Goal: Task Accomplishment & Management: Manage account settings

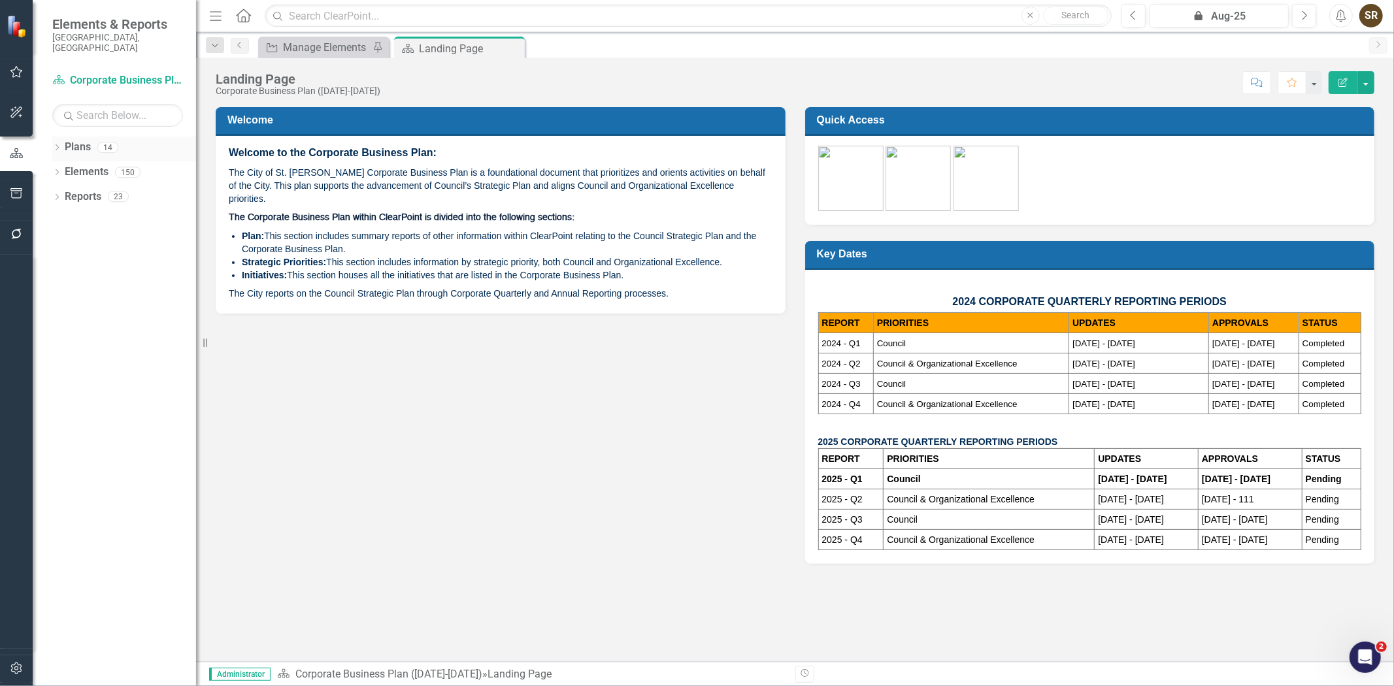
click at [56, 144] on div "Dropdown" at bounding box center [56, 149] width 9 height 11
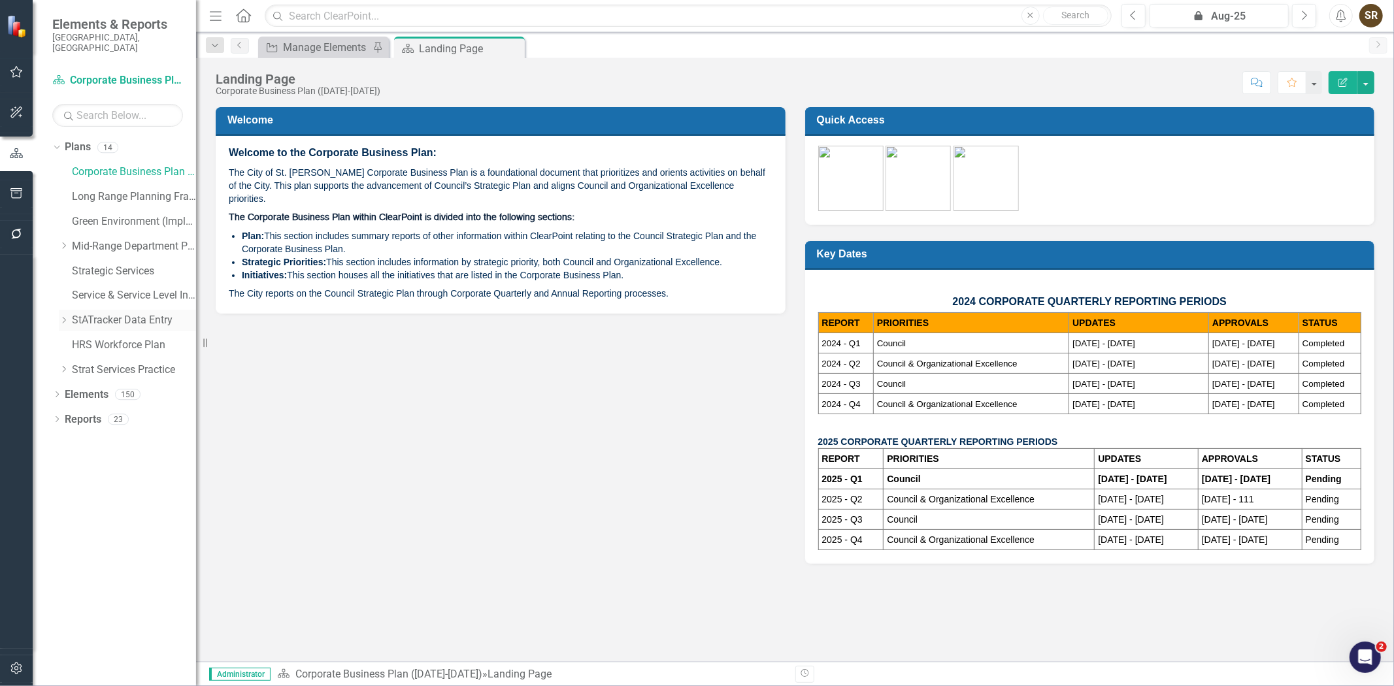
click at [112, 314] on link "StATracker Data Entry" at bounding box center [134, 320] width 124 height 15
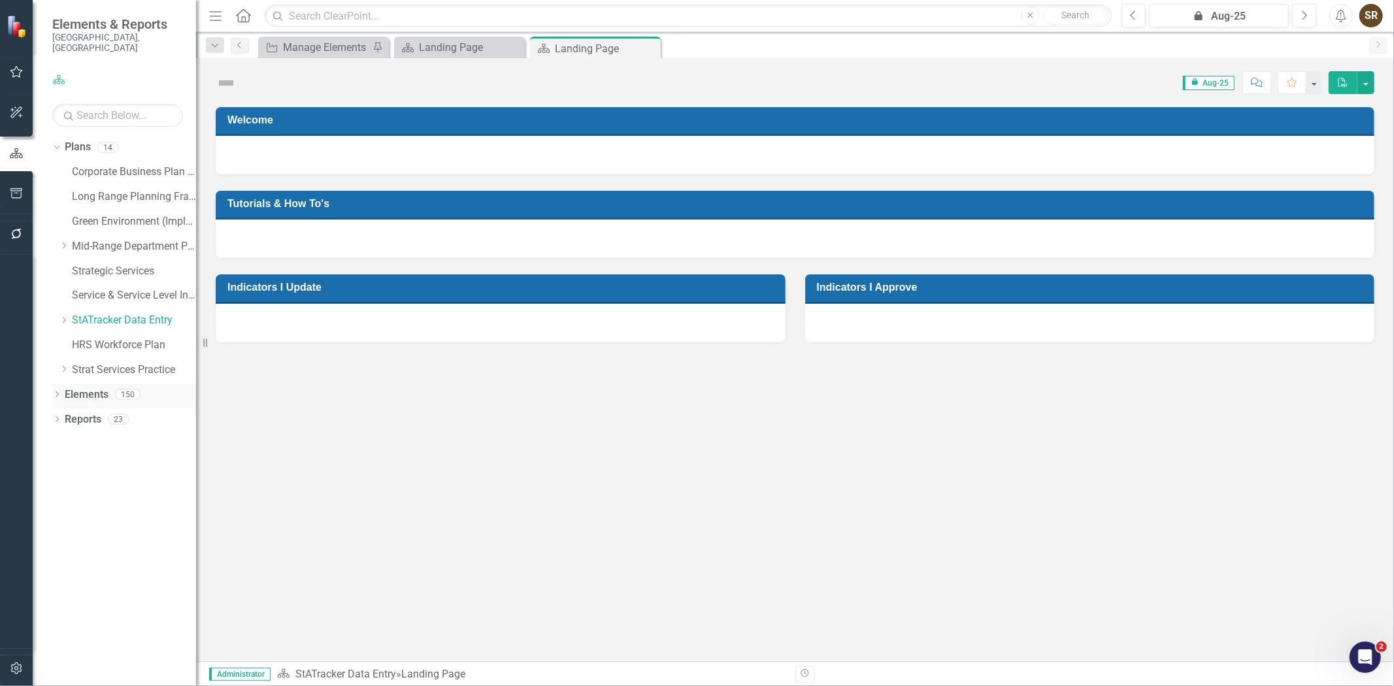
click at [56, 392] on icon "Dropdown" at bounding box center [56, 395] width 9 height 7
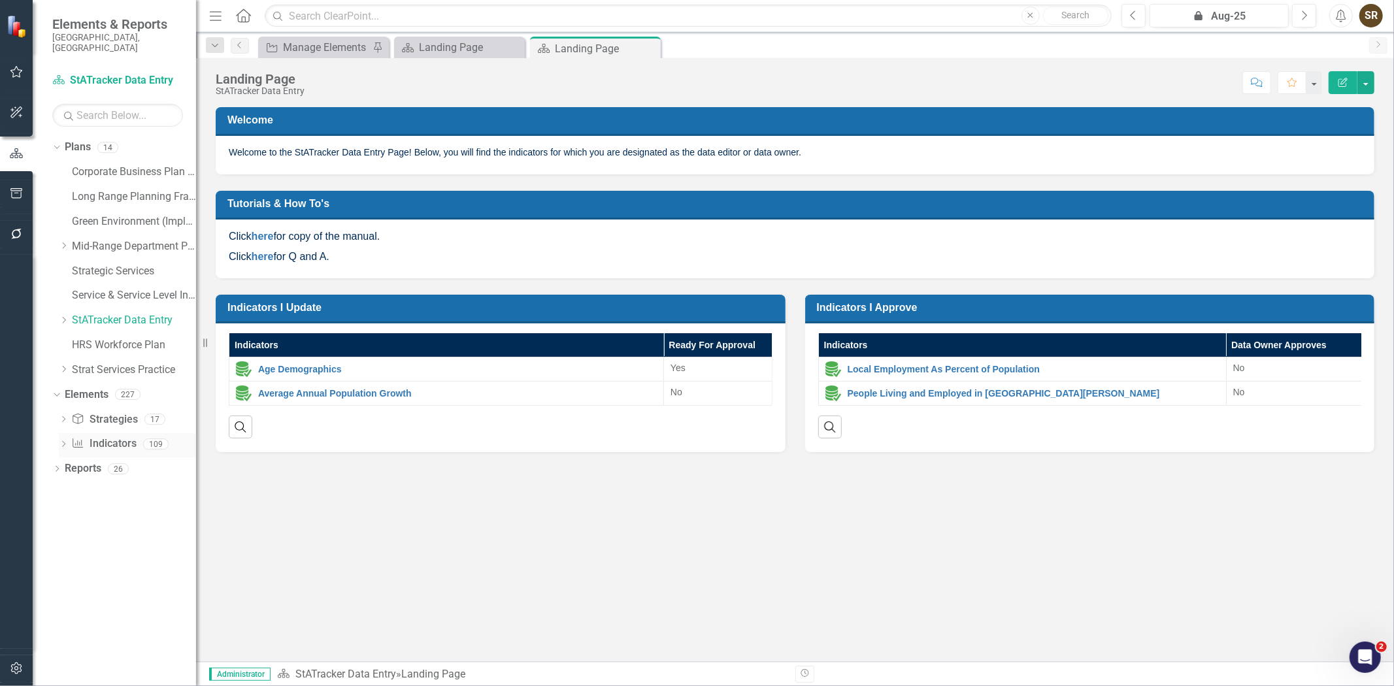
click at [103, 436] on link "Indicator Indicators" at bounding box center [103, 443] width 65 height 15
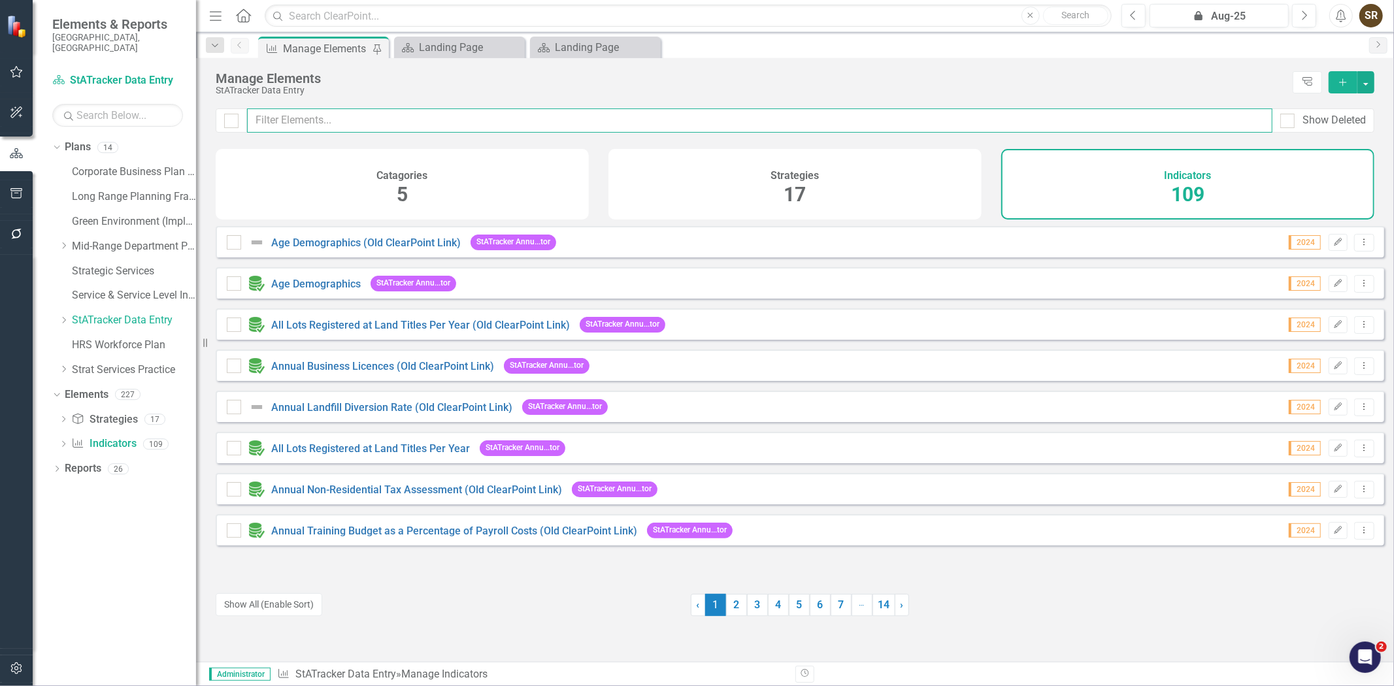
click at [311, 121] on input "text" at bounding box center [759, 120] width 1025 height 24
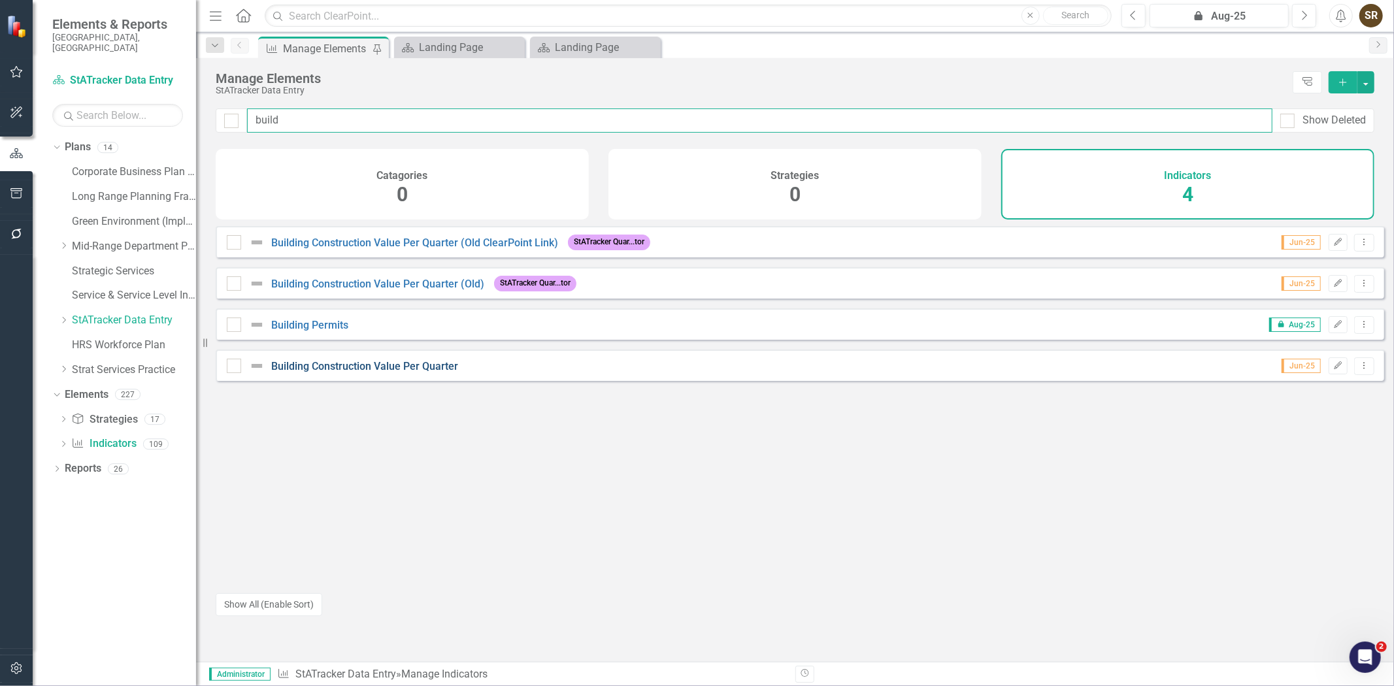
type input "build"
click at [401, 372] on link "Building Construction Value Per Quarter" at bounding box center [364, 366] width 187 height 12
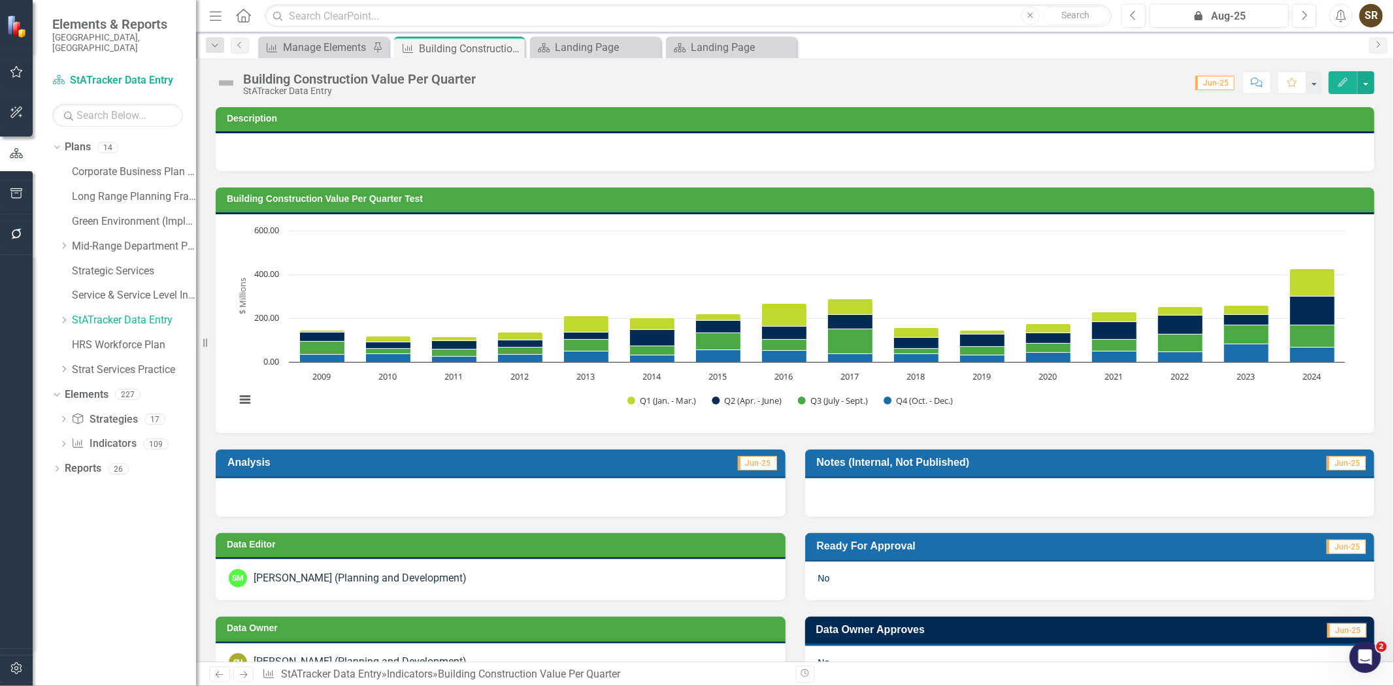
click at [987, 196] on h3 "Building Construction Value Per Quarter Test" at bounding box center [797, 199] width 1141 height 10
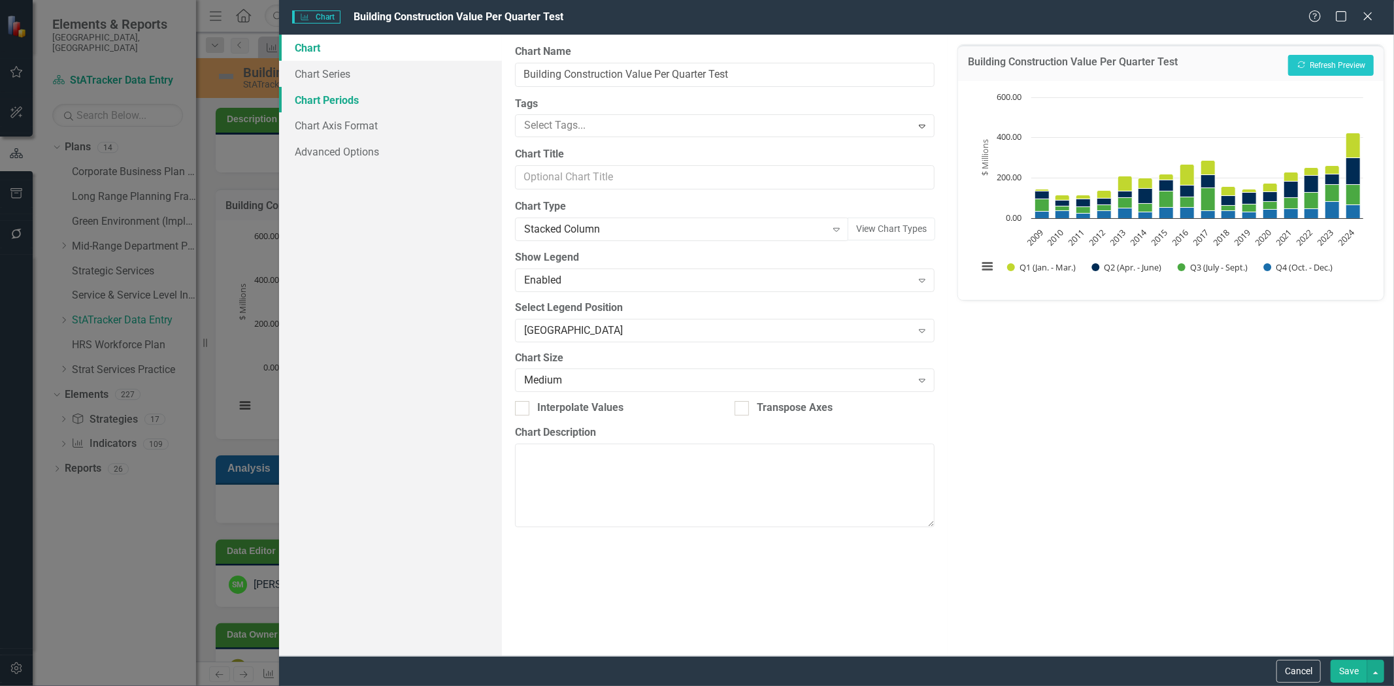
click at [331, 101] on link "Chart Periods" at bounding box center [390, 100] width 223 height 26
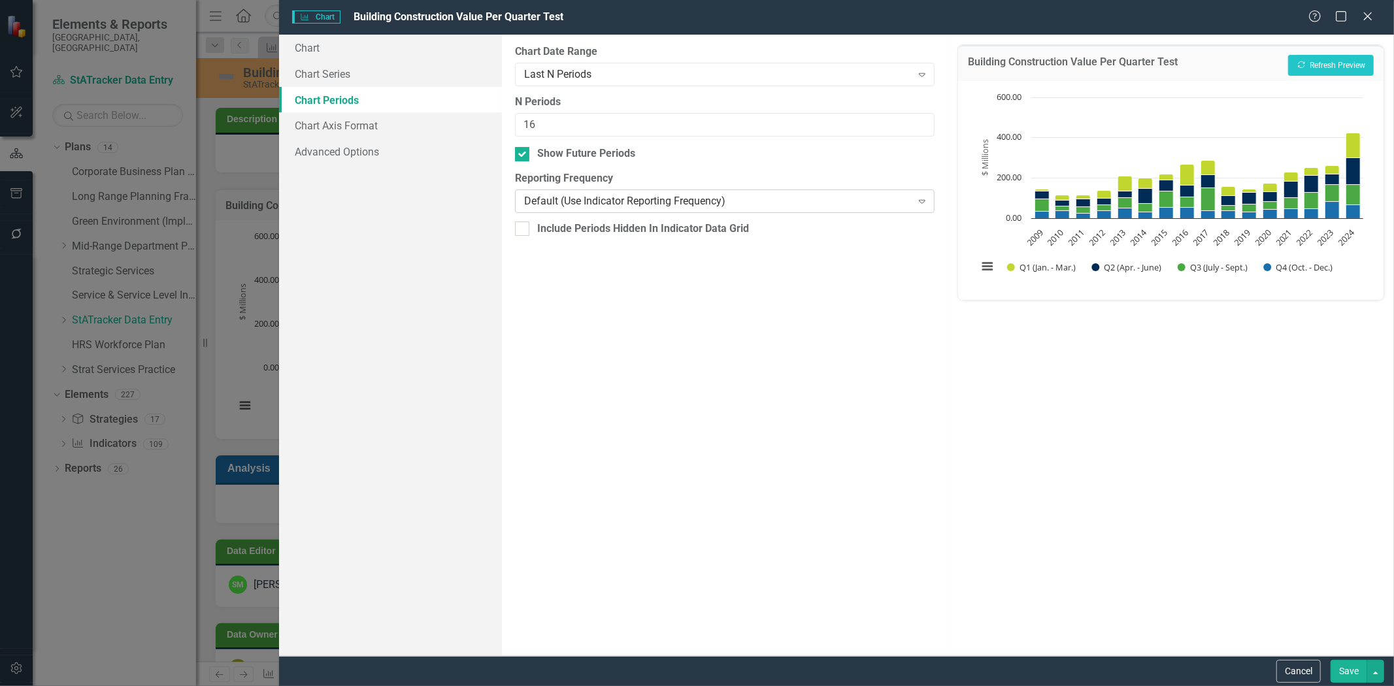
click at [920, 208] on div "Expand" at bounding box center [922, 201] width 24 height 21
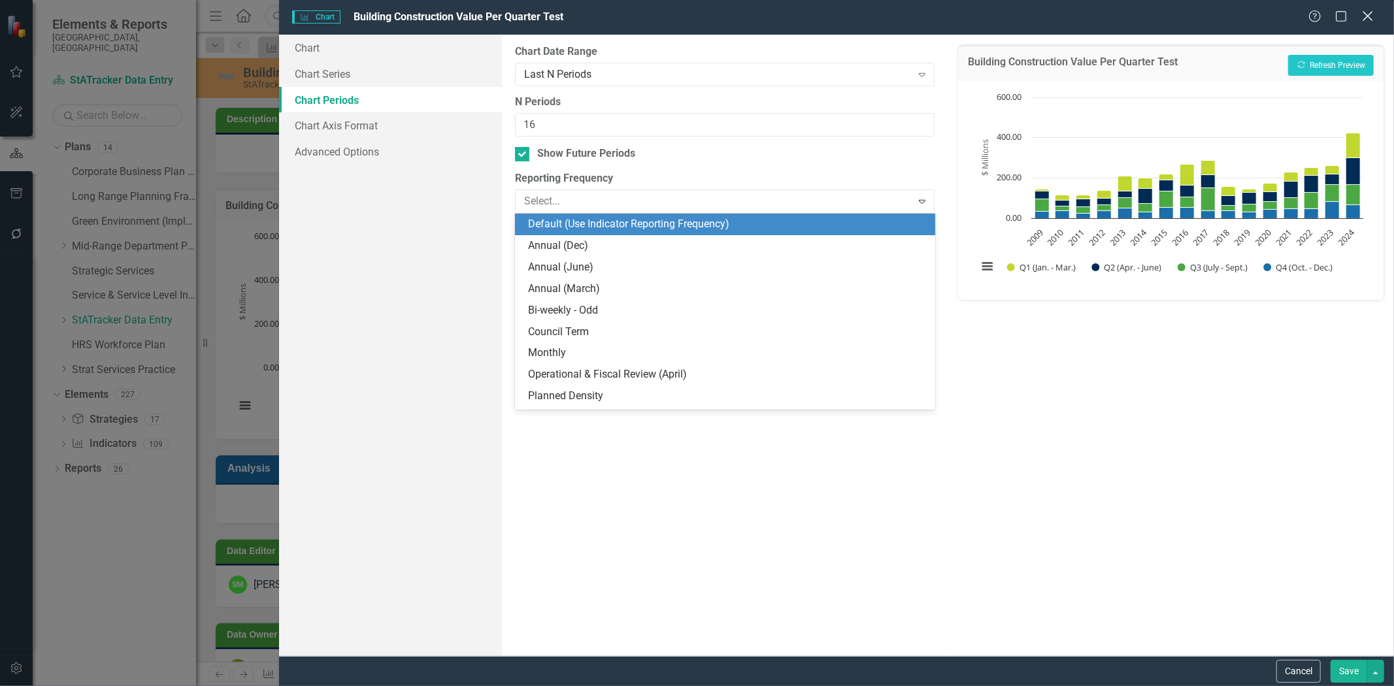
click at [1368, 18] on icon "Close" at bounding box center [1367, 16] width 16 height 12
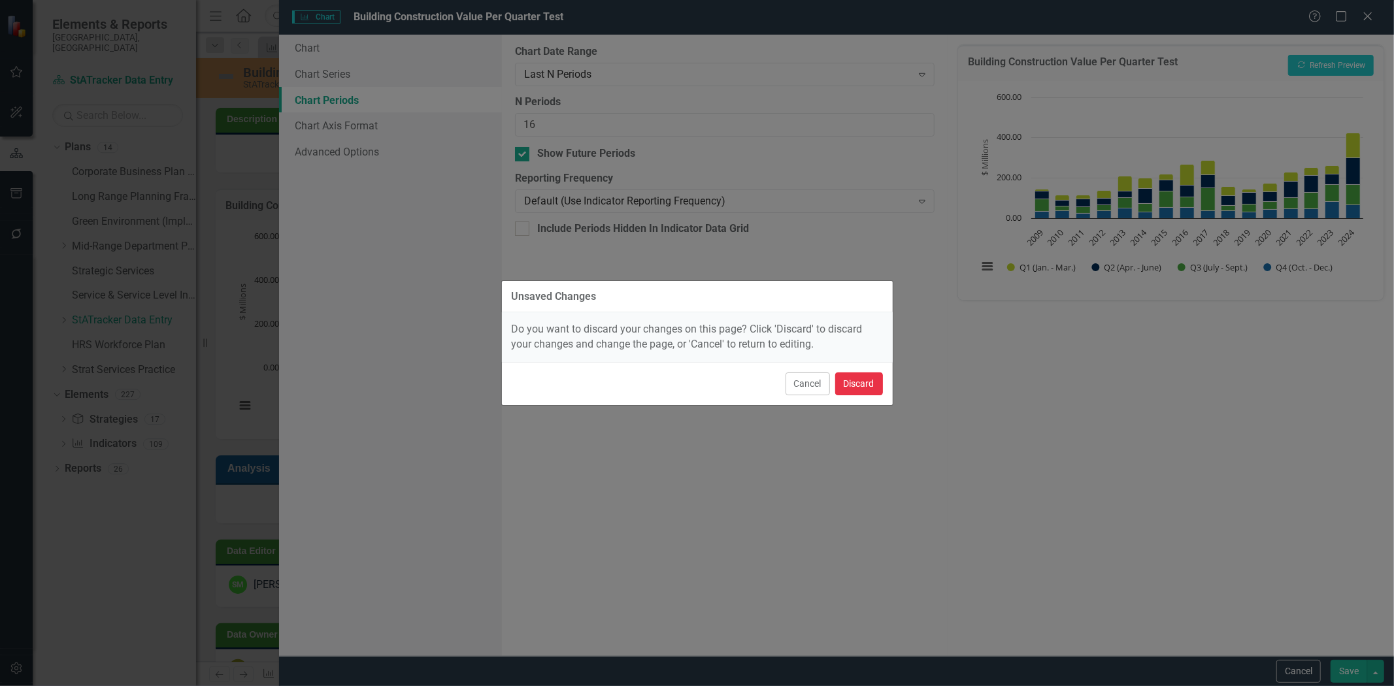
click at [849, 384] on button "Discard" at bounding box center [859, 383] width 48 height 23
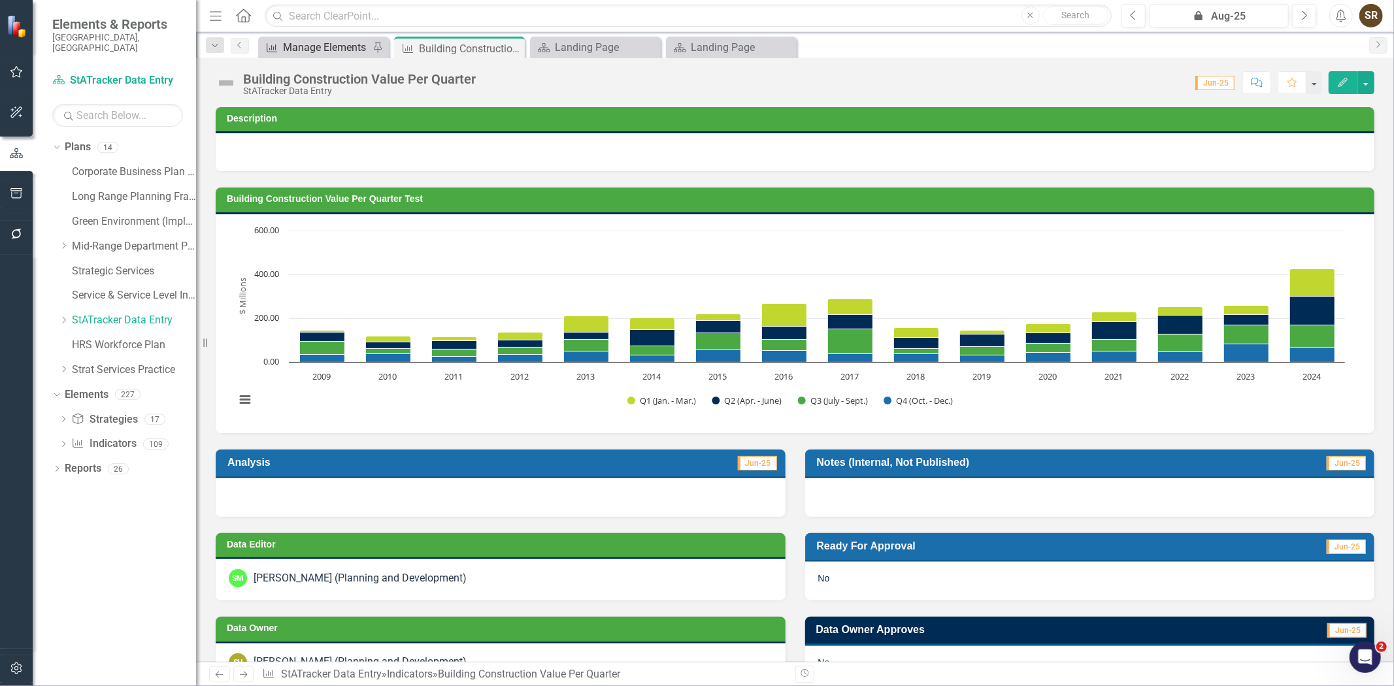
click at [335, 41] on div "Manage Elements" at bounding box center [326, 47] width 86 height 16
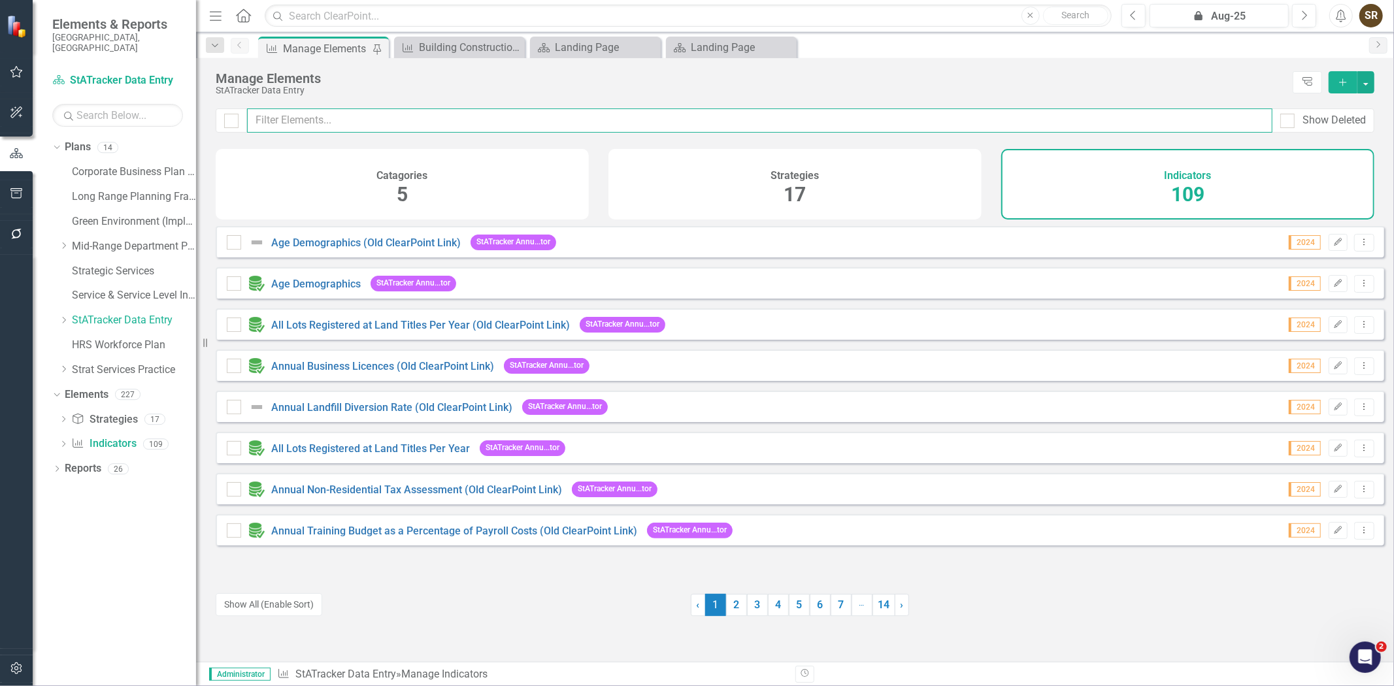
click at [318, 120] on input "text" at bounding box center [759, 120] width 1025 height 24
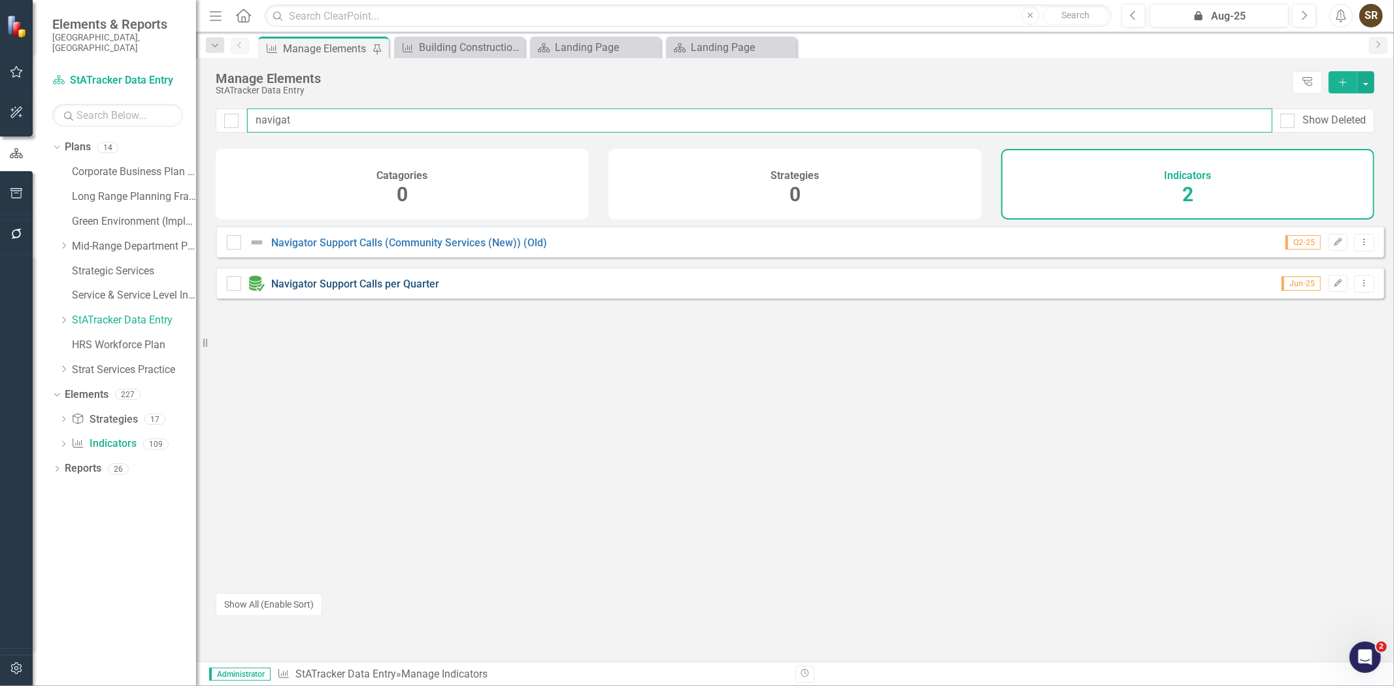
type input "navigat"
click at [302, 288] on link "Navigator Support Calls per Quarter" at bounding box center [355, 284] width 168 height 12
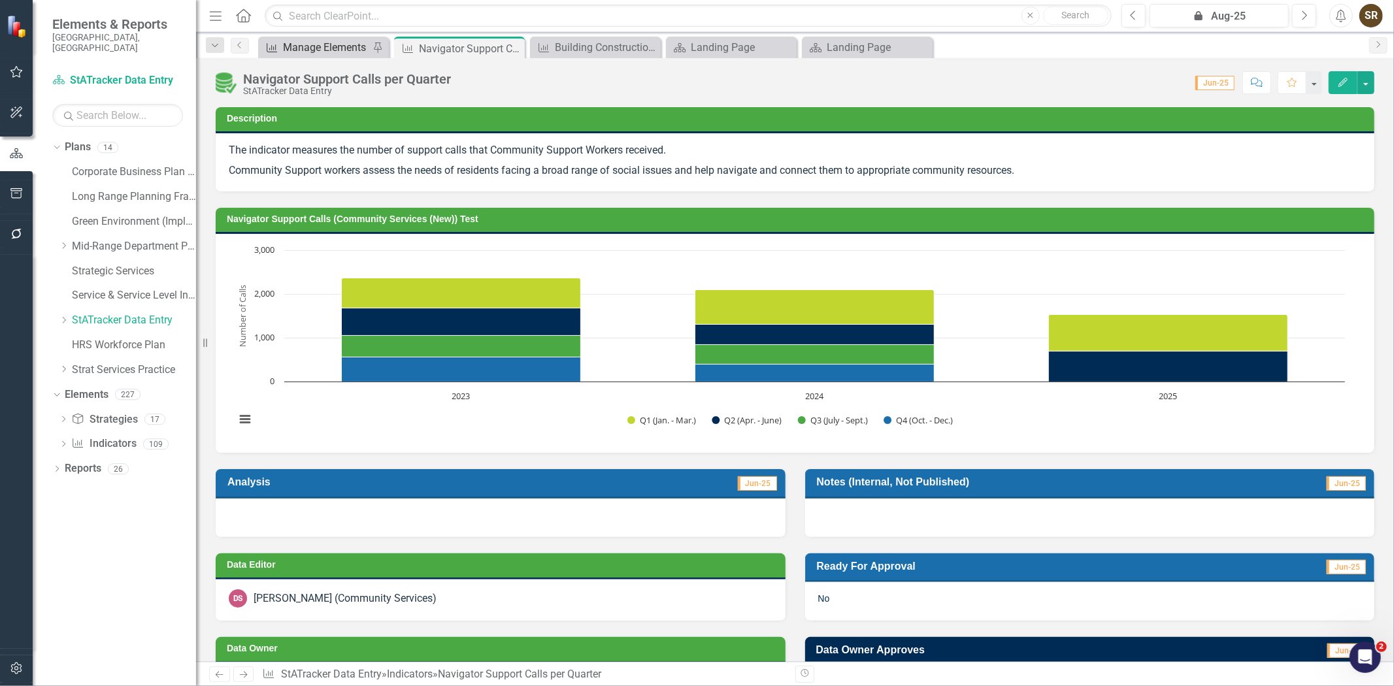
click at [329, 48] on div "Manage Elements" at bounding box center [326, 47] width 86 height 16
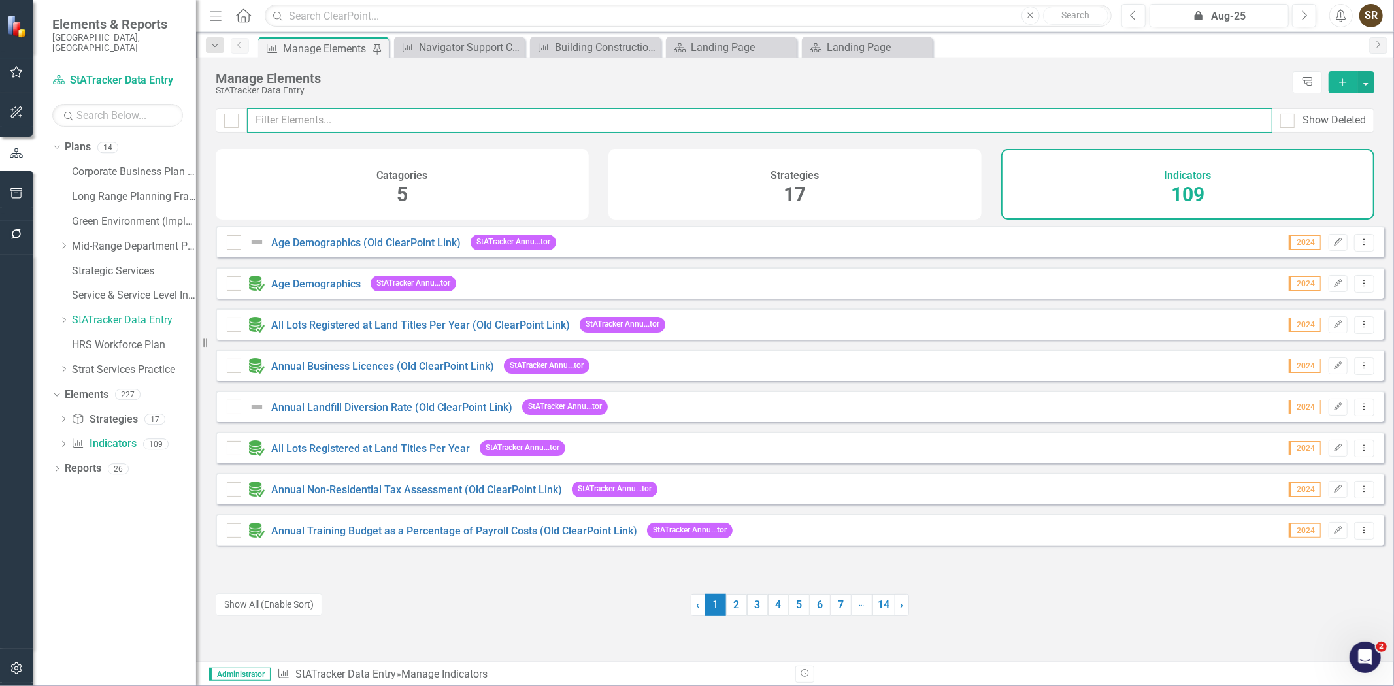
click at [325, 127] on input "text" at bounding box center [759, 120] width 1025 height 24
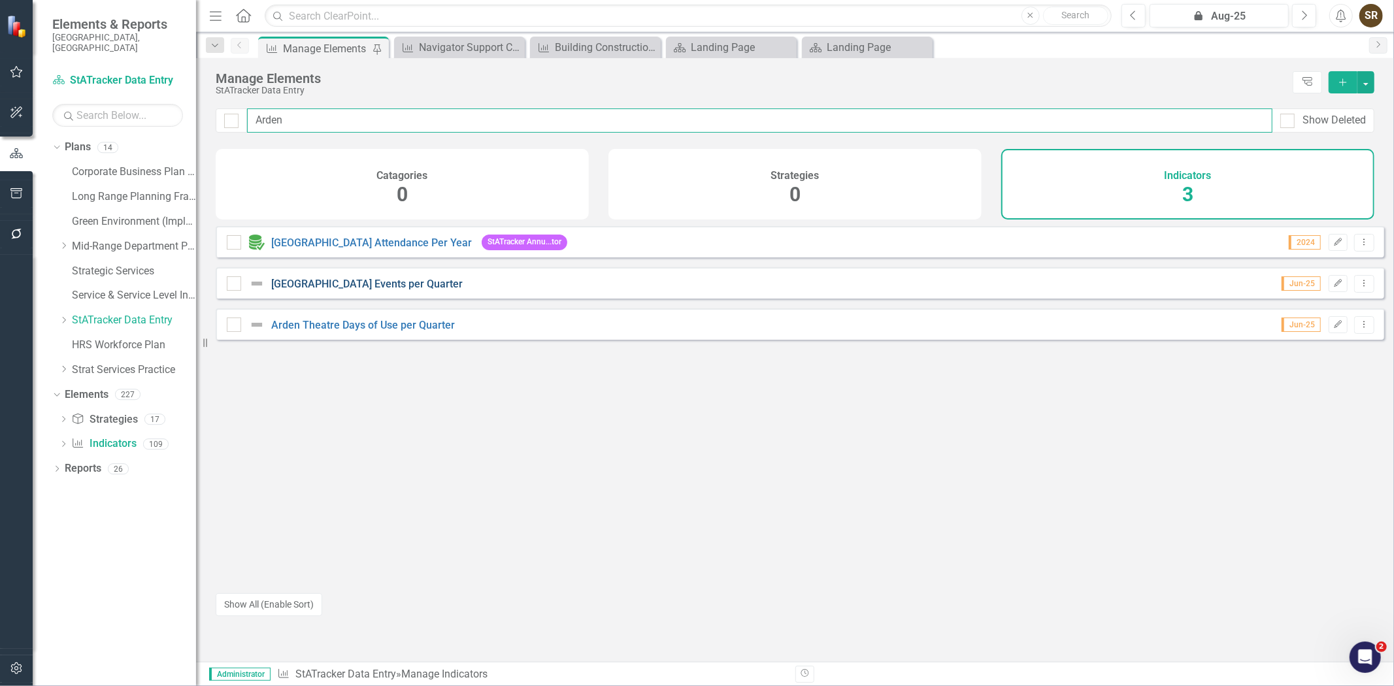
type input "Arden"
click at [399, 290] on link "[GEOGRAPHIC_DATA] Events per Quarter" at bounding box center [366, 284] width 191 height 12
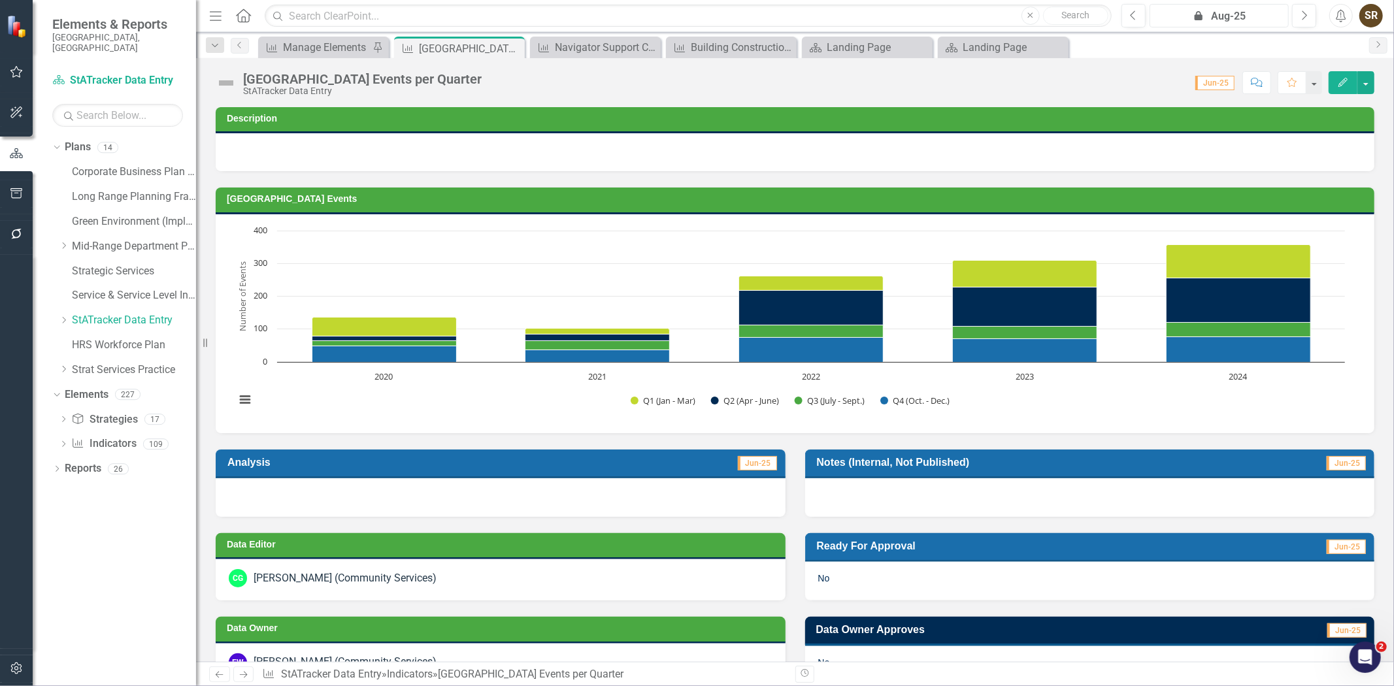
click at [1244, 20] on div "icon.lock Aug-25" at bounding box center [1219, 16] width 130 height 16
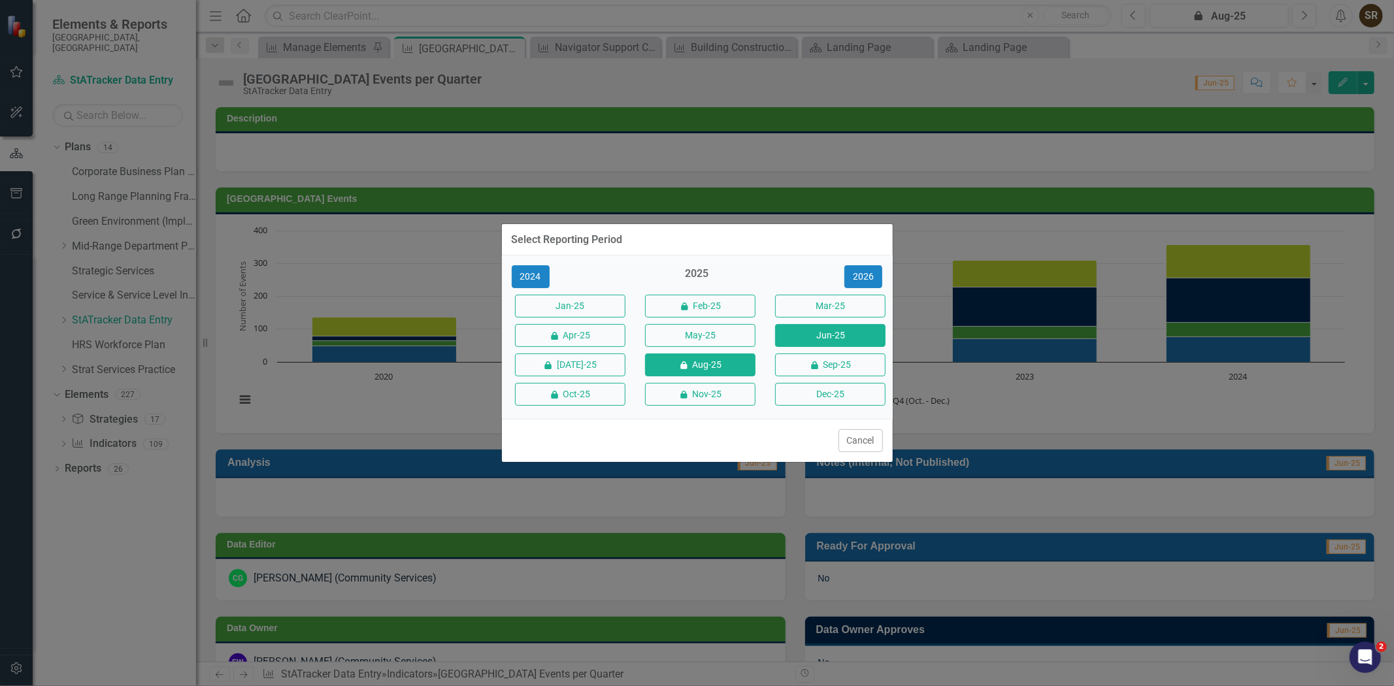
click at [853, 334] on button "Jun-25" at bounding box center [830, 335] width 110 height 23
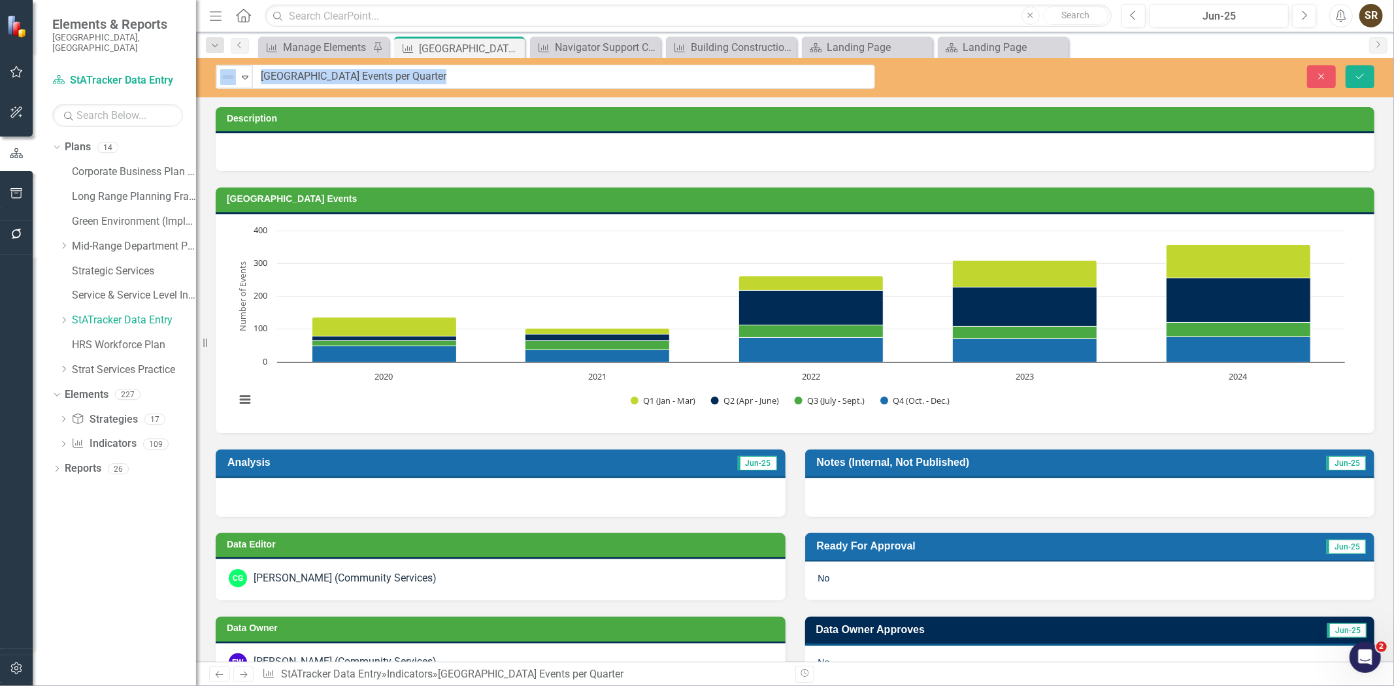
drag, startPoint x: 244, startPoint y: 80, endPoint x: 415, endPoint y: 74, distance: 170.6
click at [1014, 79] on div "Close Save" at bounding box center [1144, 76] width 480 height 23
click at [1314, 76] on button "Close" at bounding box center [1321, 76] width 29 height 23
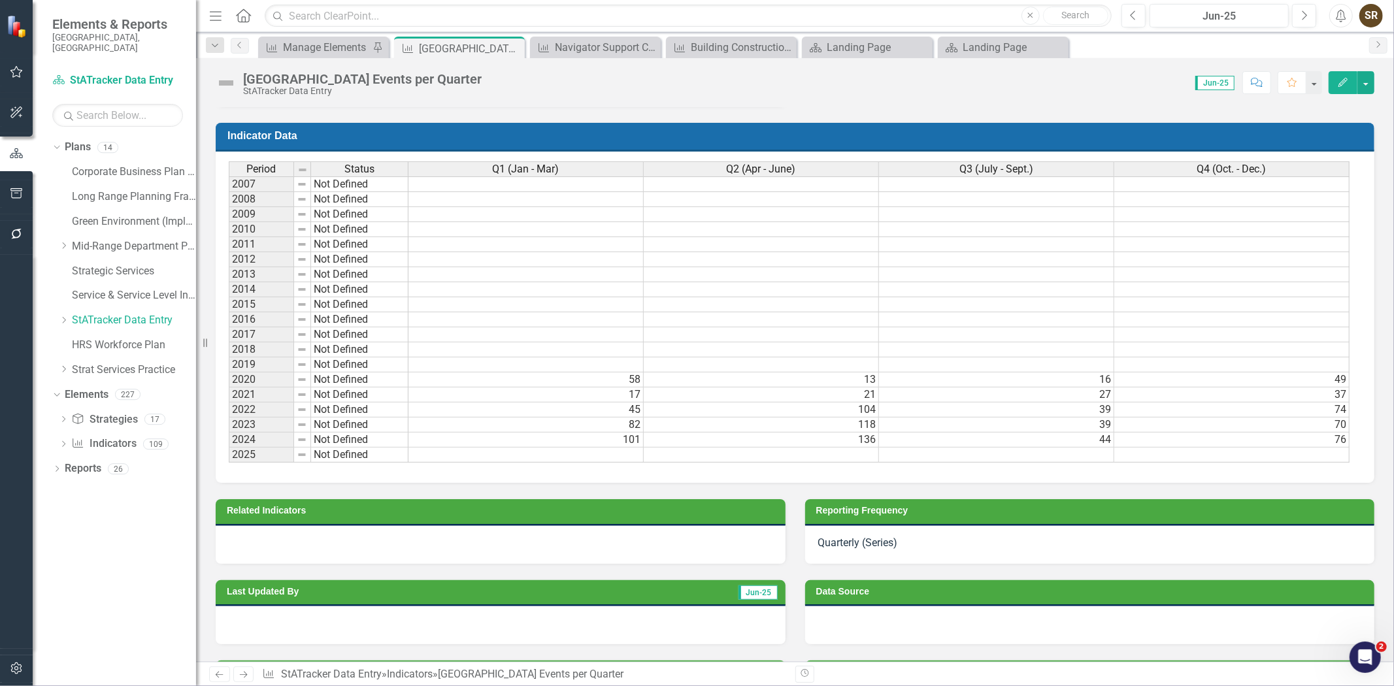
scroll to position [732, 0]
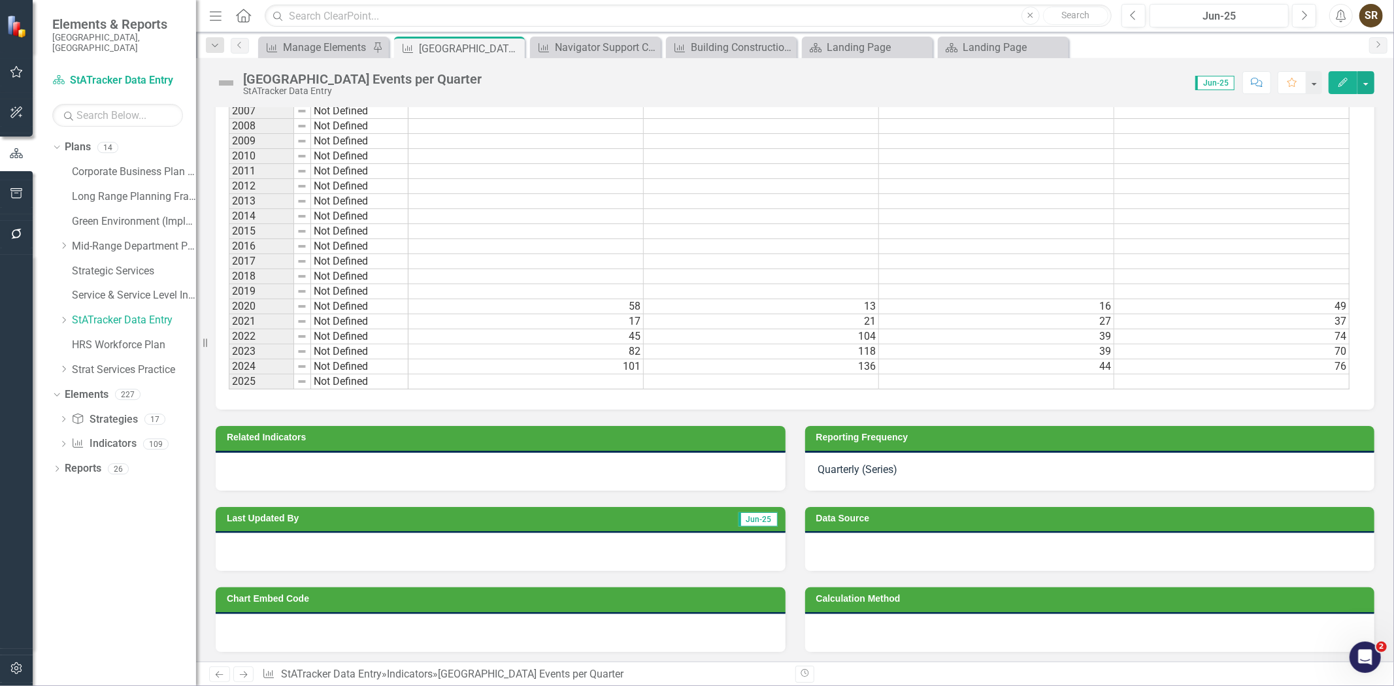
click at [1074, 442] on h3 "Reporting Frequency" at bounding box center [1092, 438] width 552 height 10
click at [976, 480] on div "Quarterly (Series)" at bounding box center [1090, 472] width 570 height 38
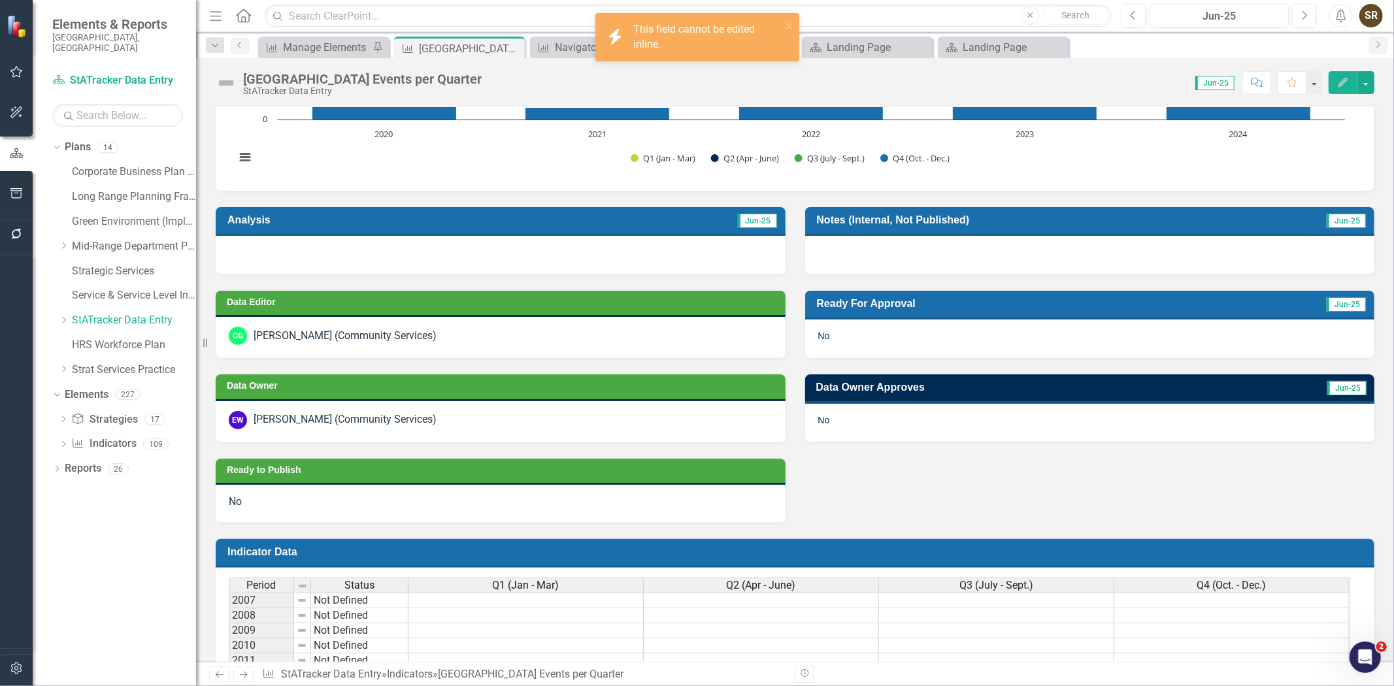
scroll to position [0, 0]
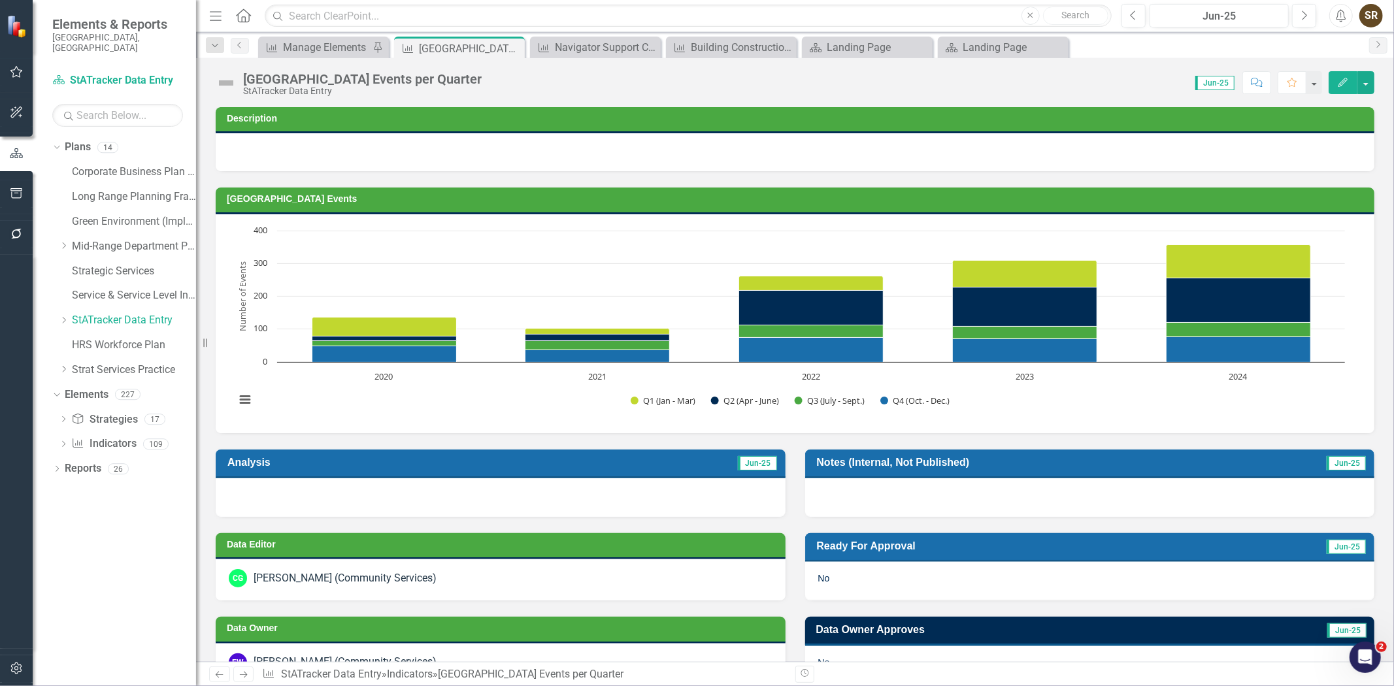
click at [1340, 83] on icon "button" at bounding box center [1342, 82] width 9 height 9
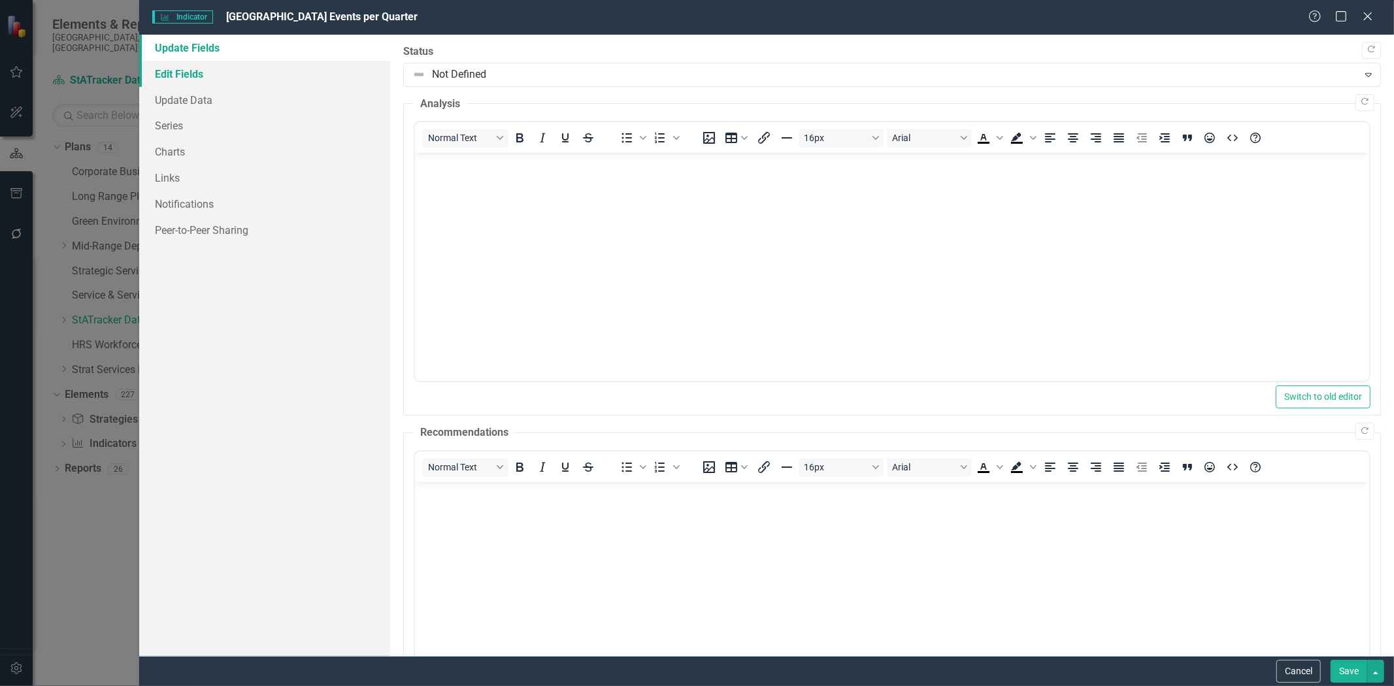
click at [186, 76] on link "Edit Fields" at bounding box center [264, 74] width 251 height 26
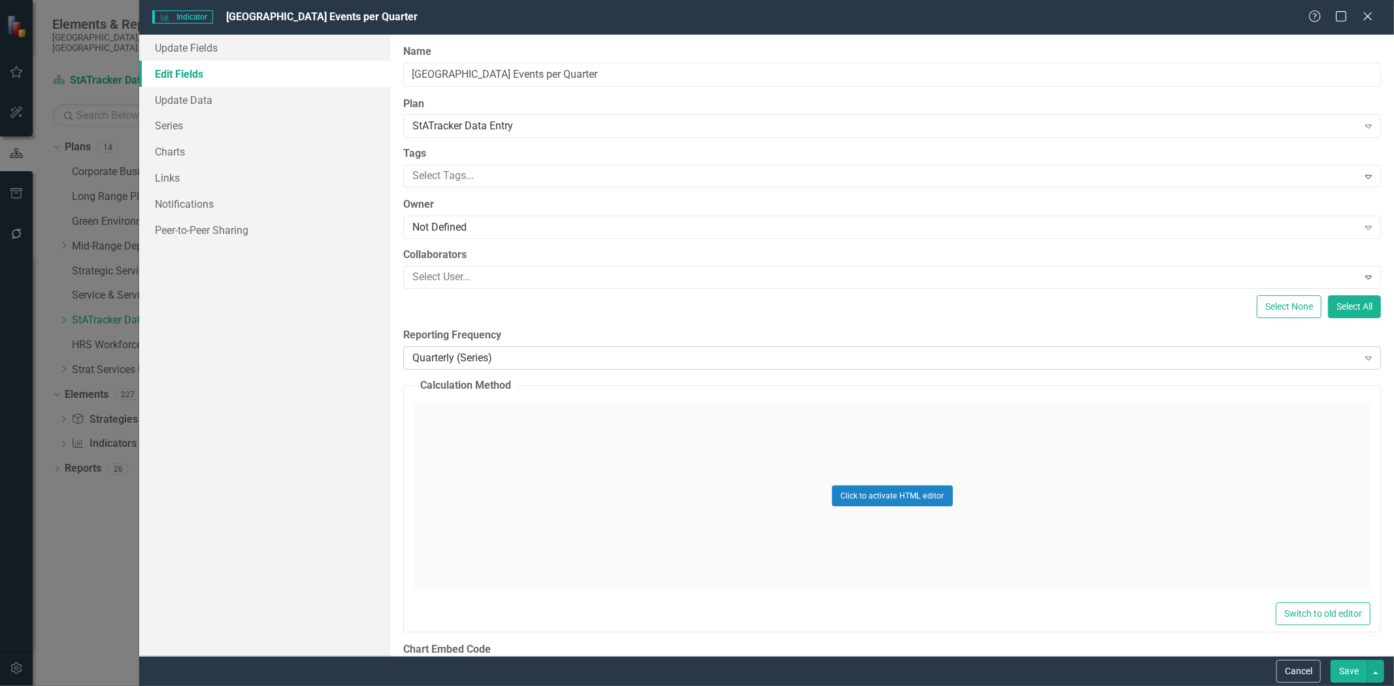
click at [533, 361] on div "Quarterly (Series)" at bounding box center [884, 357] width 945 height 15
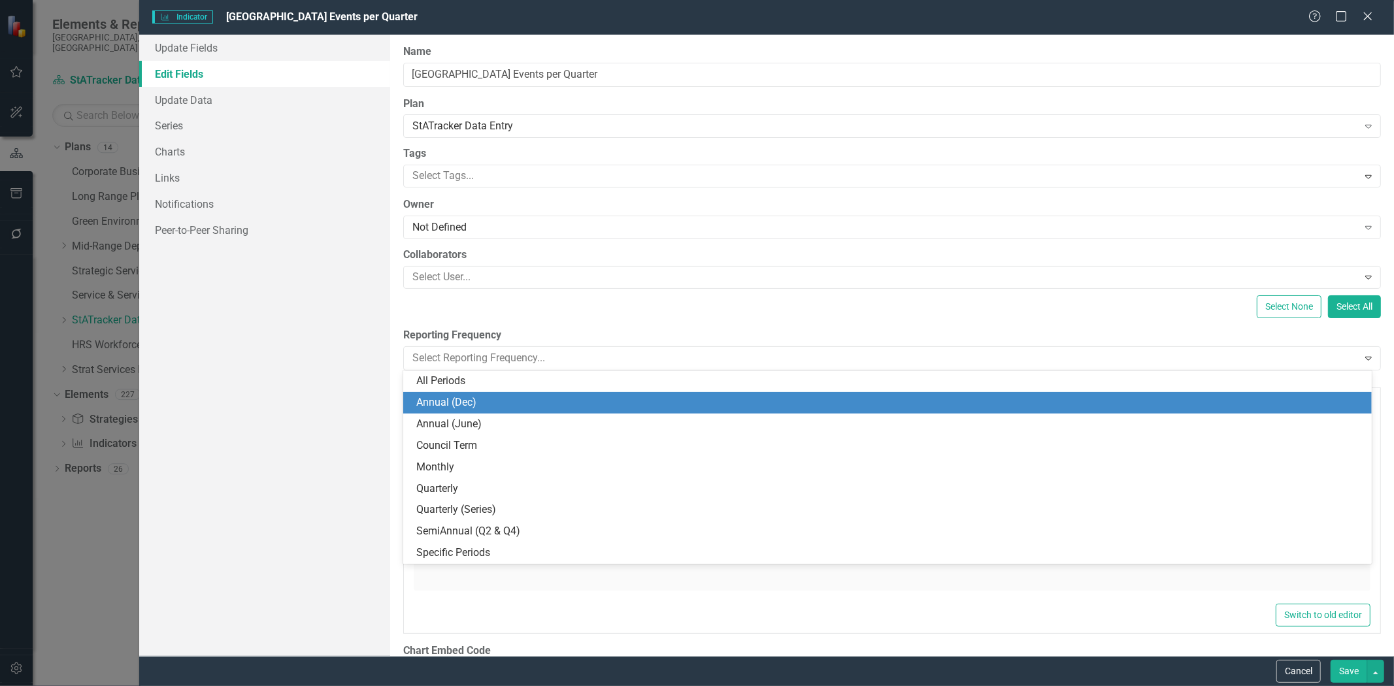
click at [518, 402] on div "Annual (Dec)" at bounding box center [889, 402] width 947 height 15
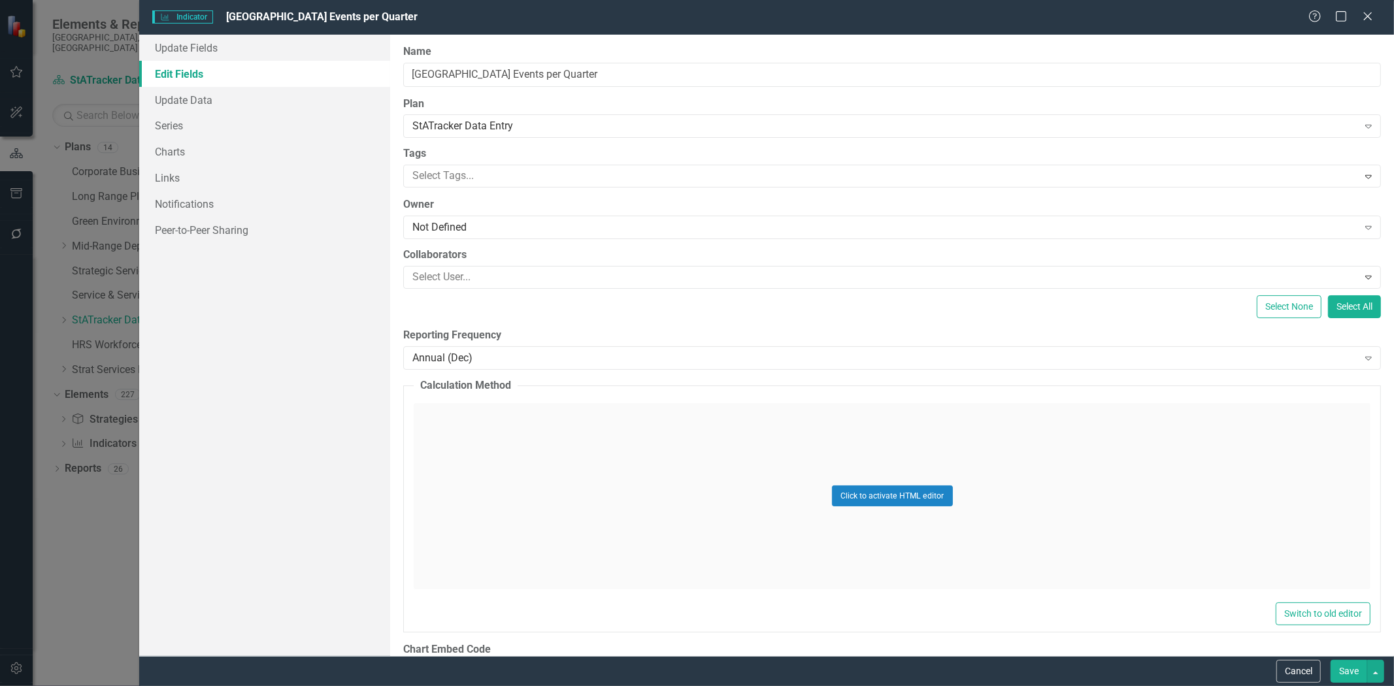
click at [1346, 668] on button "Save" at bounding box center [1348, 671] width 37 height 23
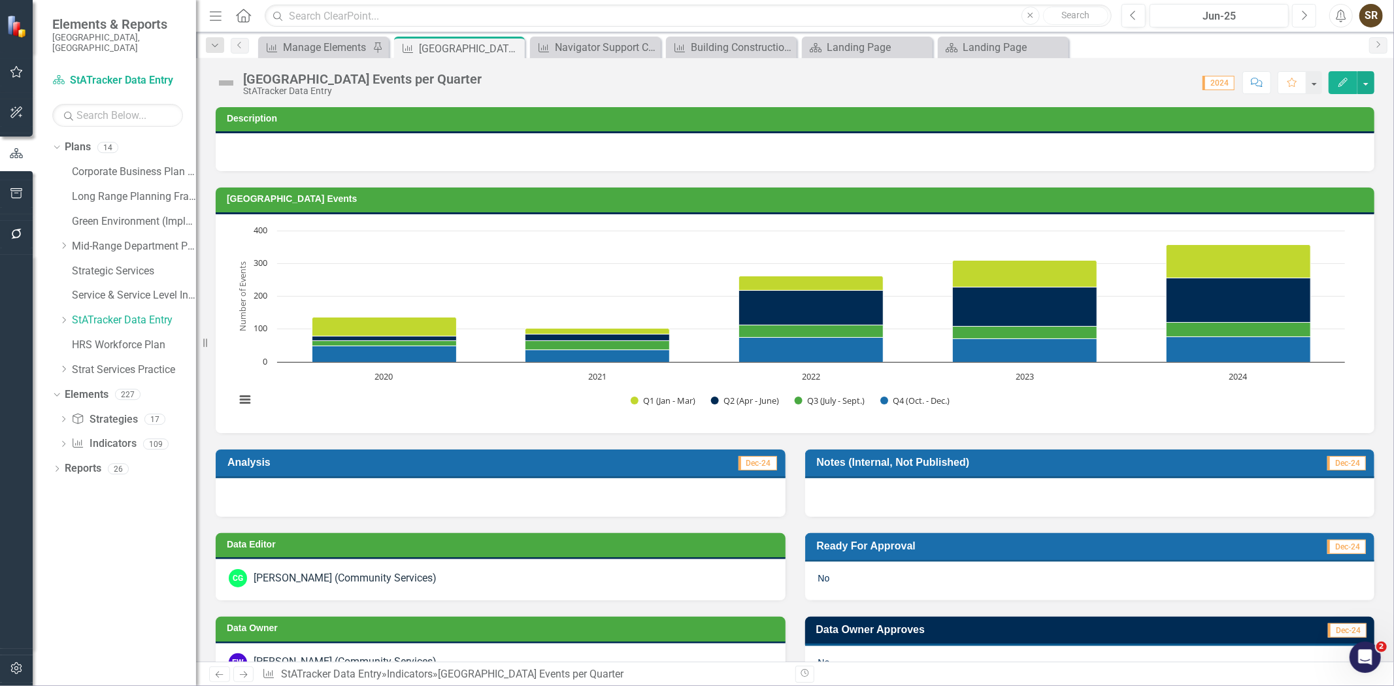
click at [1305, 15] on icon "button" at bounding box center [1304, 14] width 5 height 9
click at [1300, 16] on icon "Next" at bounding box center [1303, 16] width 7 height 12
click at [1132, 18] on icon "Previous" at bounding box center [1133, 16] width 7 height 12
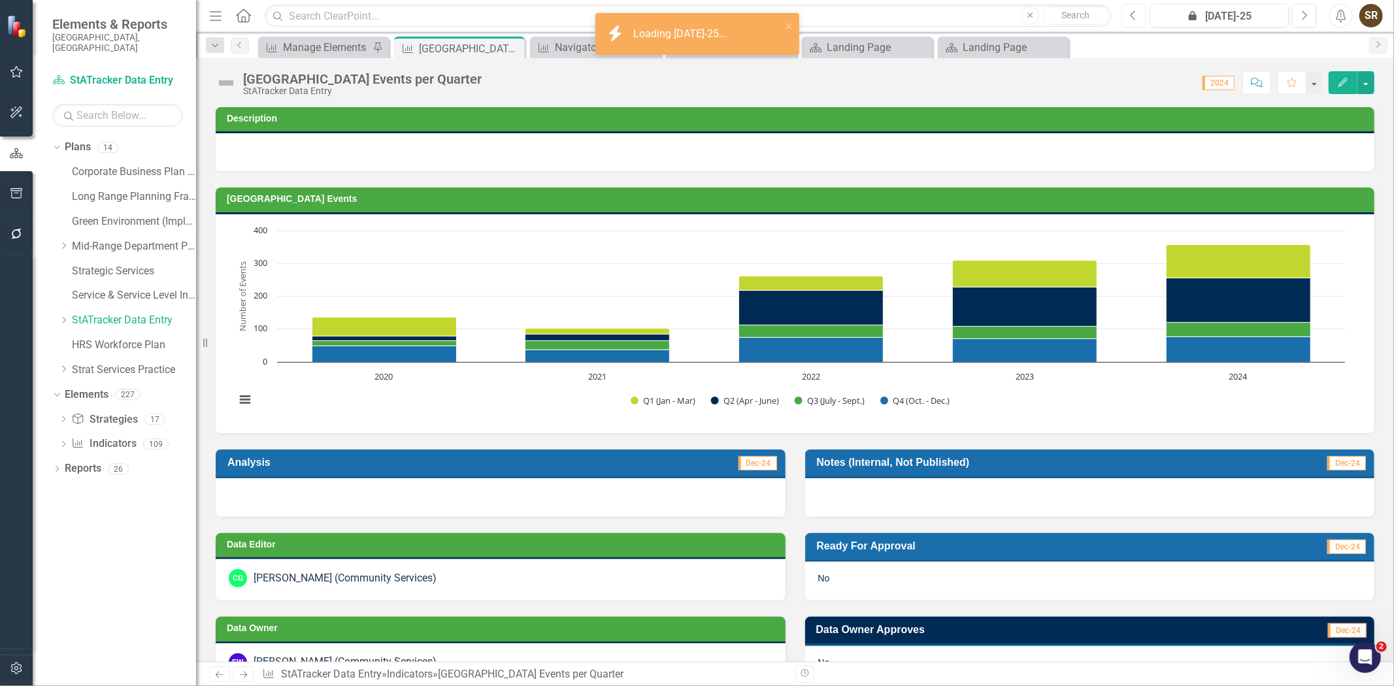
click at [1132, 18] on icon "Previous" at bounding box center [1133, 16] width 7 height 12
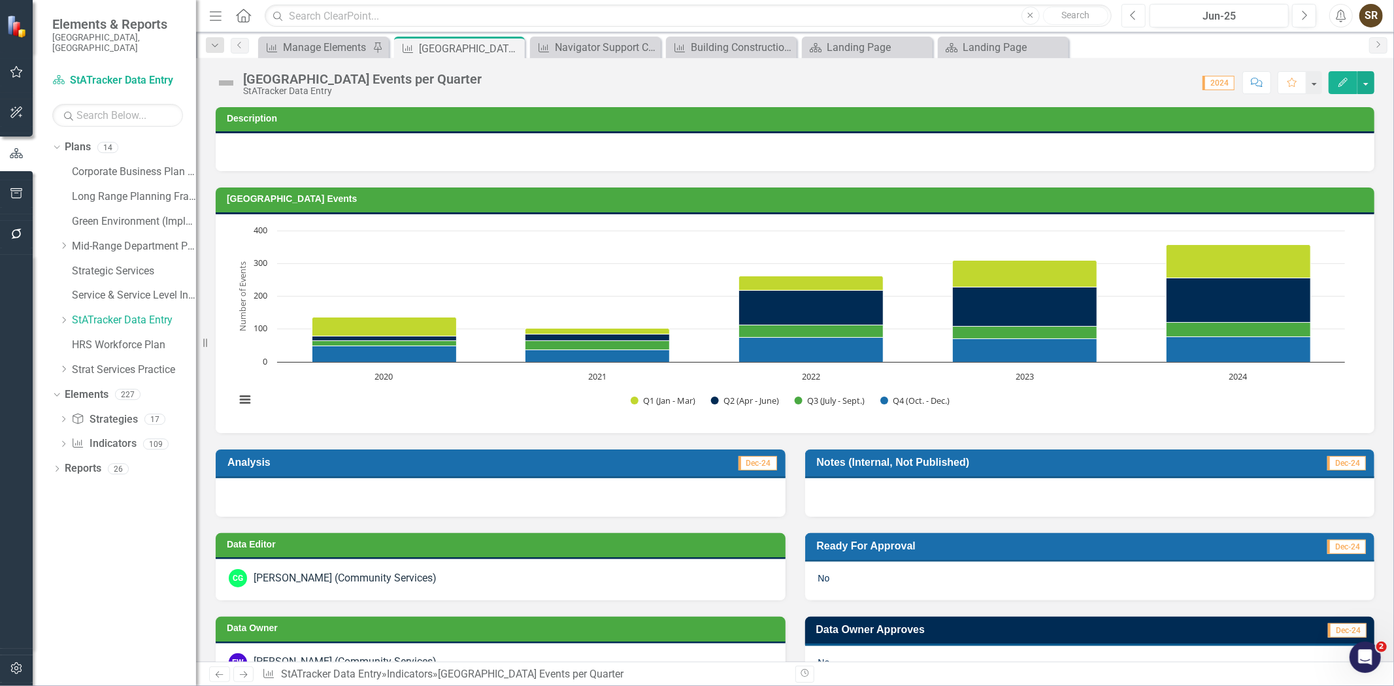
click at [1130, 16] on icon "Previous" at bounding box center [1133, 16] width 7 height 12
click at [1343, 85] on icon "Edit" at bounding box center [1343, 82] width 12 height 9
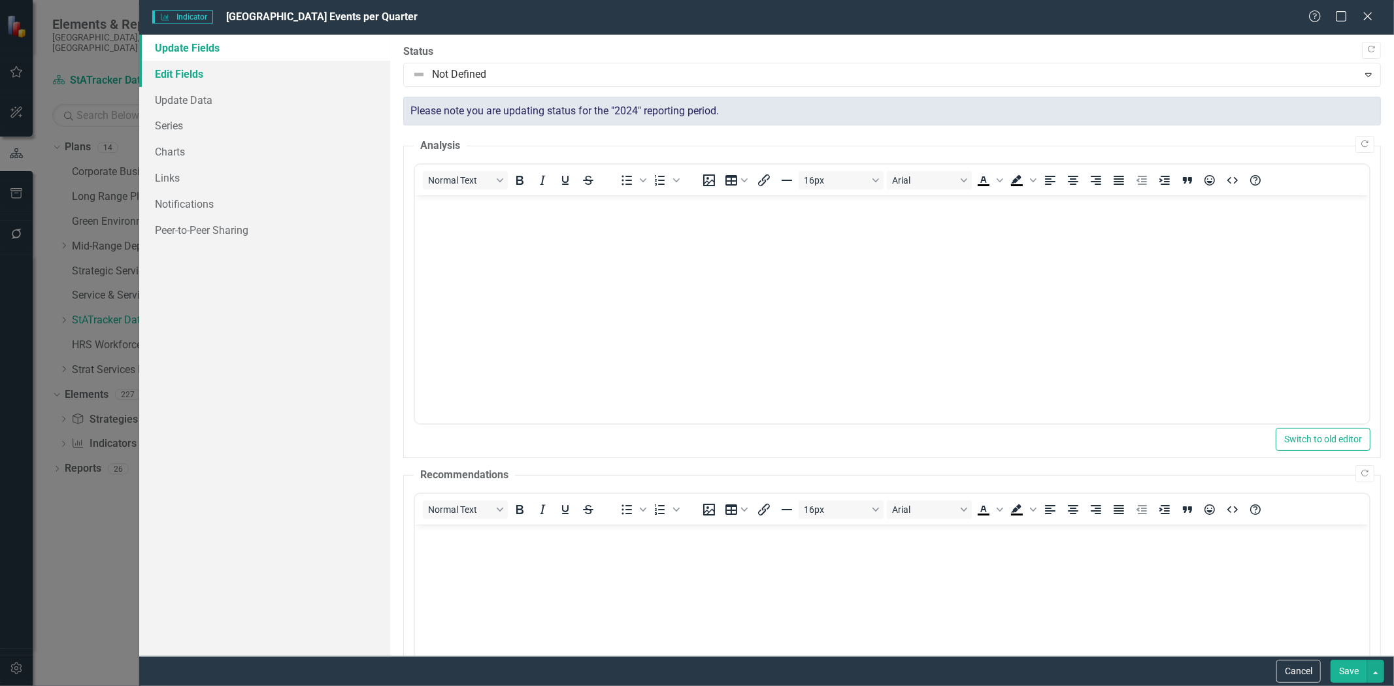
click at [185, 73] on link "Edit Fields" at bounding box center [264, 74] width 251 height 26
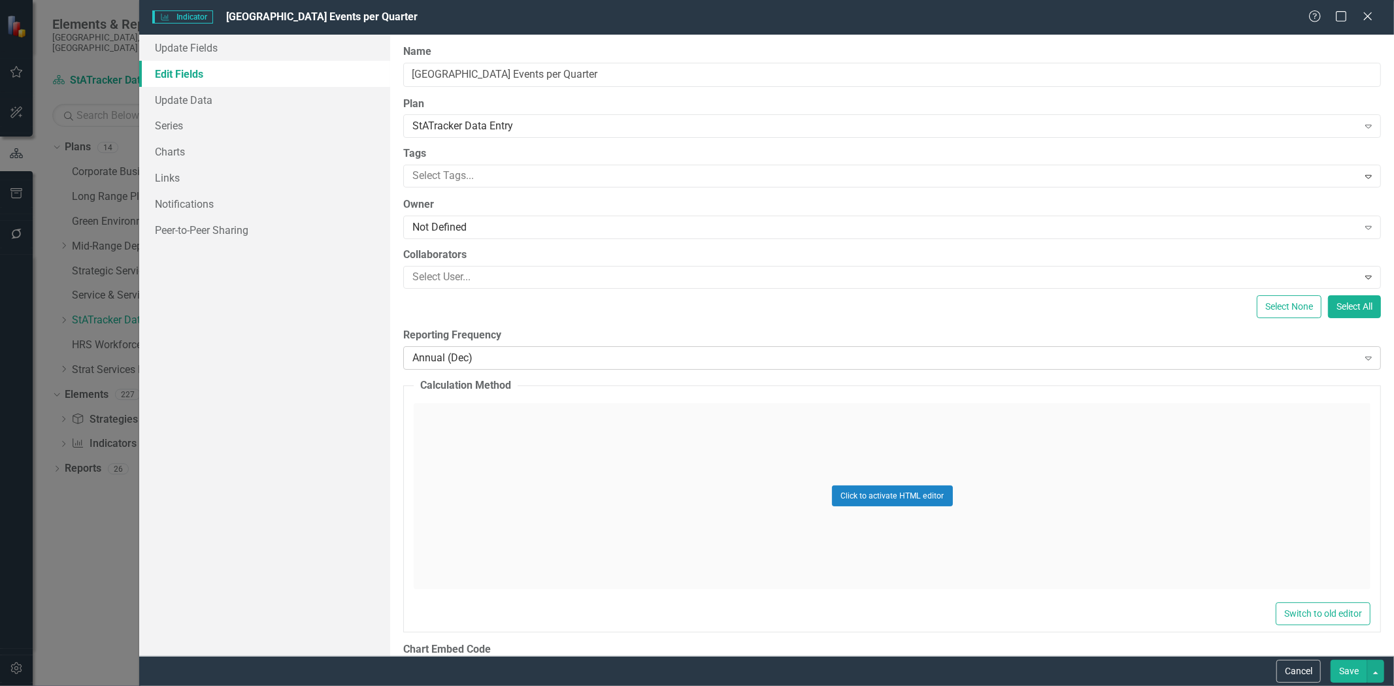
click at [556, 356] on div "Annual (Dec)" at bounding box center [884, 357] width 945 height 15
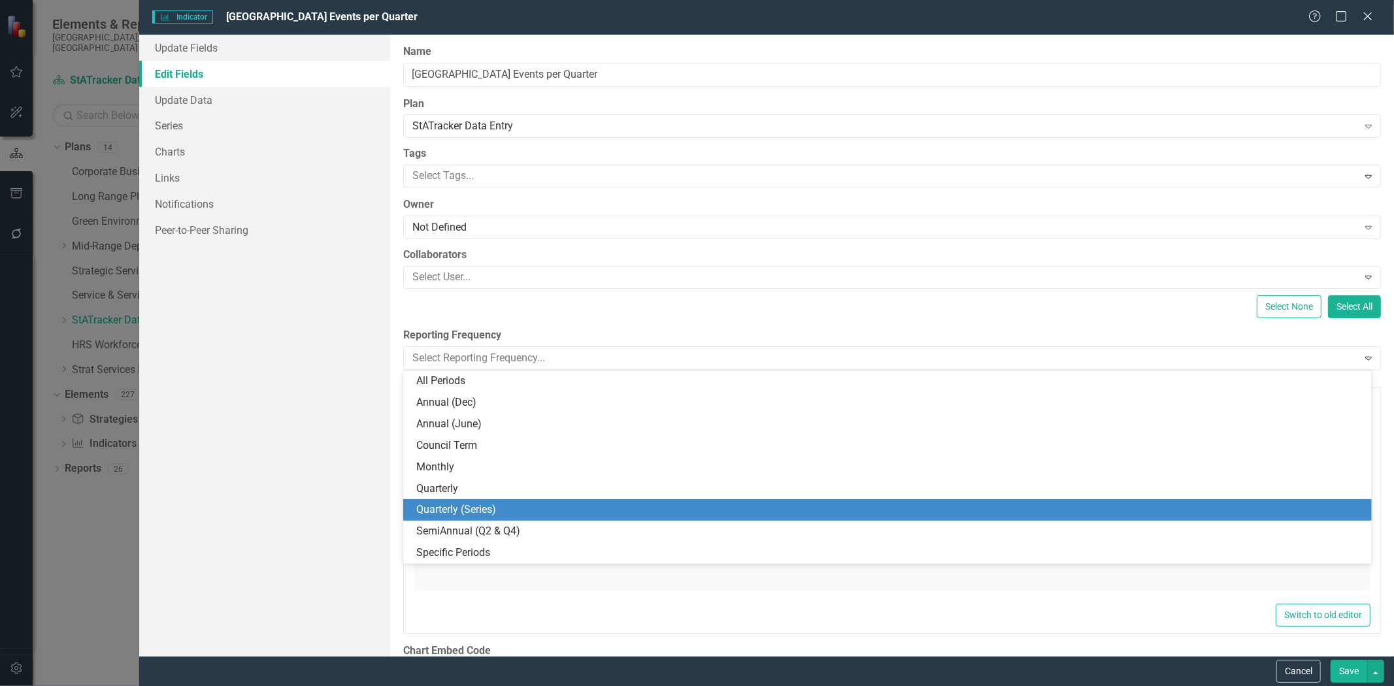
click at [751, 512] on div "Quarterly (Series)" at bounding box center [889, 509] width 947 height 15
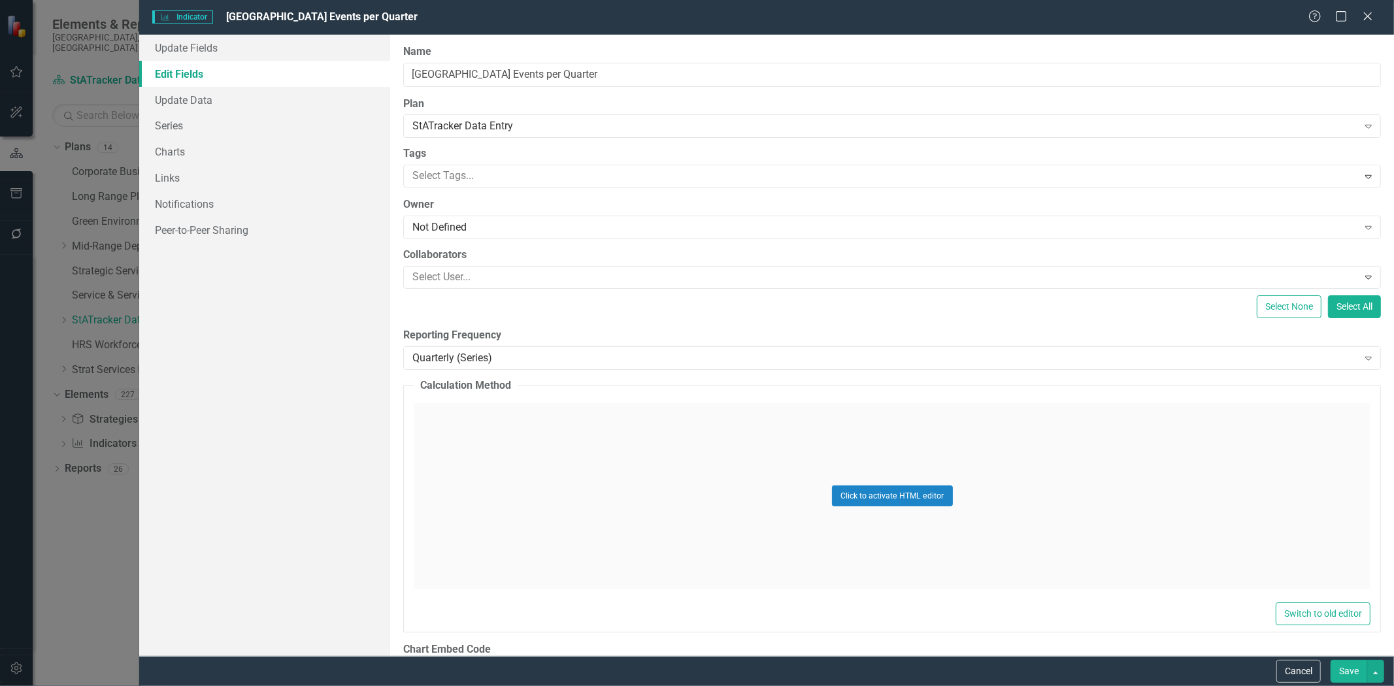
click at [1343, 670] on button "Save" at bounding box center [1348, 671] width 37 height 23
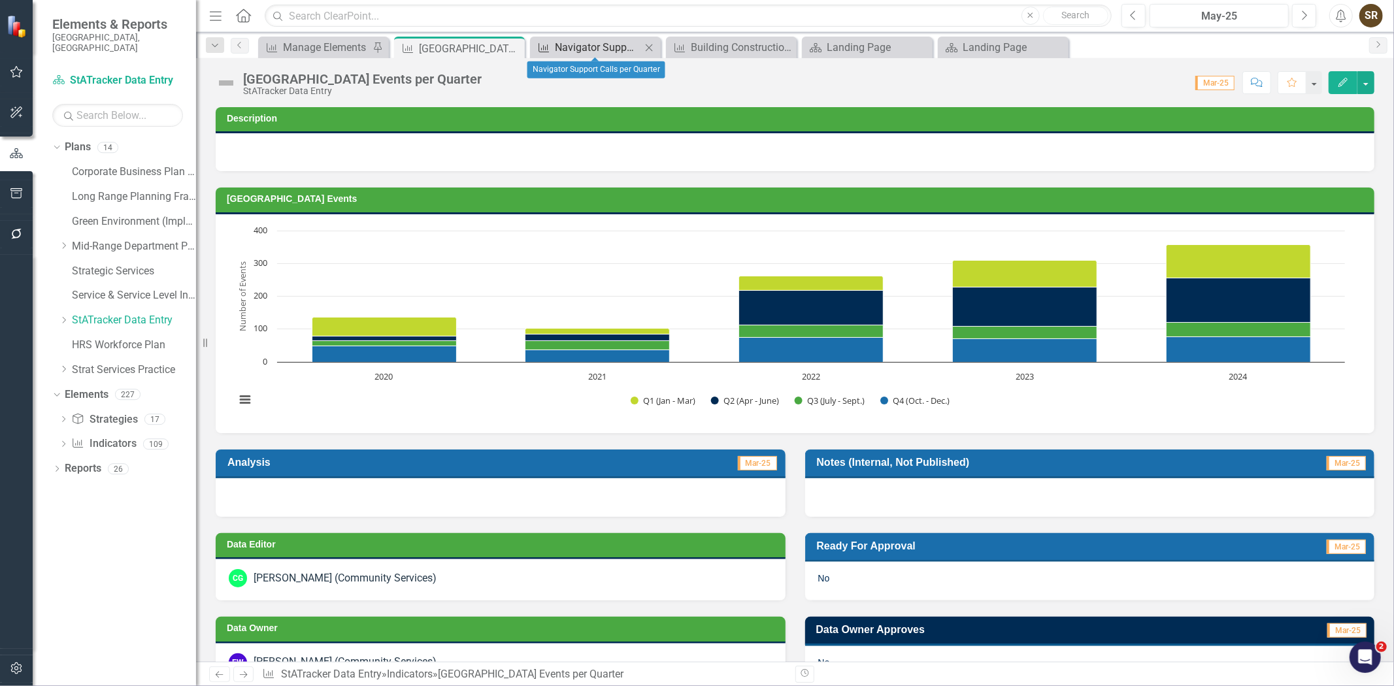
click at [602, 54] on div "Navigator Support Calls per Quarter" at bounding box center [598, 47] width 86 height 16
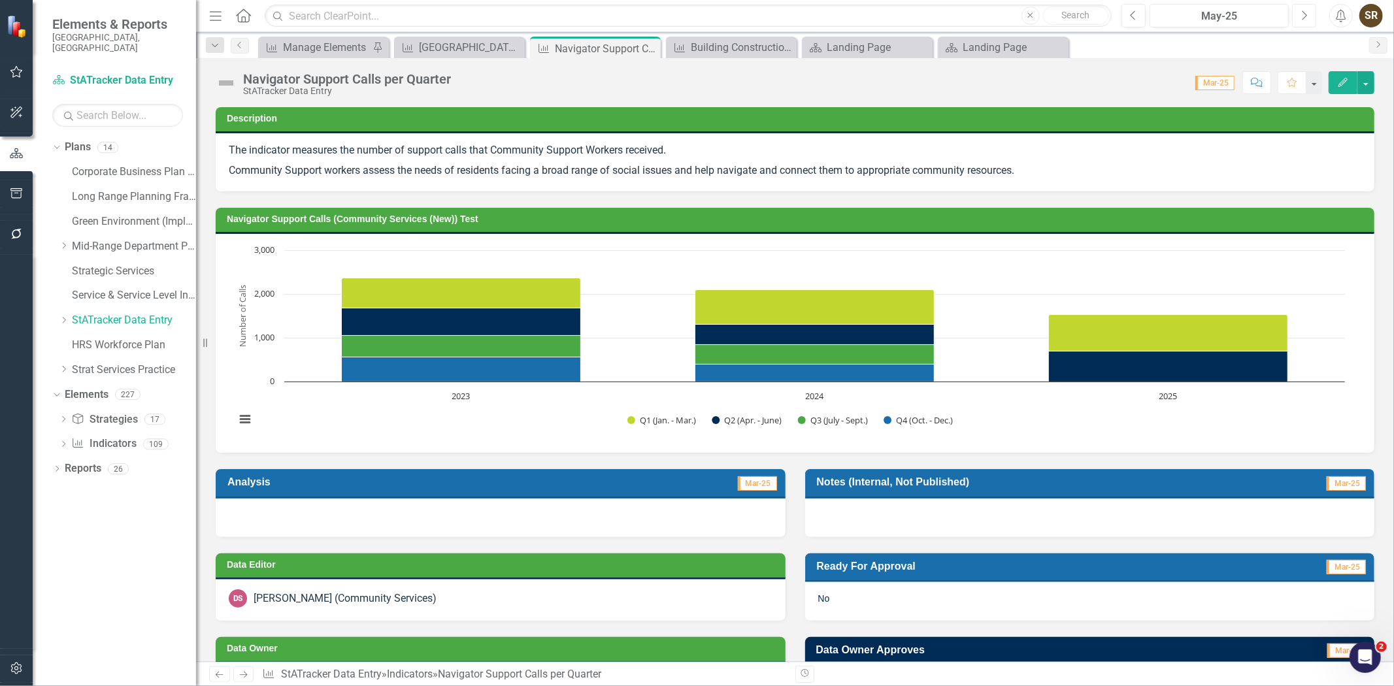
click at [1304, 18] on icon "button" at bounding box center [1304, 14] width 5 height 9
click at [1130, 16] on icon "Previous" at bounding box center [1133, 16] width 7 height 12
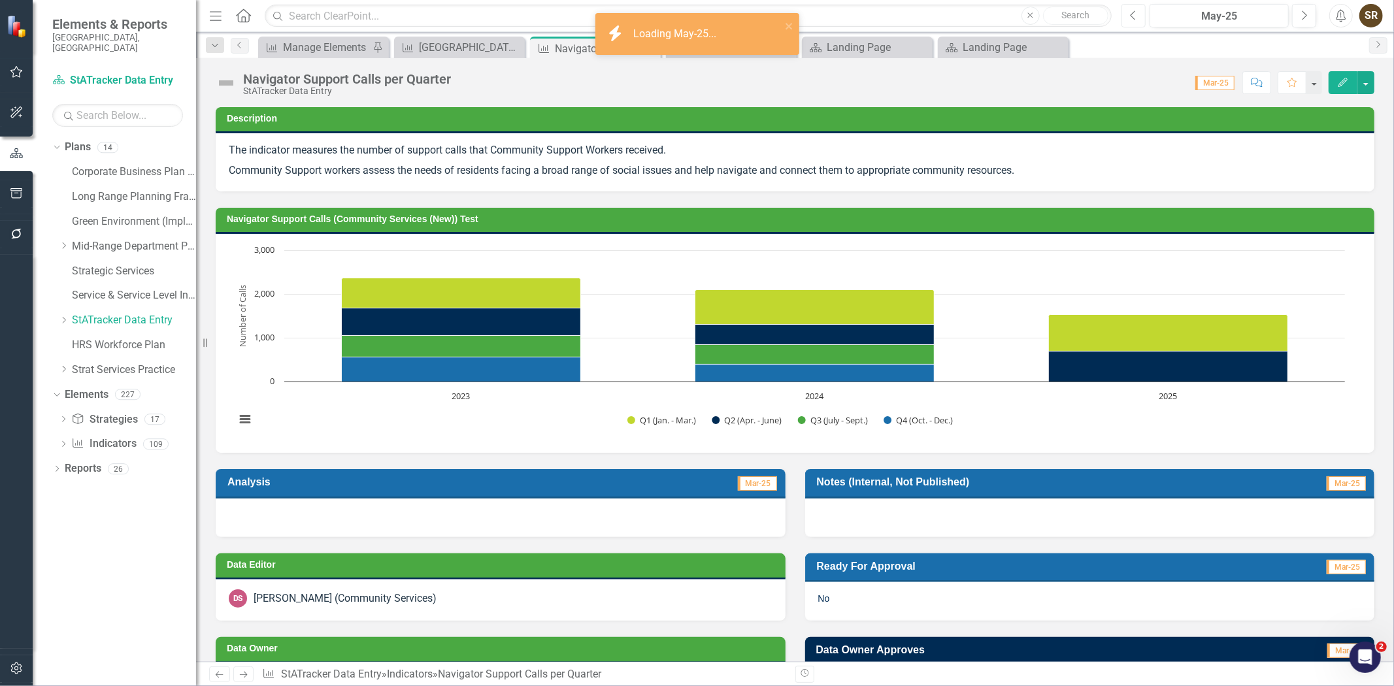
click at [1130, 16] on icon "Previous" at bounding box center [1133, 16] width 7 height 12
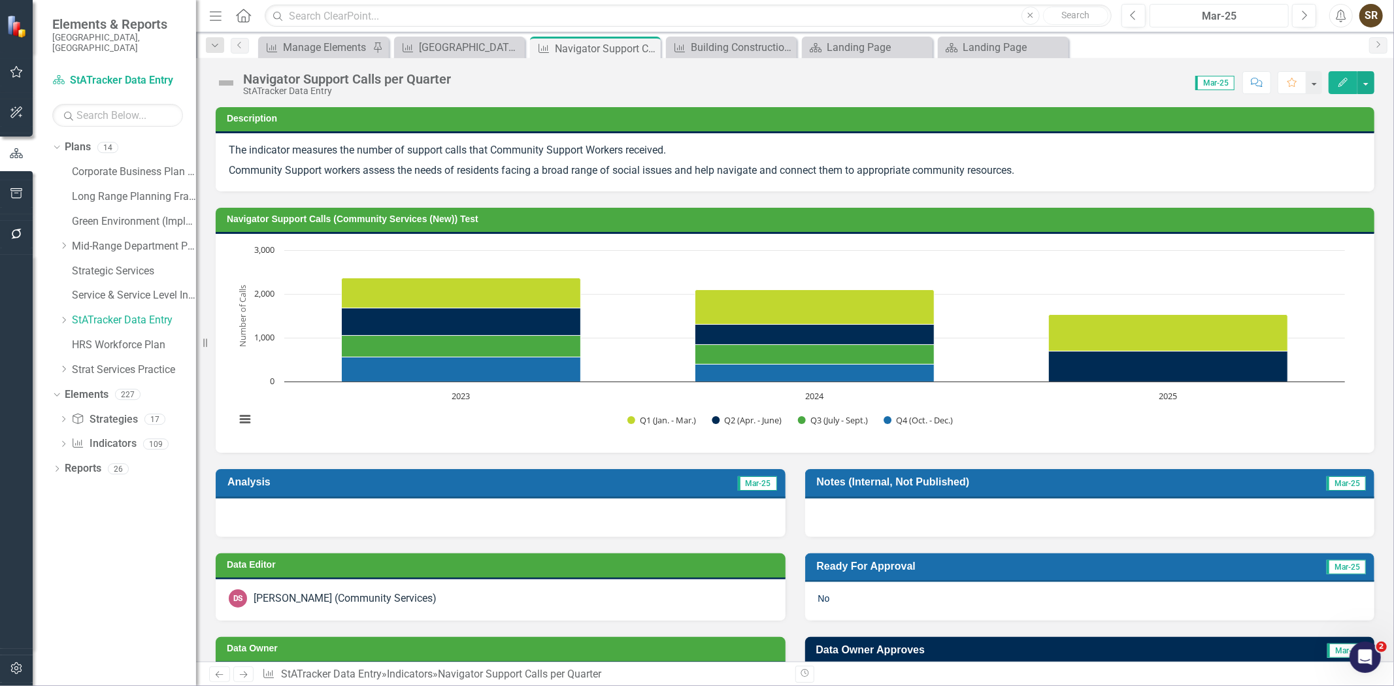
click at [1232, 10] on div "Mar-25" at bounding box center [1219, 16] width 130 height 16
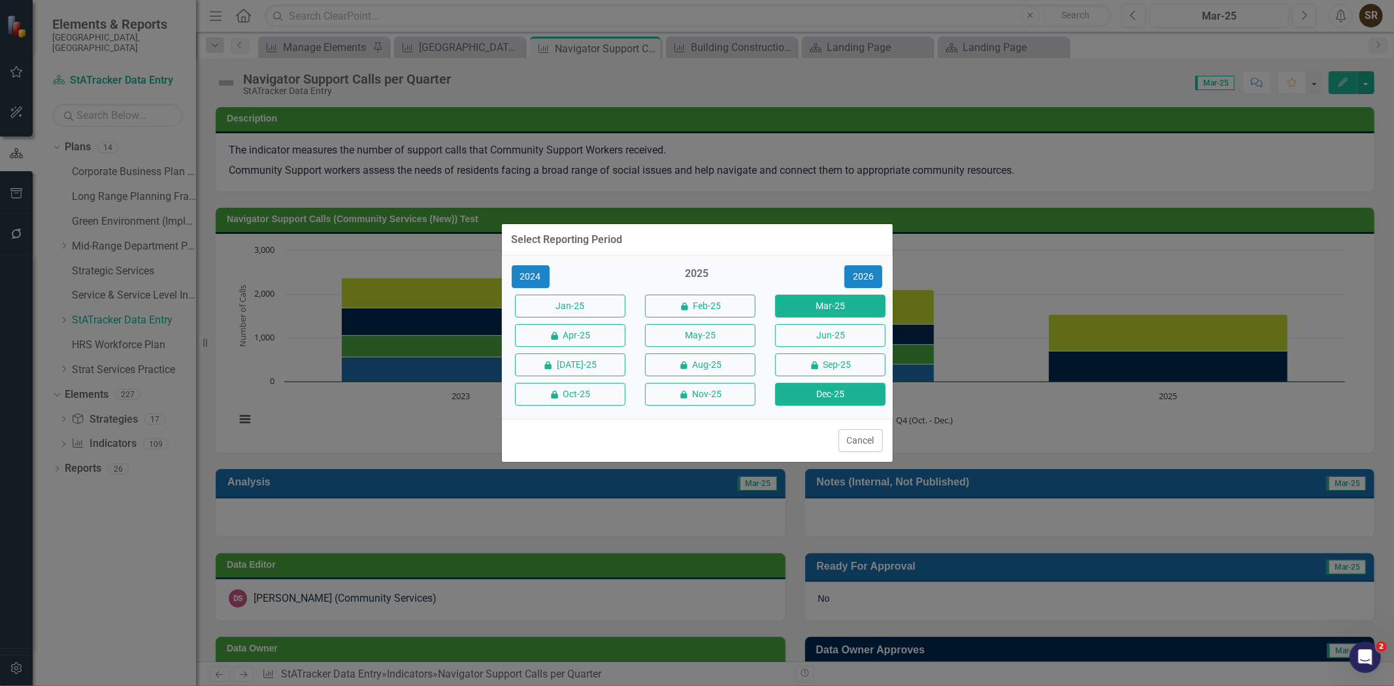
click at [802, 400] on button "Dec-25" at bounding box center [830, 394] width 110 height 23
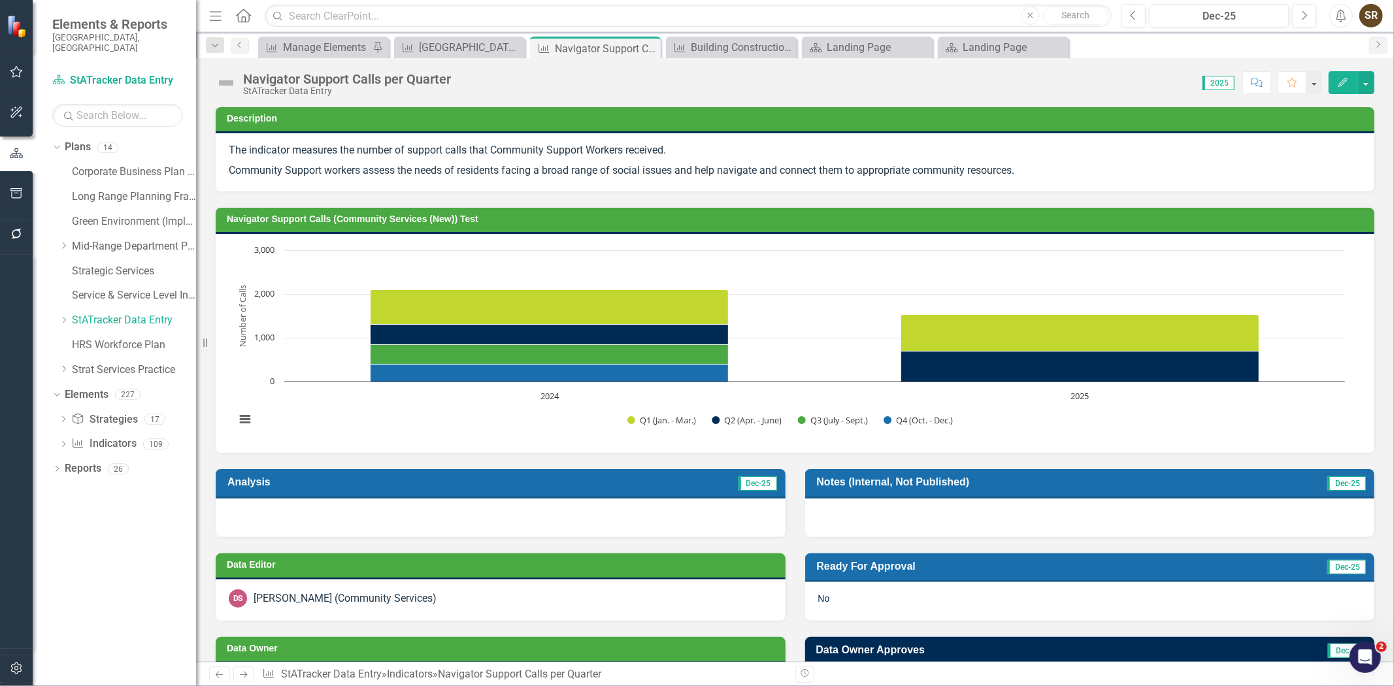
click at [938, 218] on h3 "Navigator Support Calls (Community Services (New)) Test" at bounding box center [797, 219] width 1141 height 10
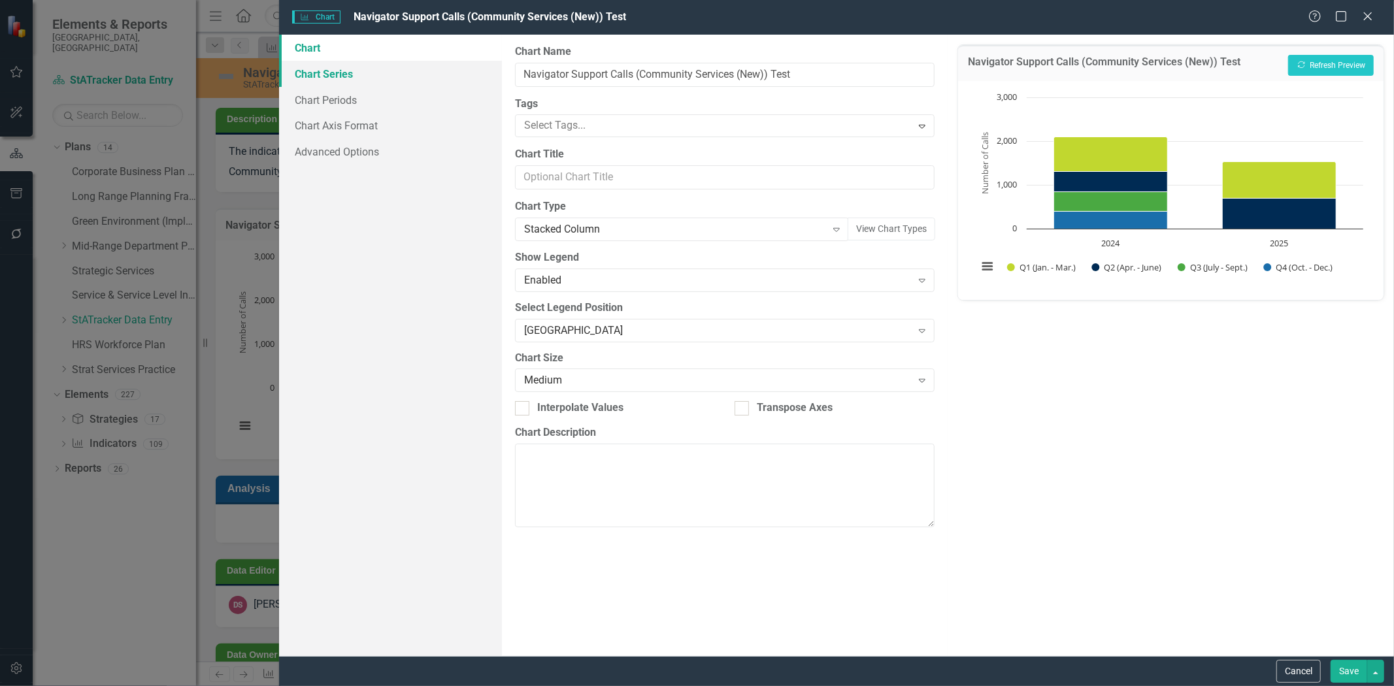
click at [321, 73] on link "Chart Series" at bounding box center [390, 74] width 223 height 26
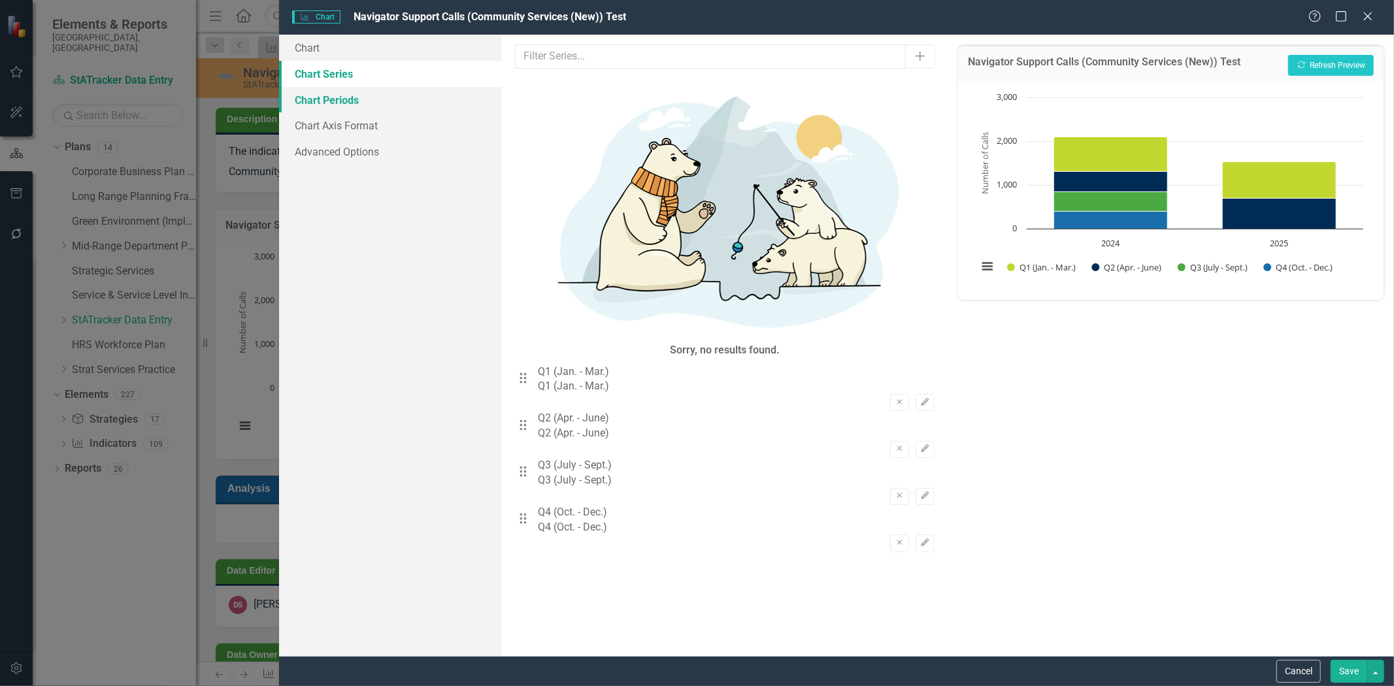
click at [323, 97] on link "Chart Periods" at bounding box center [390, 100] width 223 height 26
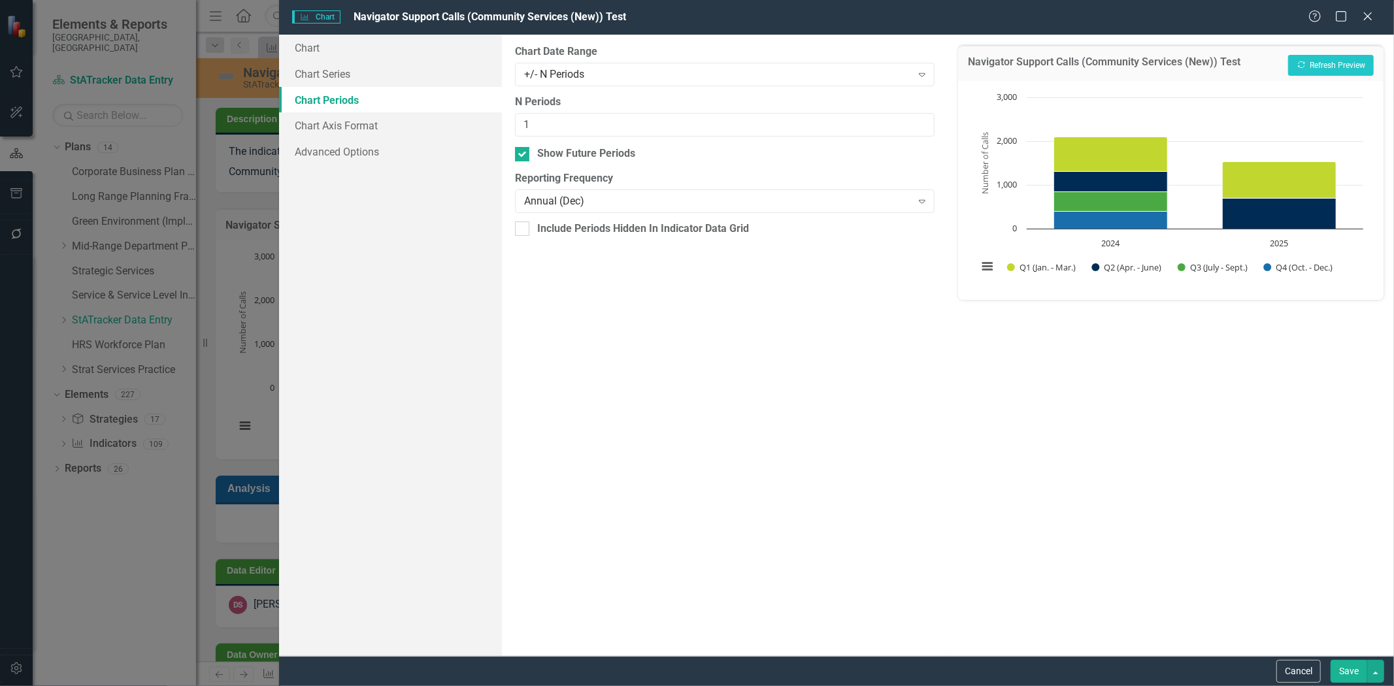
drag, startPoint x: 1363, startPoint y: 14, endPoint x: 1307, endPoint y: 54, distance: 68.4
click at [1363, 14] on icon "Close" at bounding box center [1367, 16] width 13 height 10
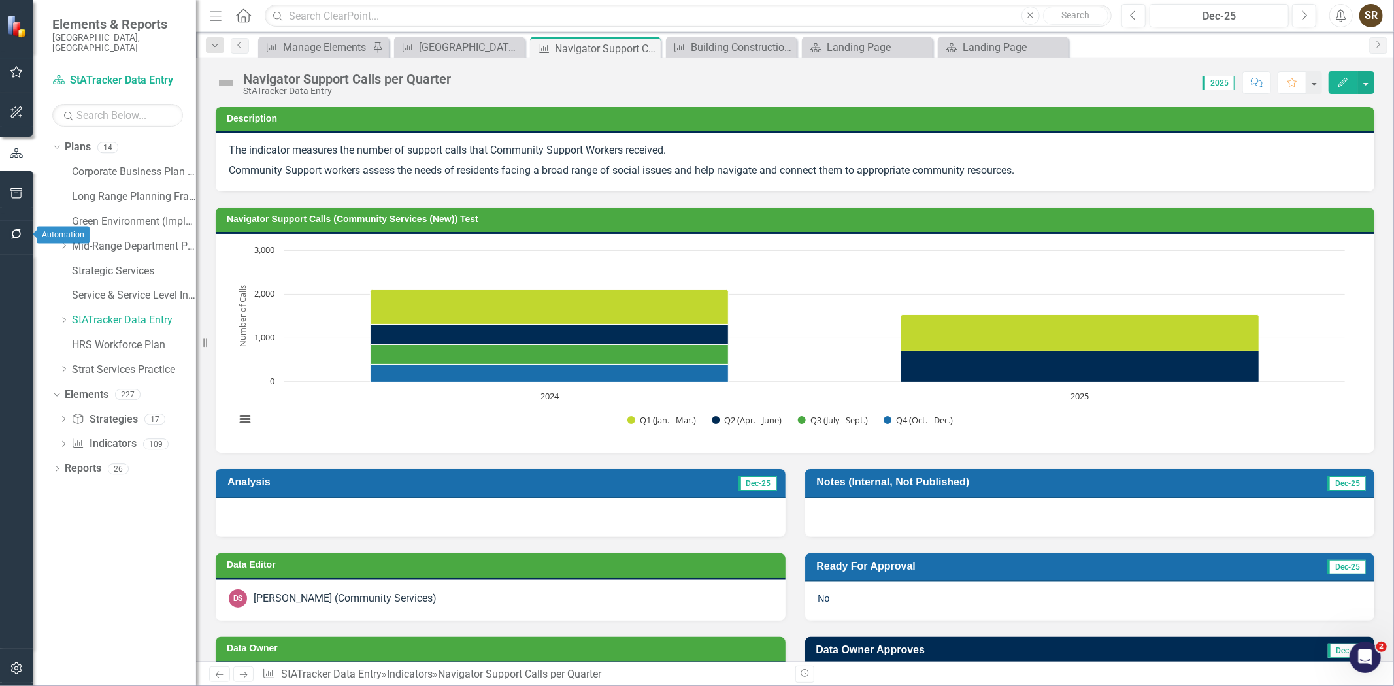
click at [13, 229] on icon "button" at bounding box center [17, 234] width 14 height 10
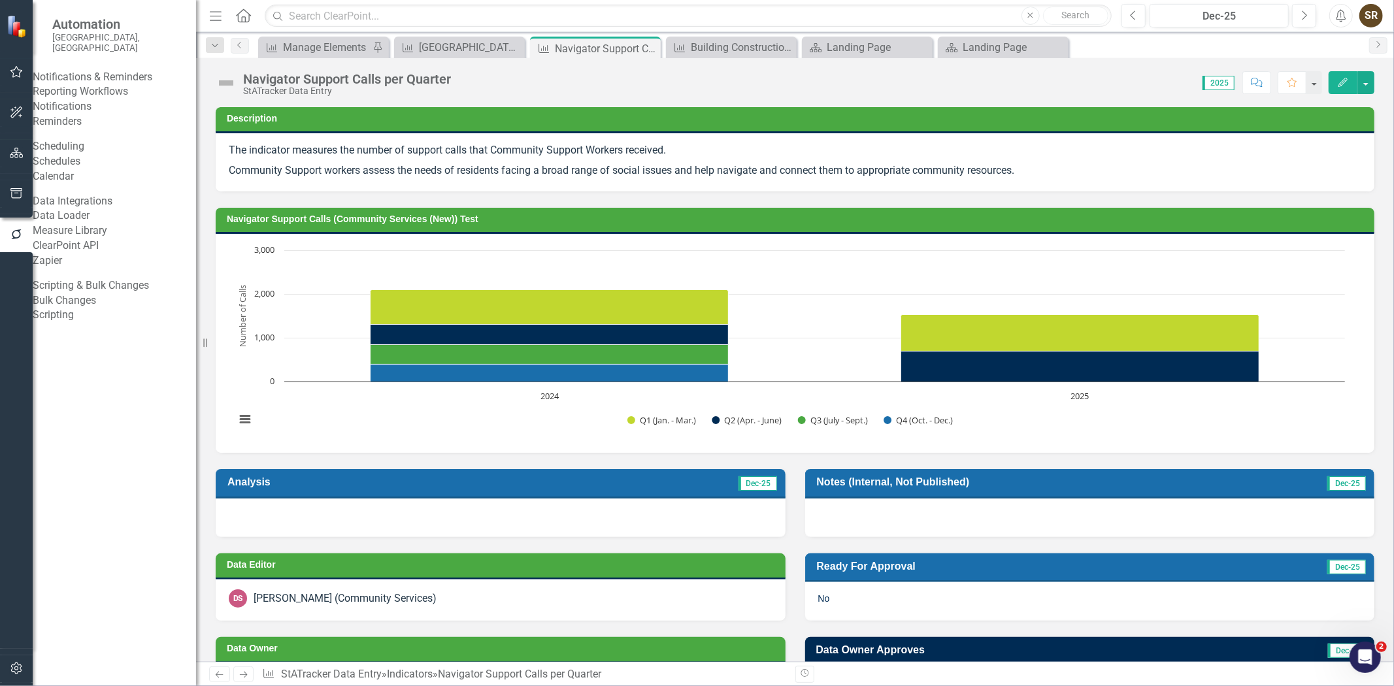
click at [109, 93] on link "Reporting Workflows" at bounding box center [114, 91] width 163 height 15
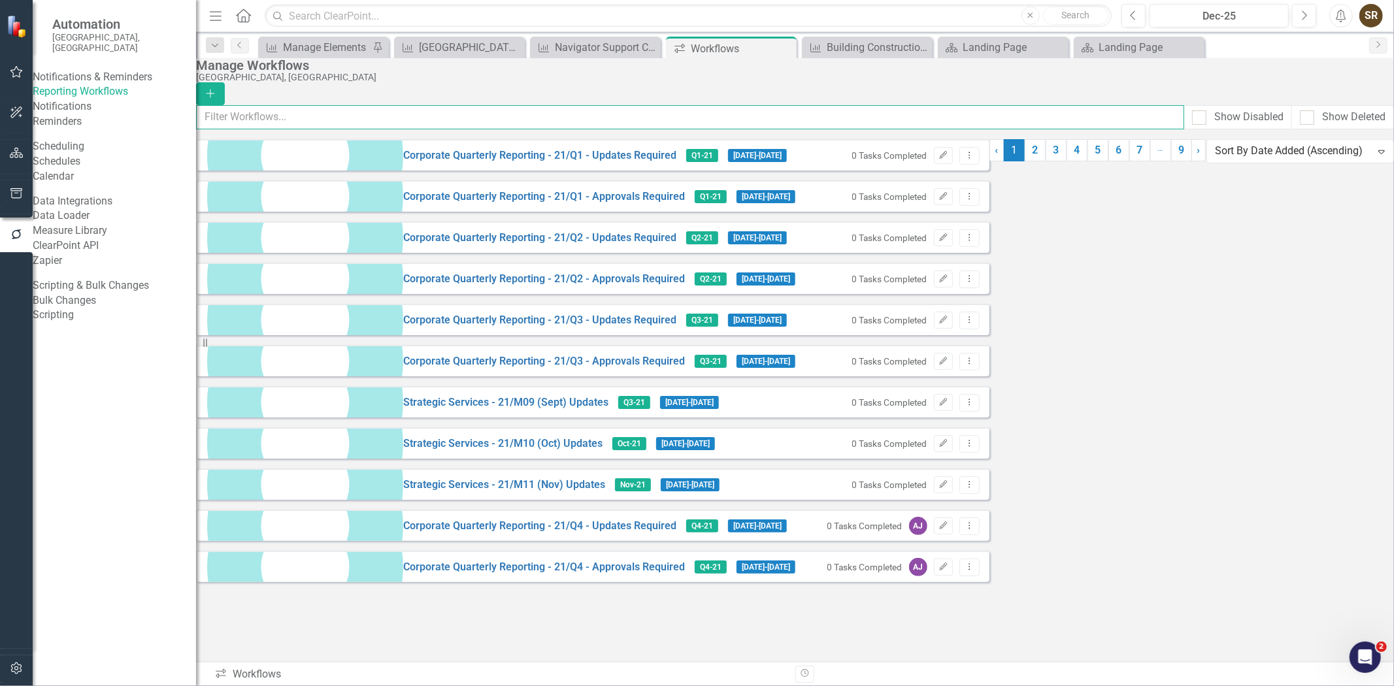
click at [369, 116] on input "text" at bounding box center [690, 117] width 988 height 24
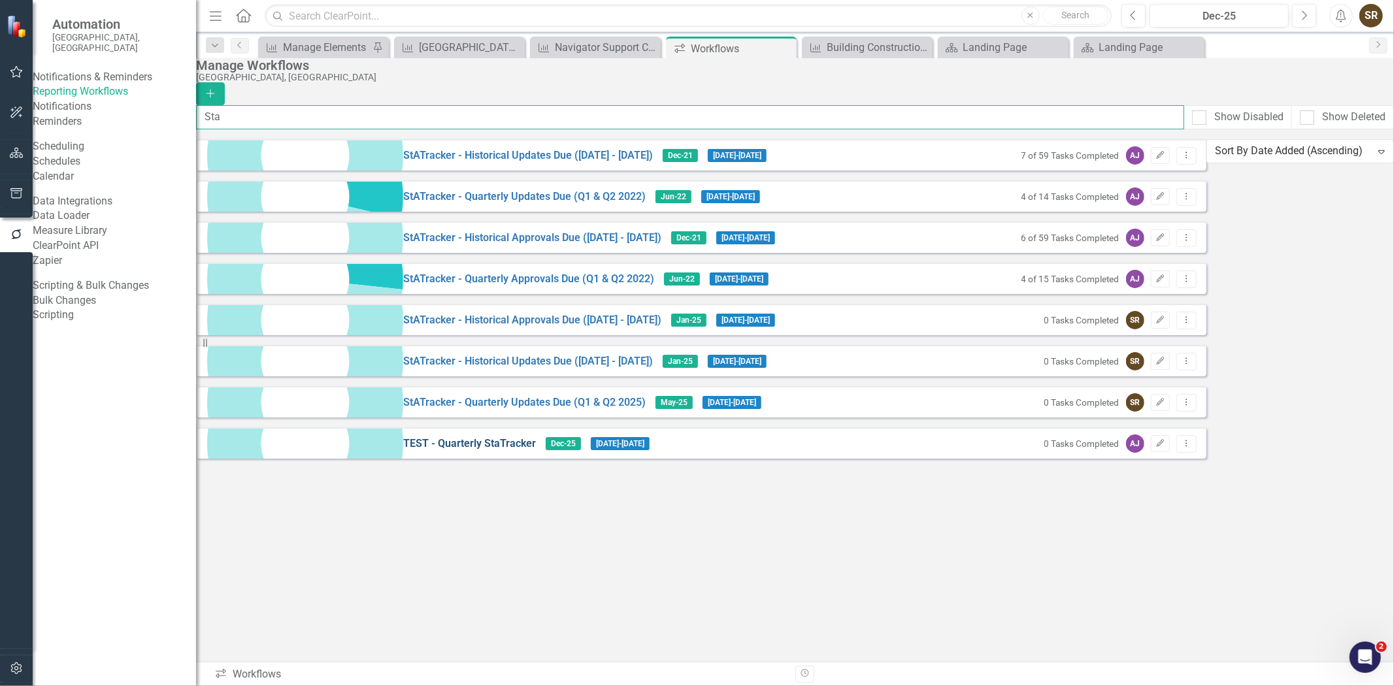
type input "Sta"
click at [403, 452] on link "TEST - Quarterly StaTracker" at bounding box center [469, 443] width 133 height 15
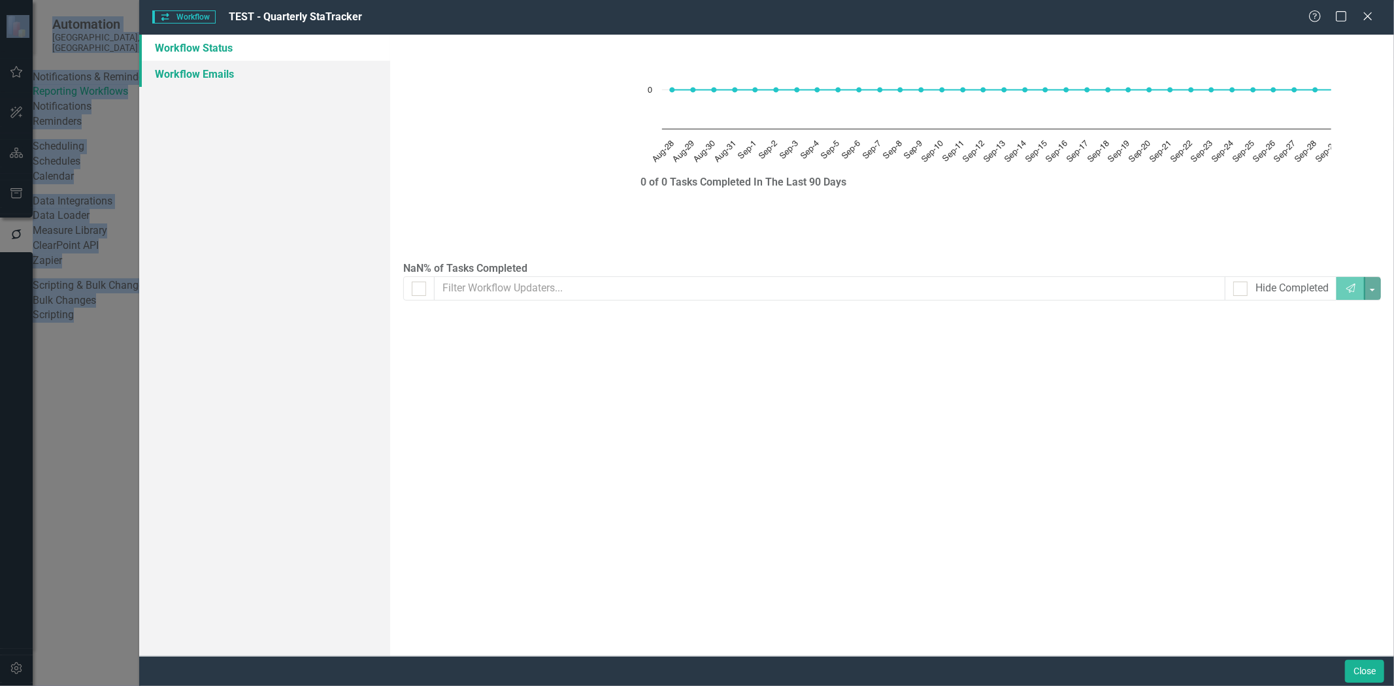
click at [195, 69] on link "Workflow Emails" at bounding box center [264, 74] width 251 height 26
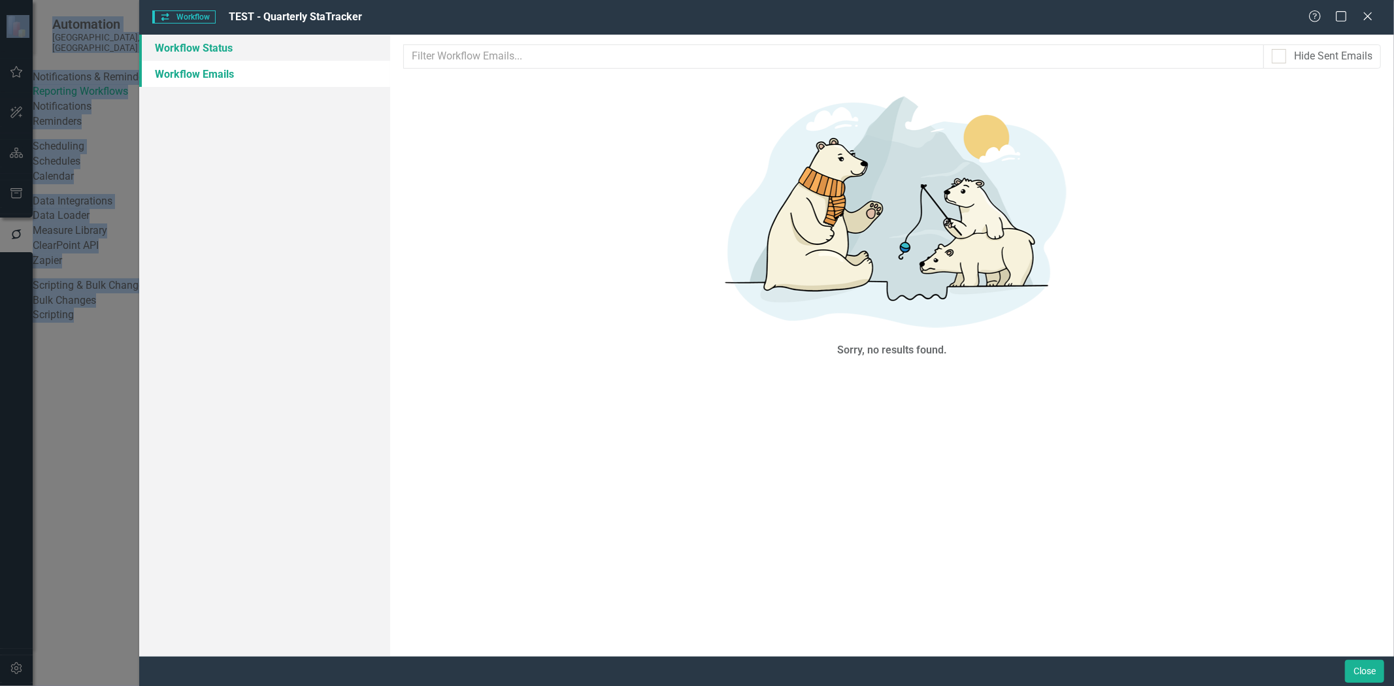
click at [200, 50] on link "Workflow Status" at bounding box center [264, 48] width 251 height 26
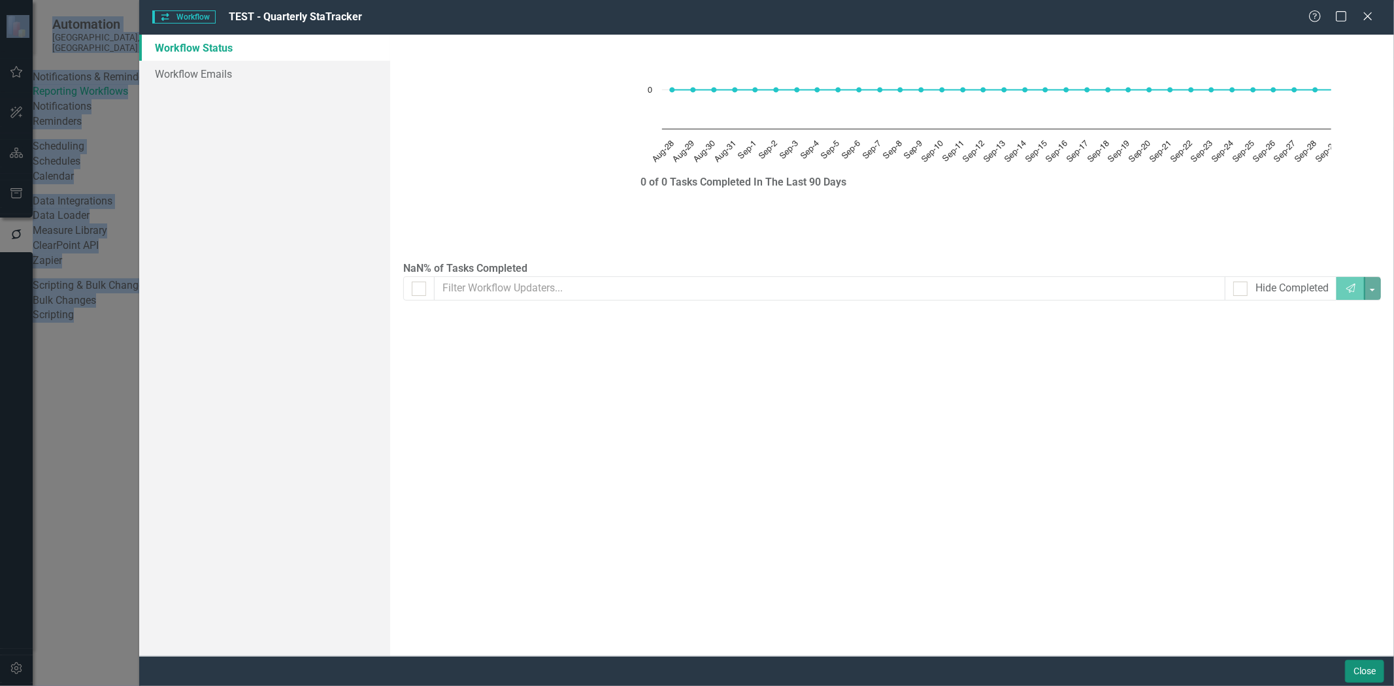
click at [1356, 668] on button "Close" at bounding box center [1364, 671] width 39 height 23
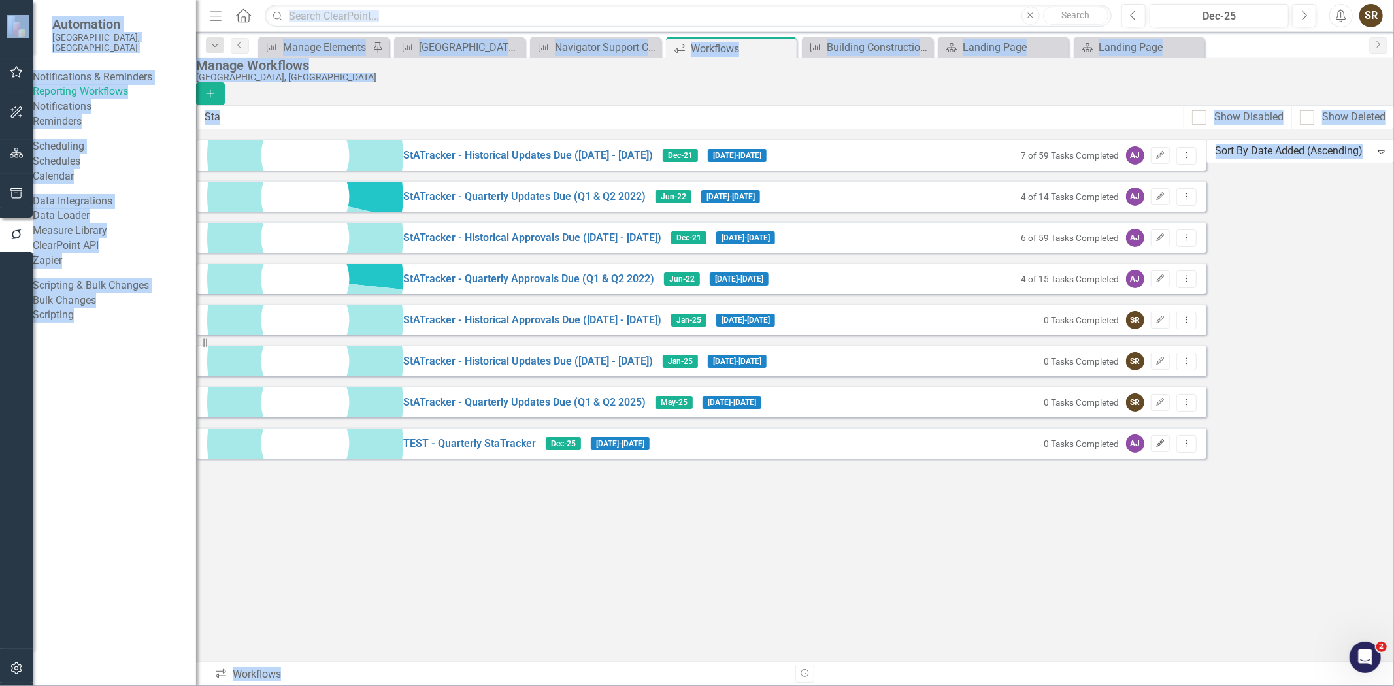
click at [1165, 448] on icon "Edit" at bounding box center [1160, 444] width 10 height 8
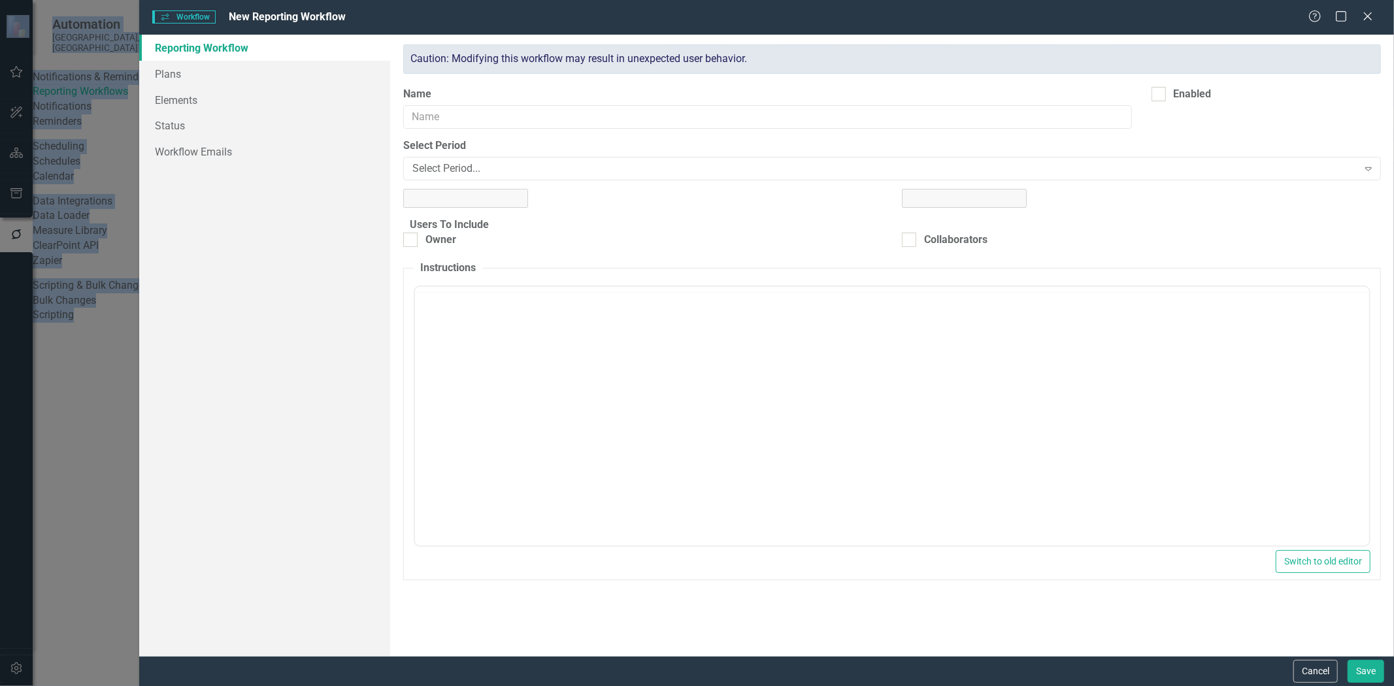
type input "TEST - Quarterly StaTracker"
checkbox input "true"
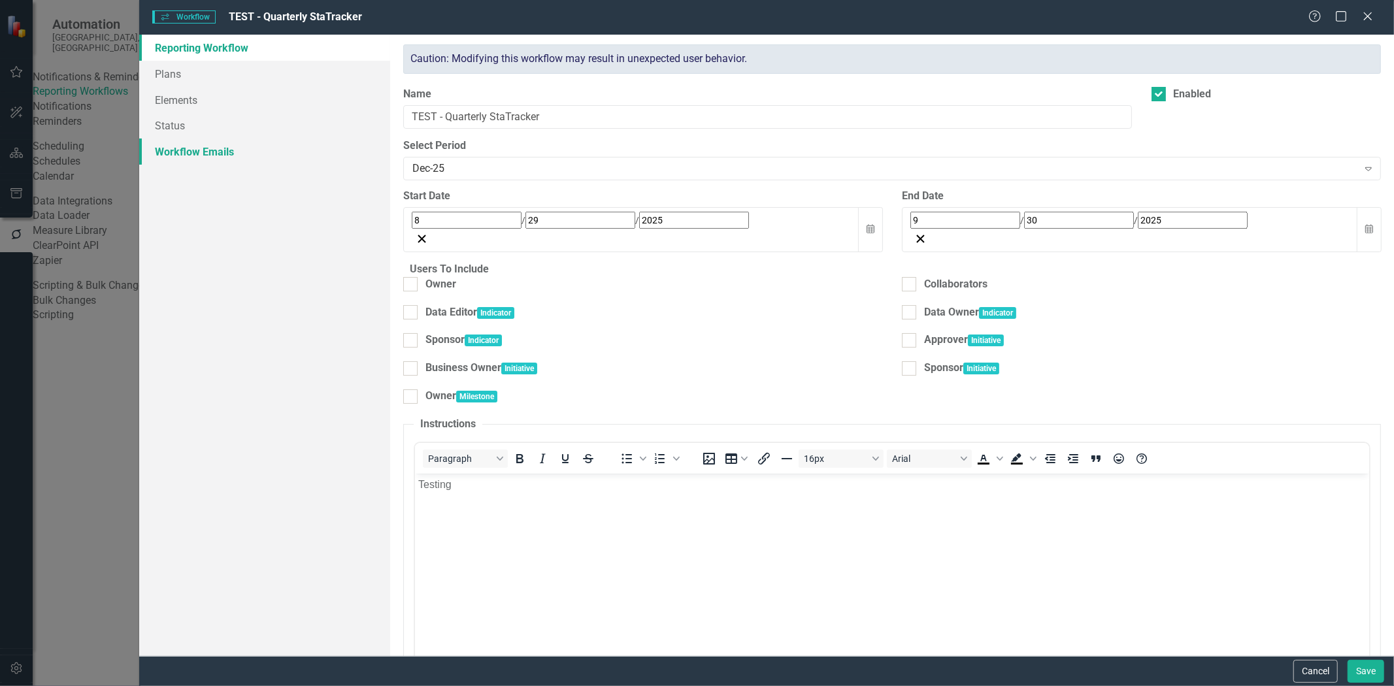
click at [208, 159] on link "Workflow Emails" at bounding box center [264, 152] width 251 height 26
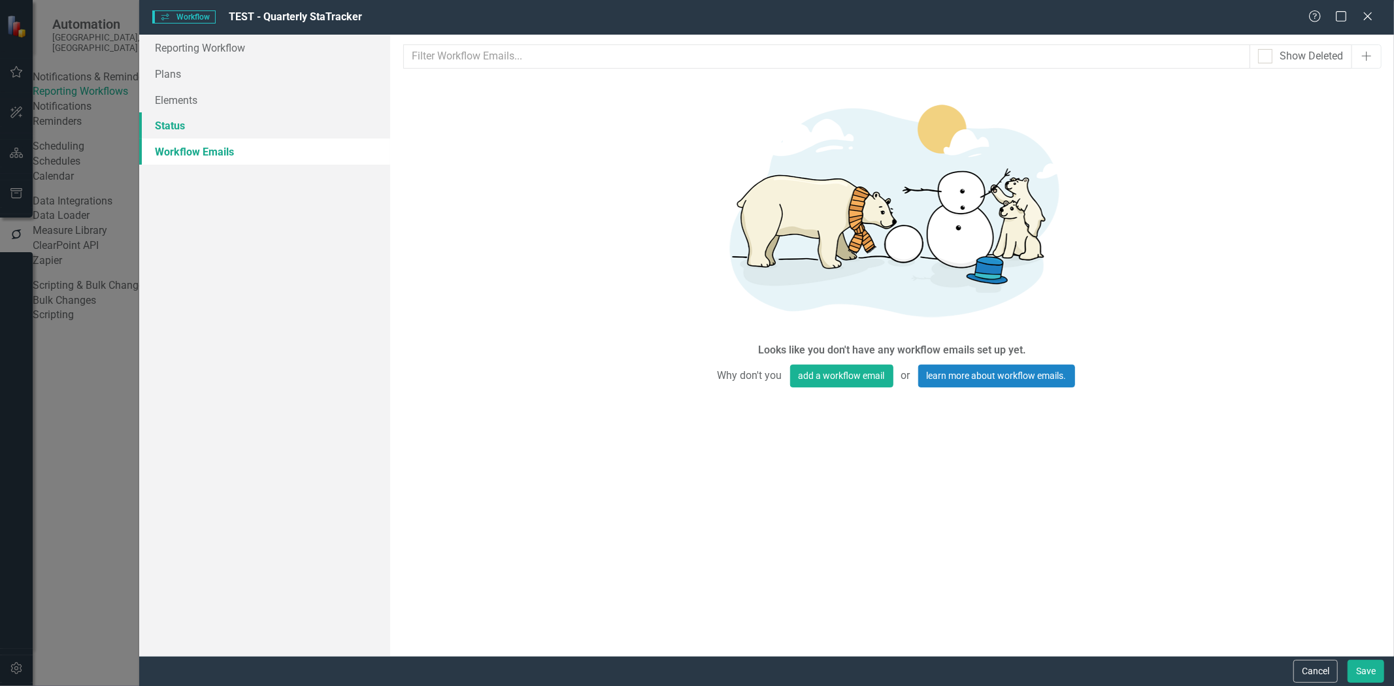
click at [186, 127] on link "Status" at bounding box center [264, 125] width 251 height 26
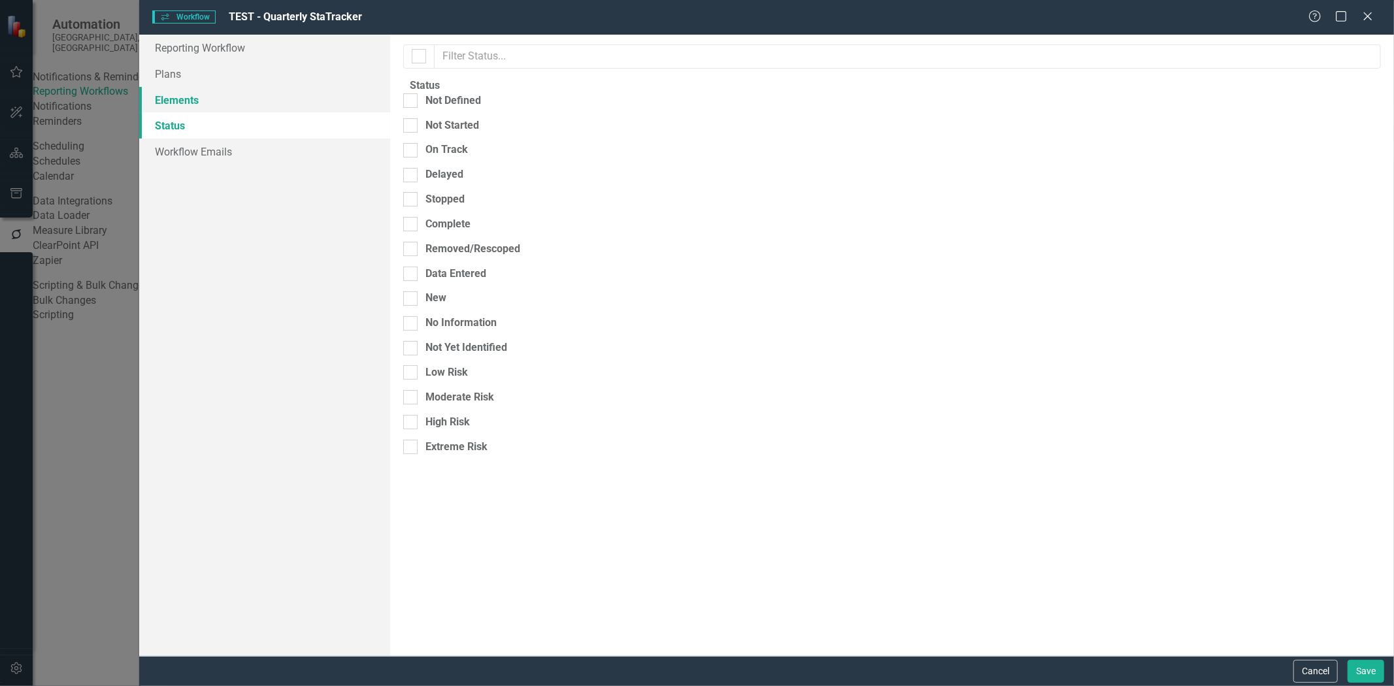
click at [191, 105] on link "Elements" at bounding box center [264, 100] width 251 height 26
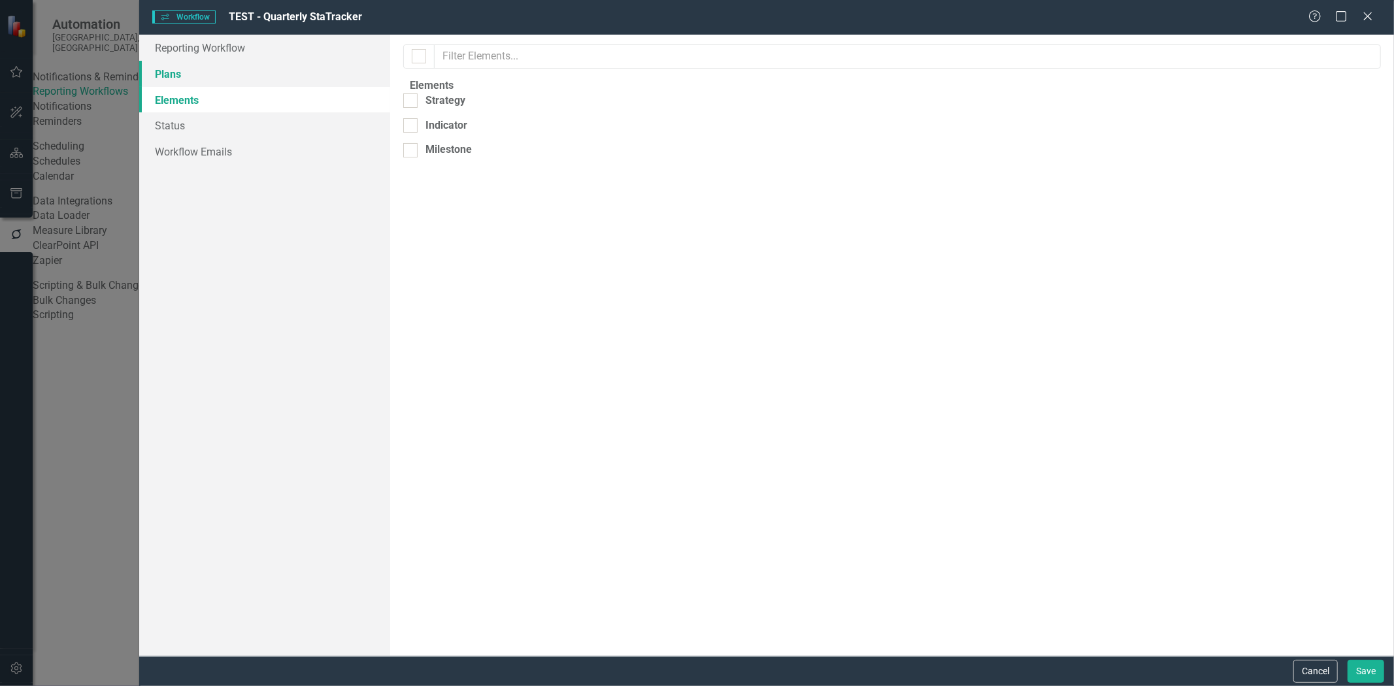
click at [191, 80] on link "Plans" at bounding box center [264, 74] width 251 height 26
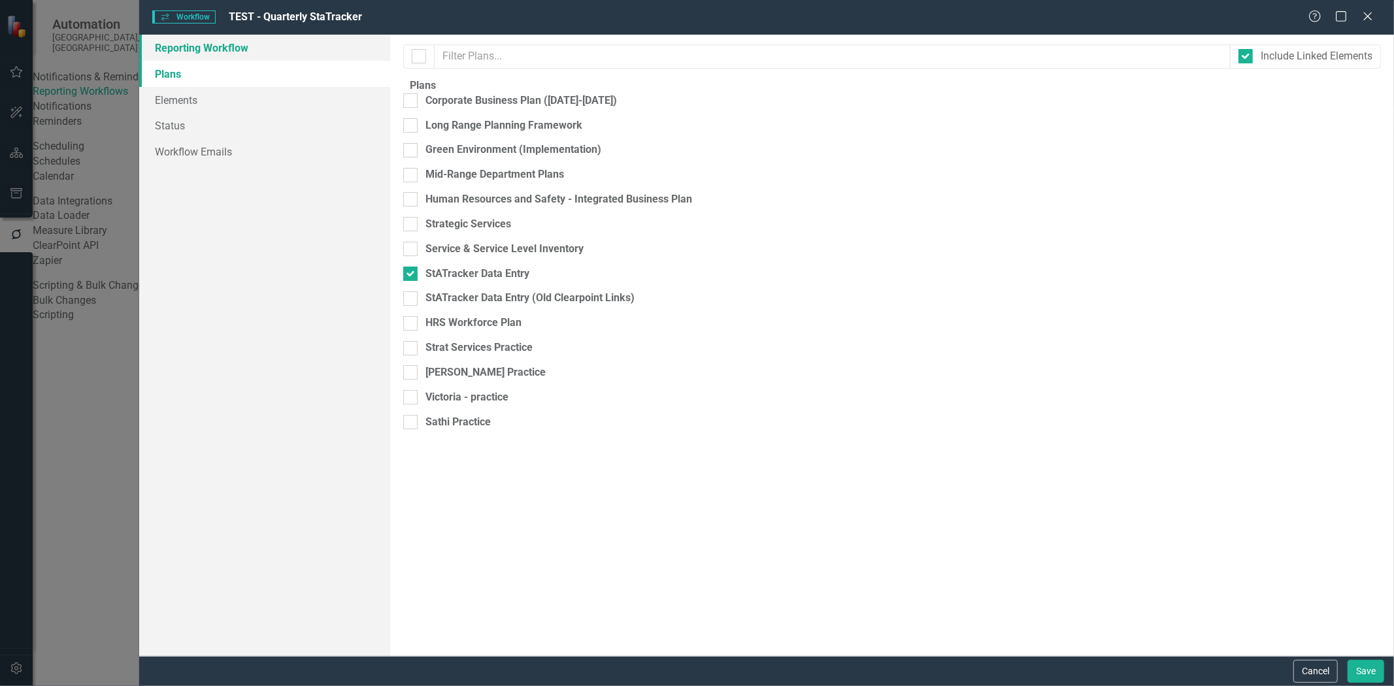
click at [206, 52] on link "Reporting Workflow" at bounding box center [264, 48] width 251 height 26
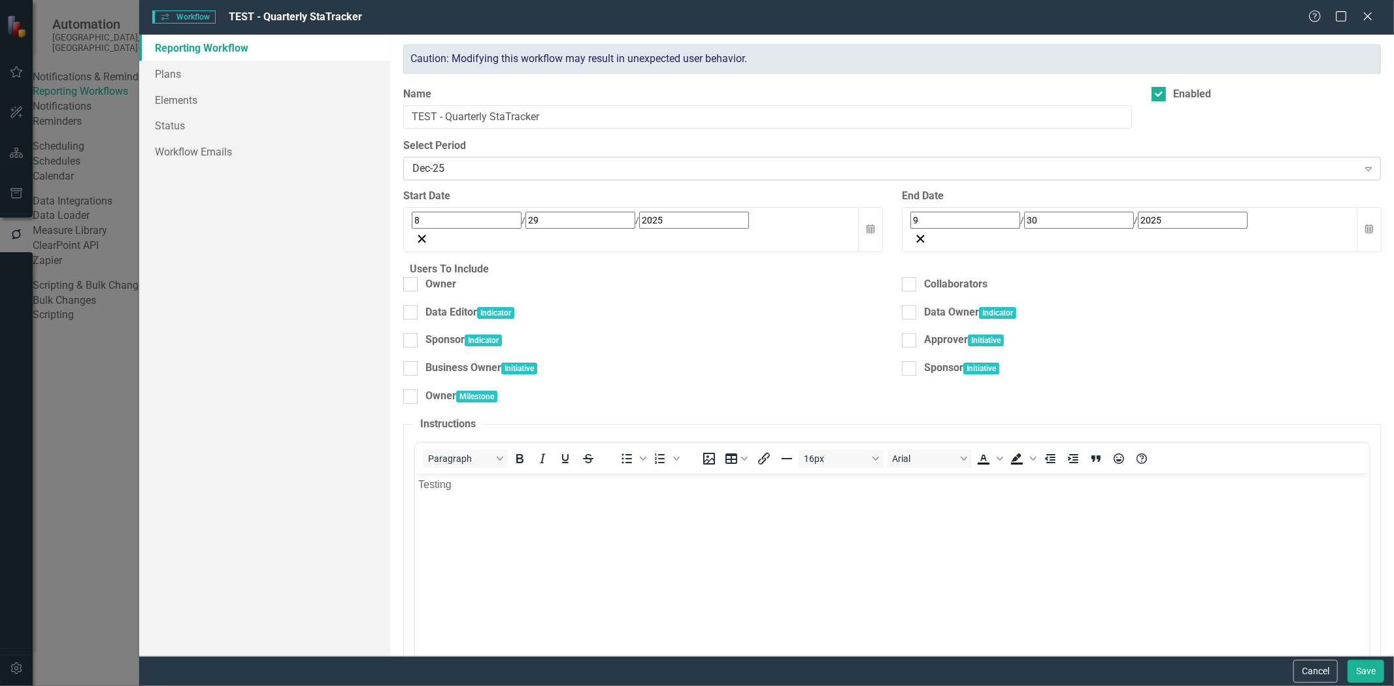
click at [596, 167] on div "Dec-25" at bounding box center [884, 168] width 945 height 15
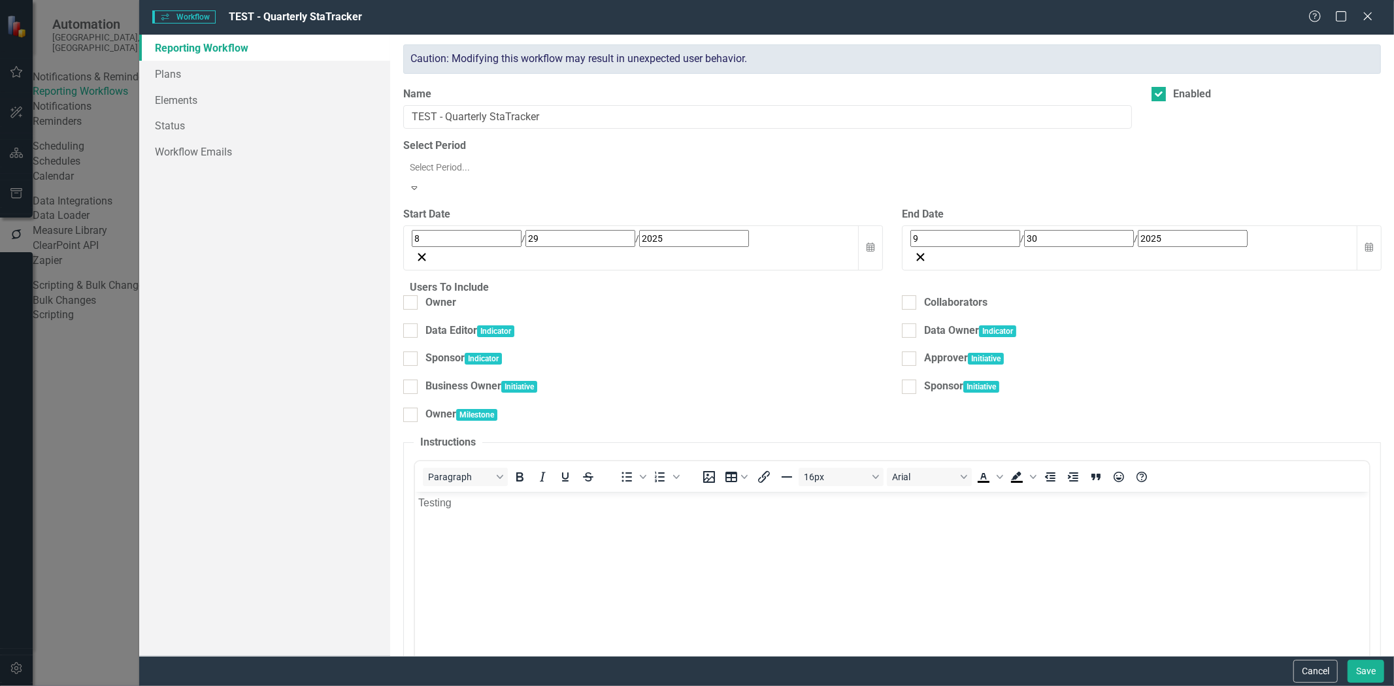
scroll to position [4414, 0]
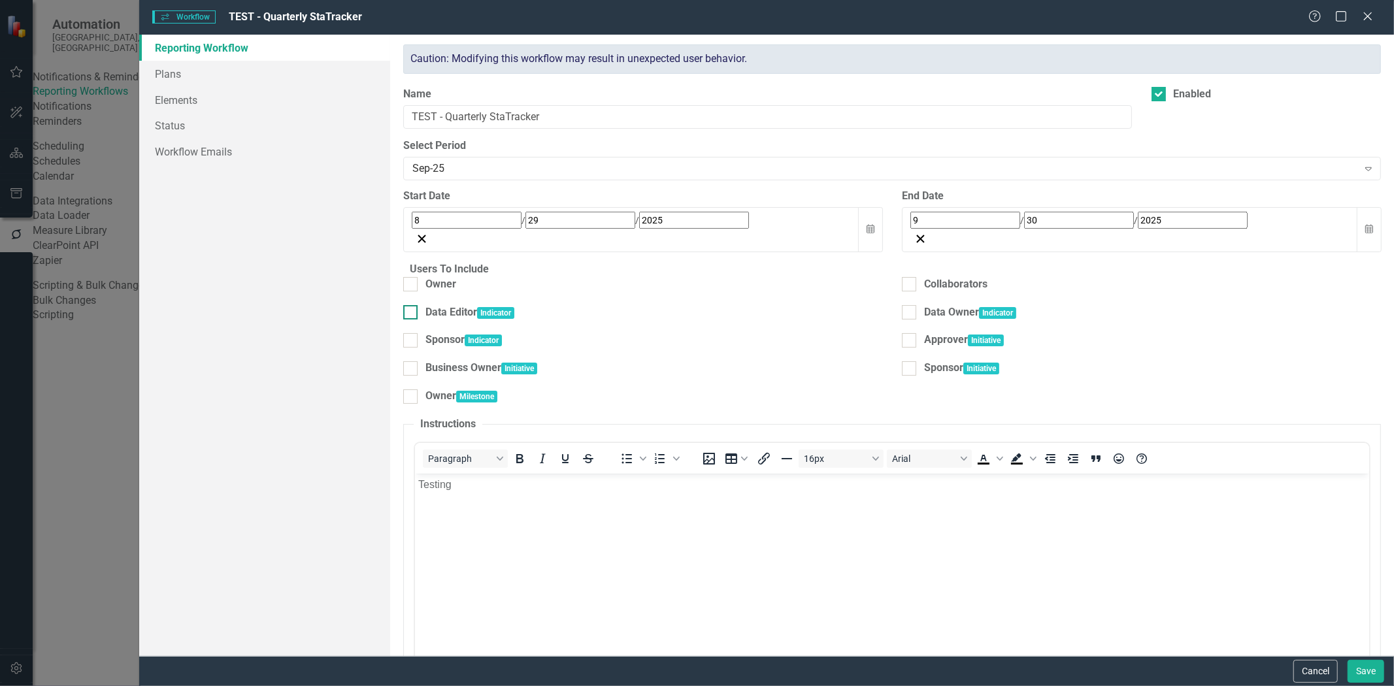
click at [418, 305] on div at bounding box center [410, 312] width 14 height 14
click at [412, 305] on input "Data Editor" at bounding box center [407, 309] width 8 height 8
checkbox input "true"
click at [1315, 678] on button "Cancel" at bounding box center [1315, 671] width 44 height 23
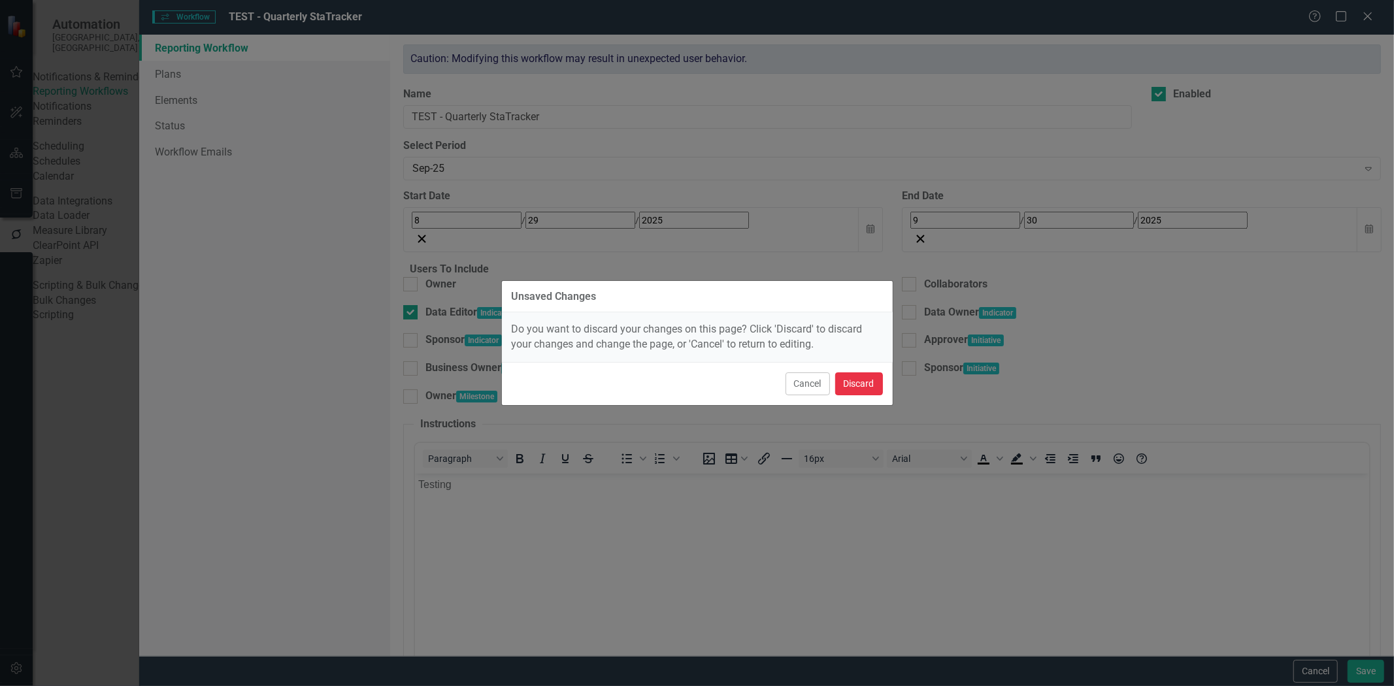
click at [861, 389] on button "Discard" at bounding box center [859, 383] width 48 height 23
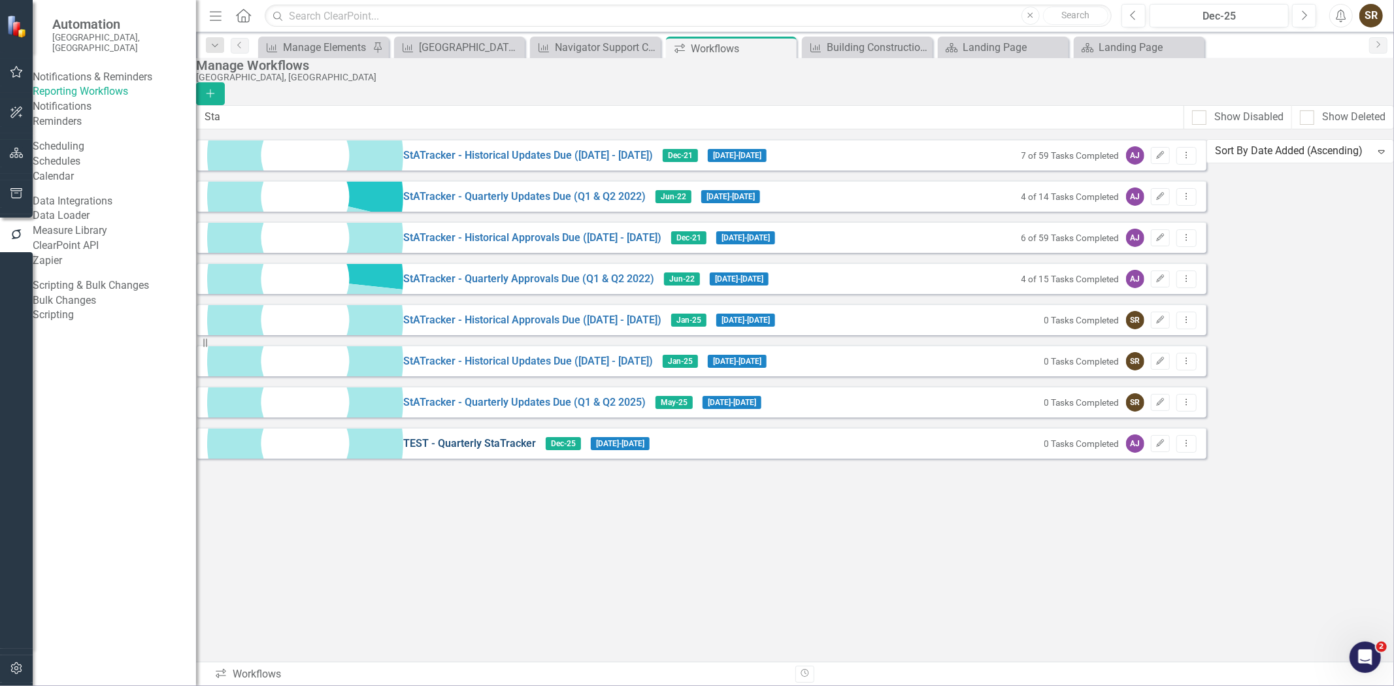
click at [403, 452] on link "TEST - Quarterly StaTracker" at bounding box center [469, 443] width 133 height 15
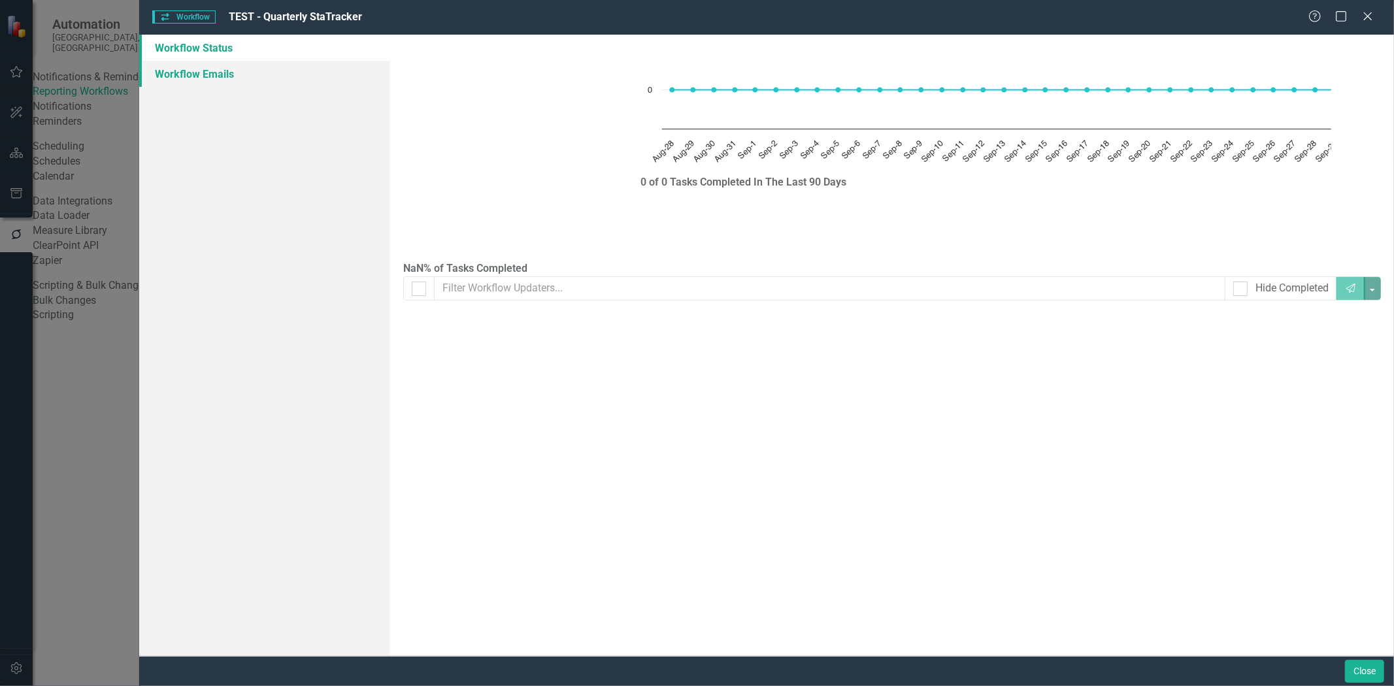
click at [227, 73] on link "Workflow Emails" at bounding box center [264, 74] width 251 height 26
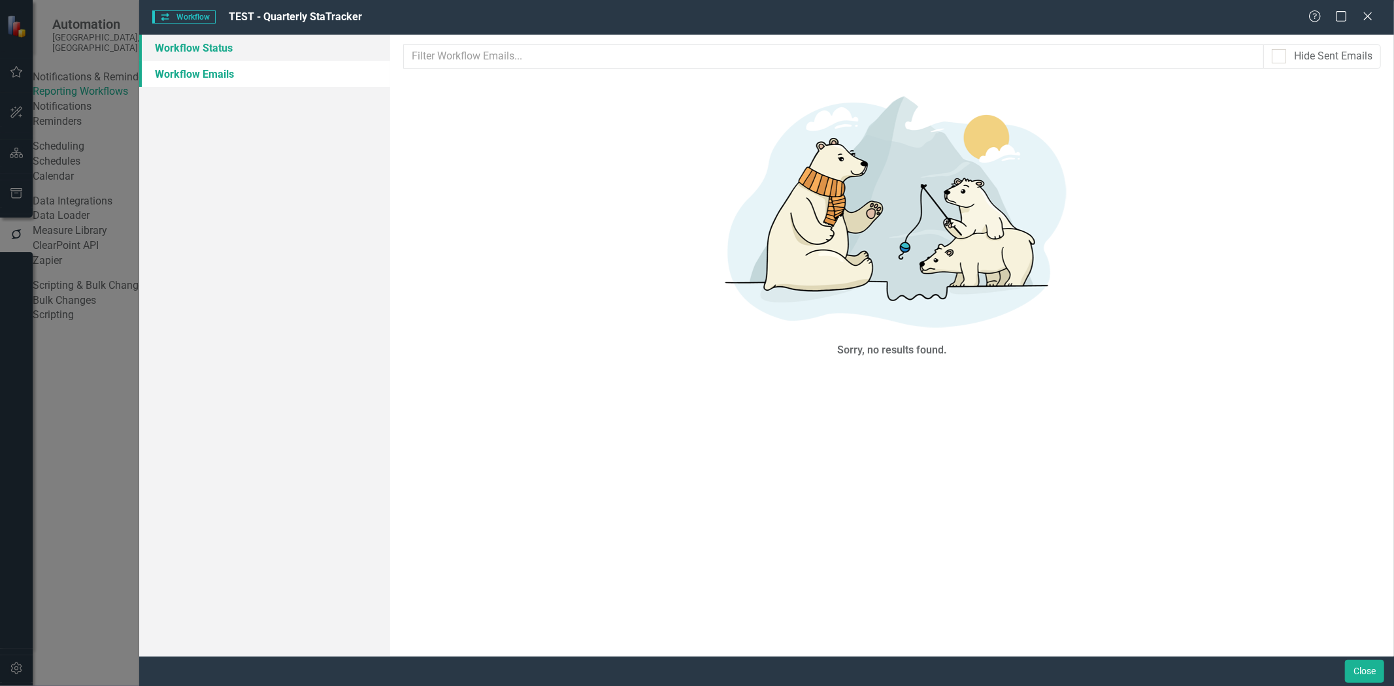
click at [231, 50] on link "Workflow Status" at bounding box center [264, 48] width 251 height 26
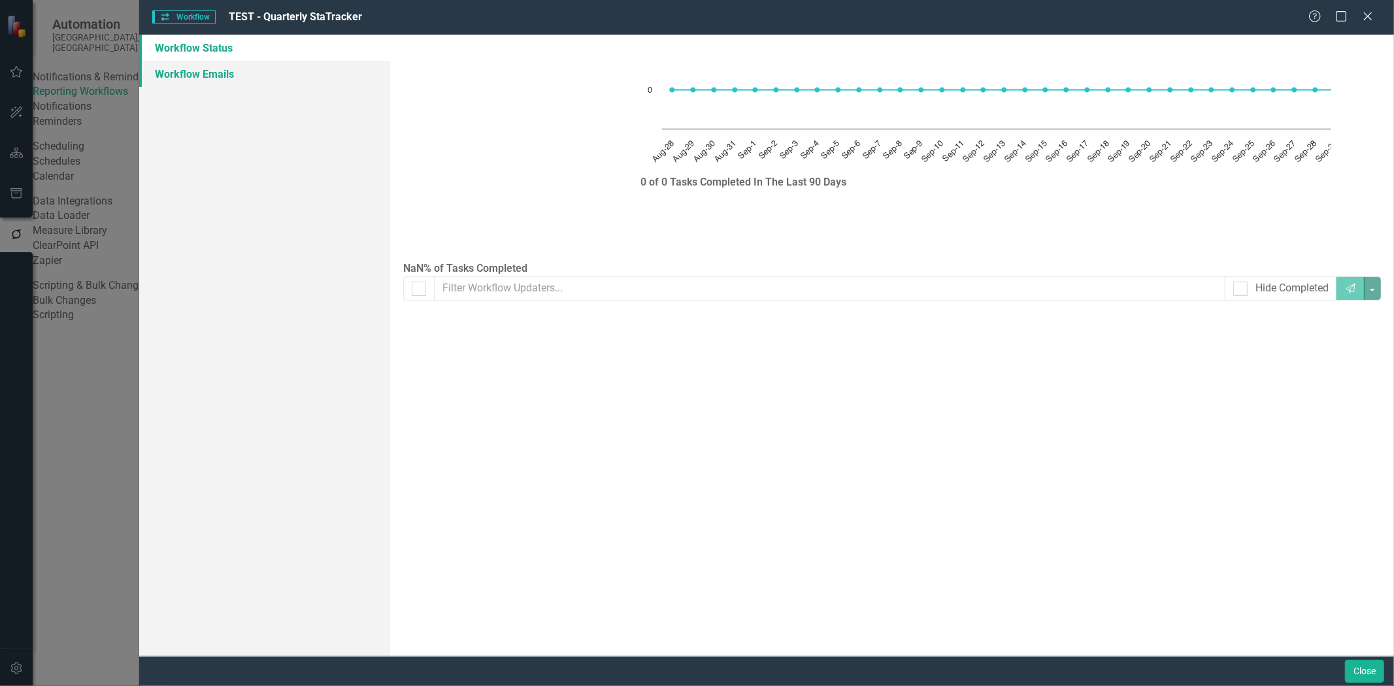
click at [229, 76] on link "Workflow Emails" at bounding box center [264, 74] width 251 height 26
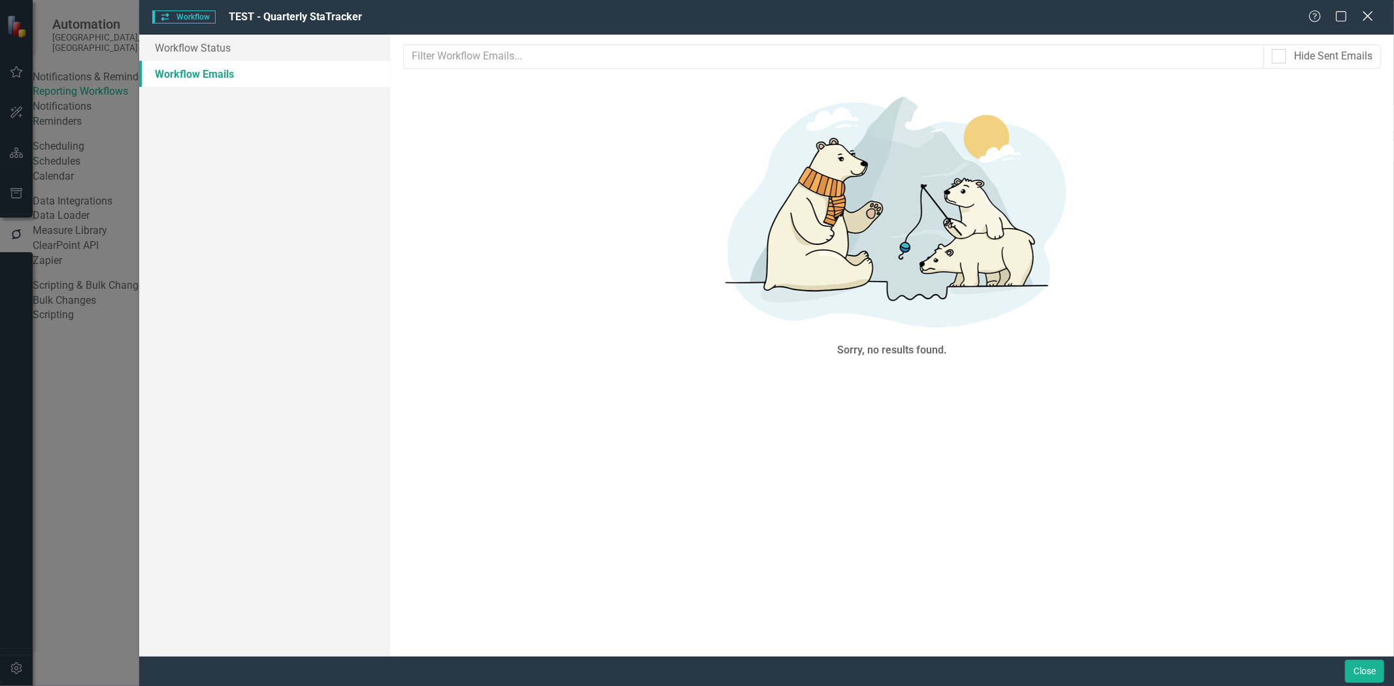
click at [1364, 22] on icon "Close" at bounding box center [1367, 16] width 16 height 12
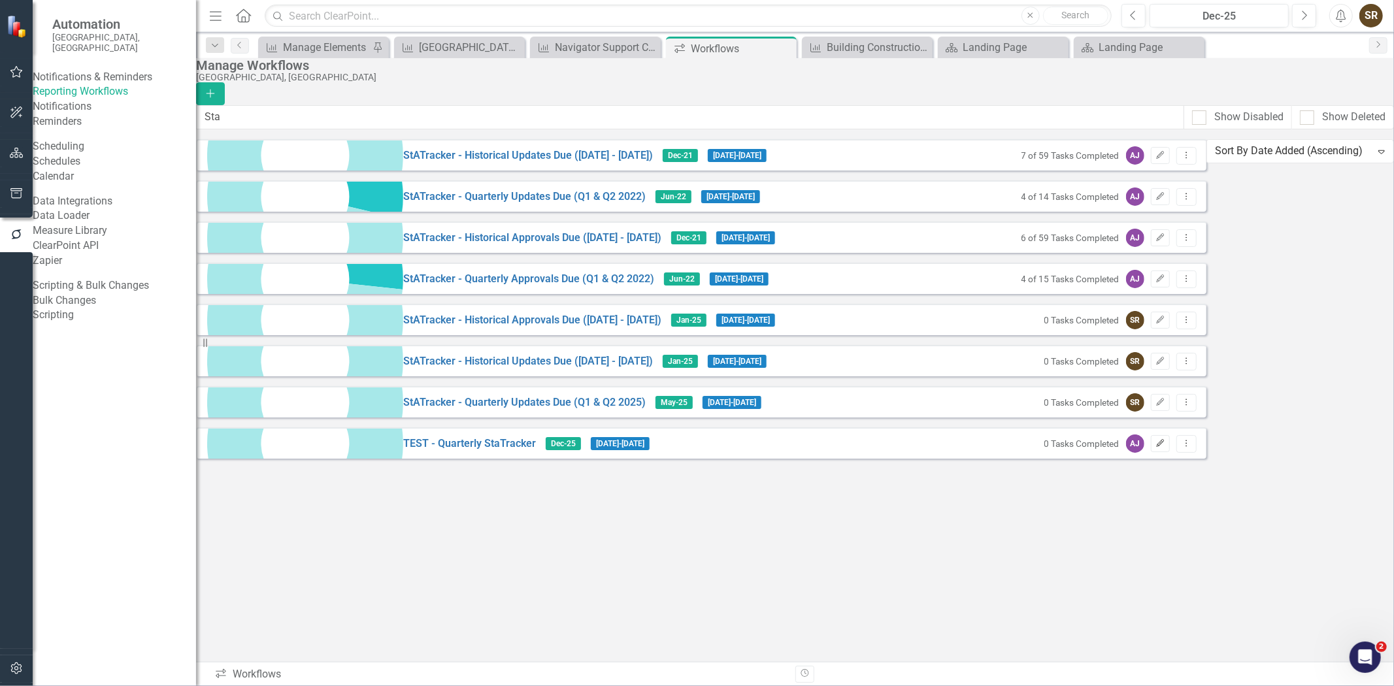
click at [1164, 447] on icon "button" at bounding box center [1160, 443] width 8 height 8
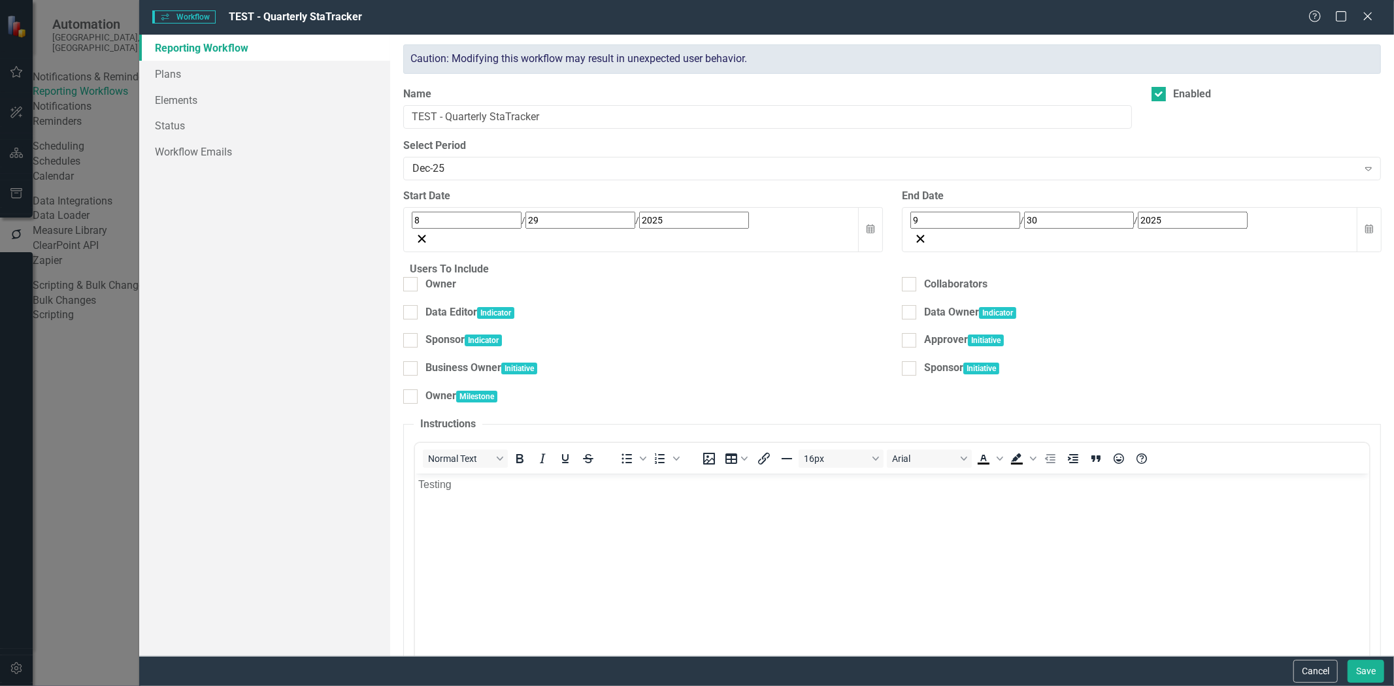
scroll to position [0, 0]
click at [1367, 16] on icon at bounding box center [1367, 16] width 10 height 10
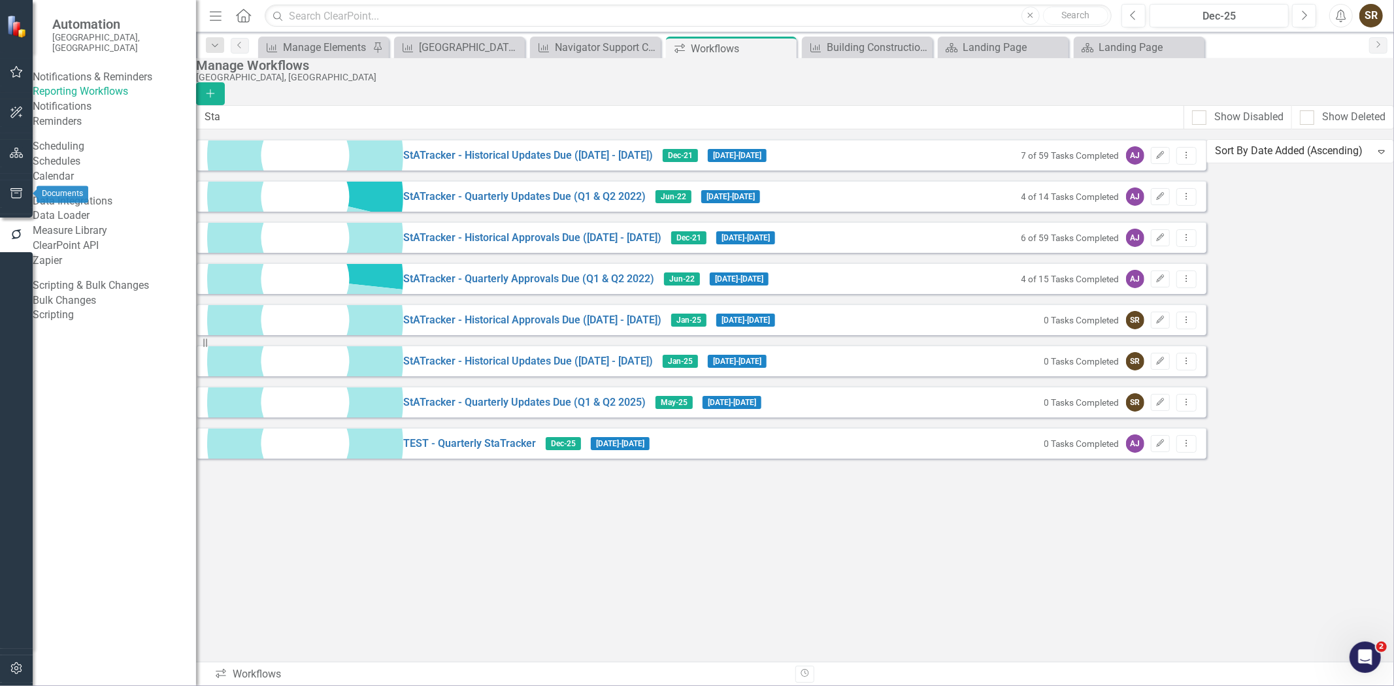
click at [16, 154] on icon "button" at bounding box center [17, 153] width 14 height 10
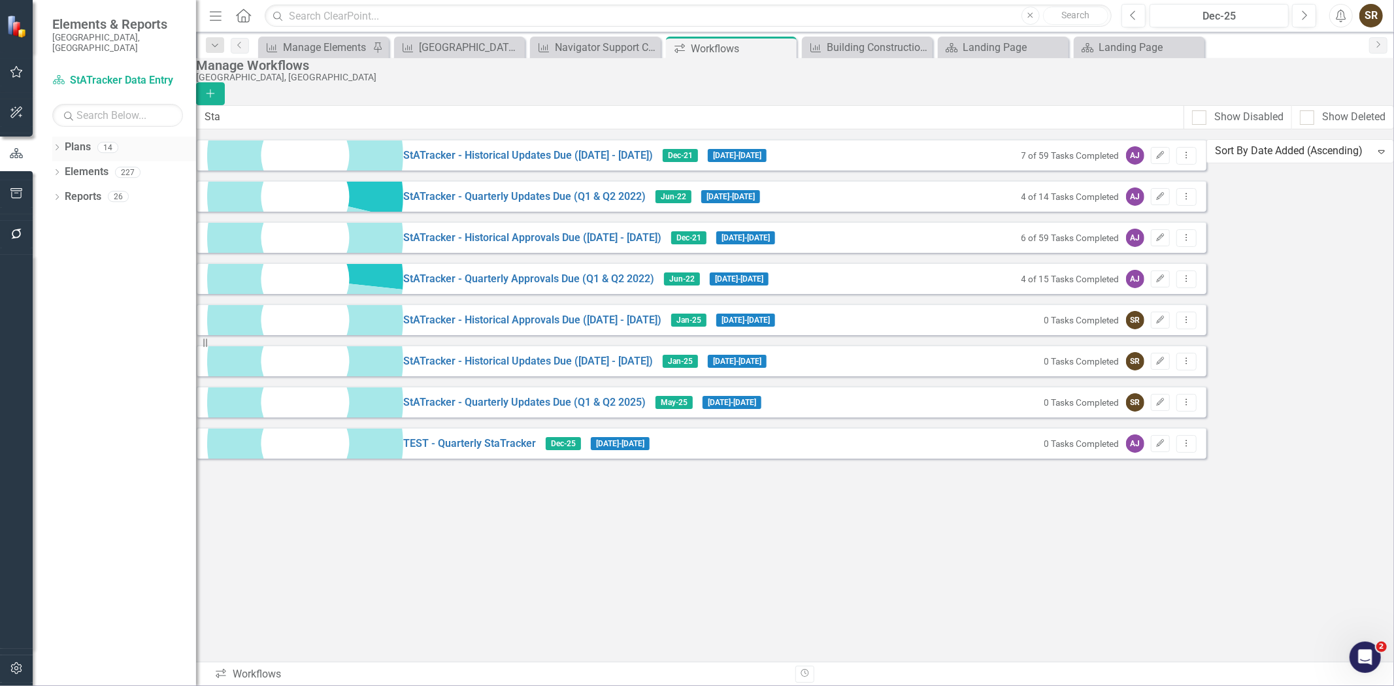
click at [59, 145] on icon "Dropdown" at bounding box center [56, 148] width 9 height 7
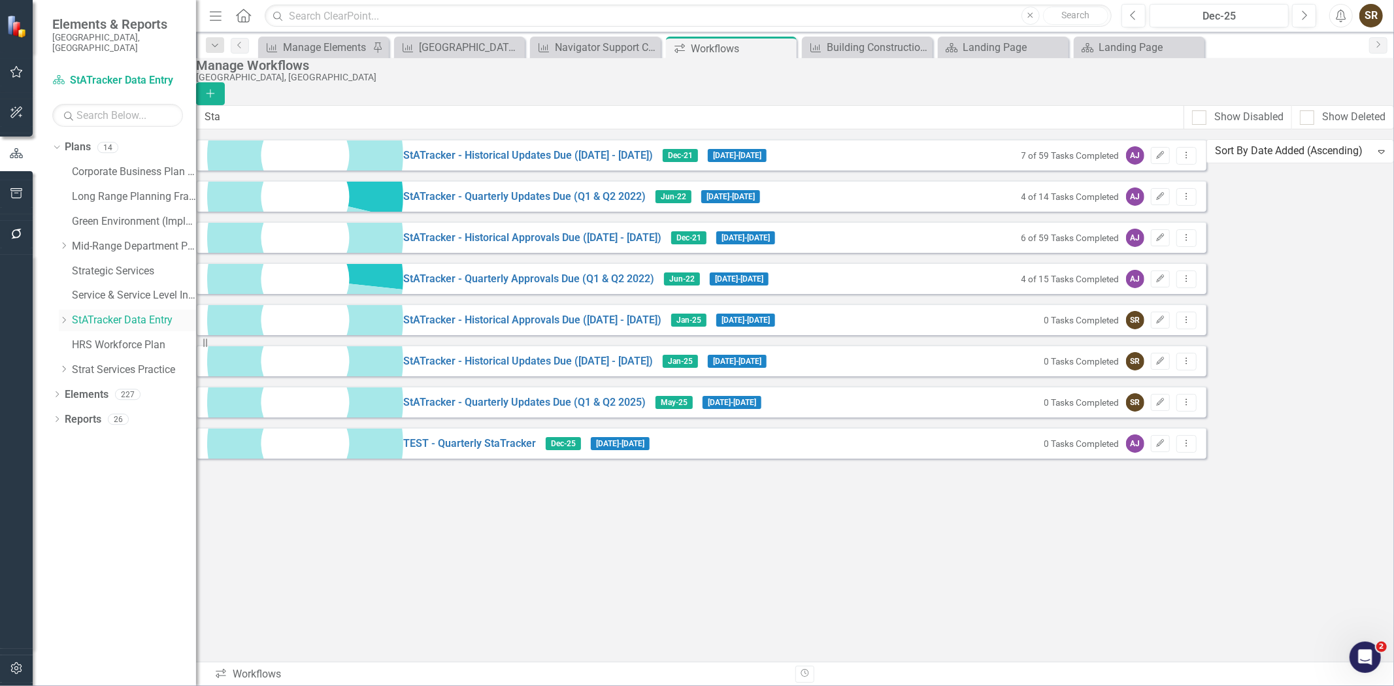
click at [96, 313] on link "StATracker Data Entry" at bounding box center [134, 320] width 124 height 15
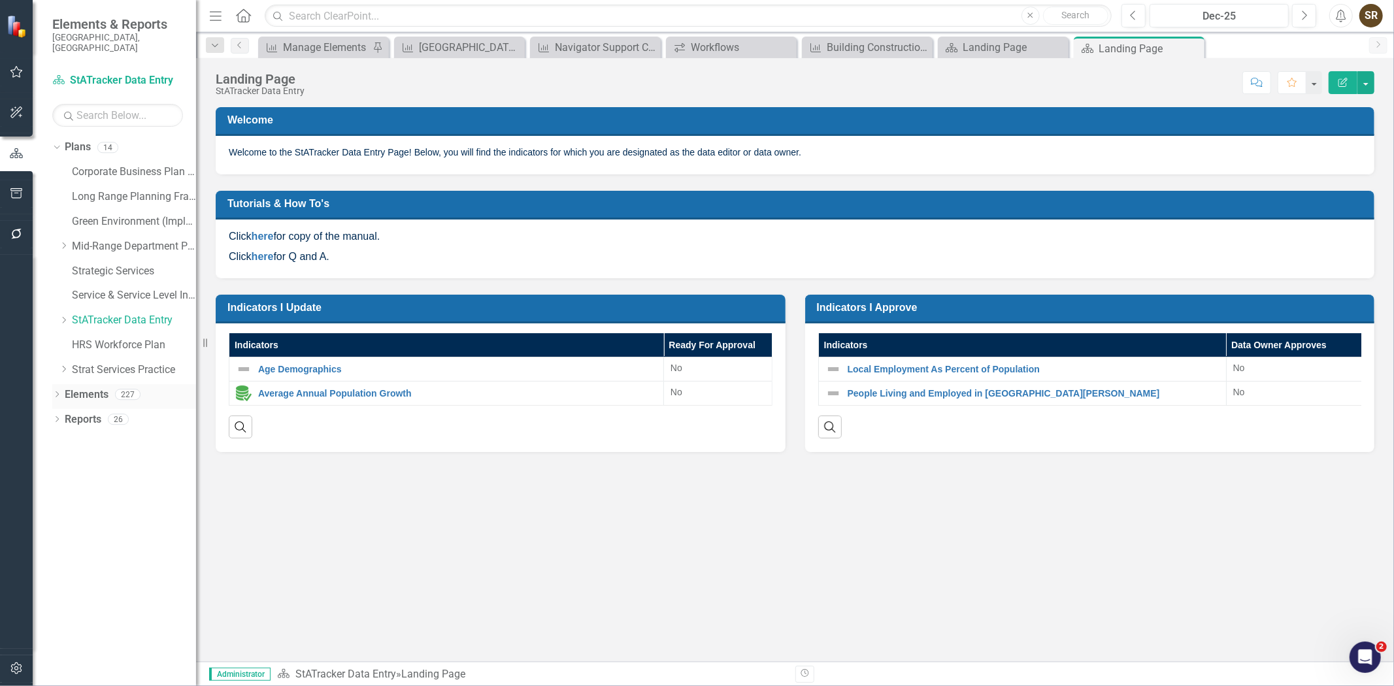
click at [54, 392] on icon "Dropdown" at bounding box center [56, 395] width 9 height 7
click at [101, 412] on link "Strategy Strategies" at bounding box center [104, 419] width 66 height 15
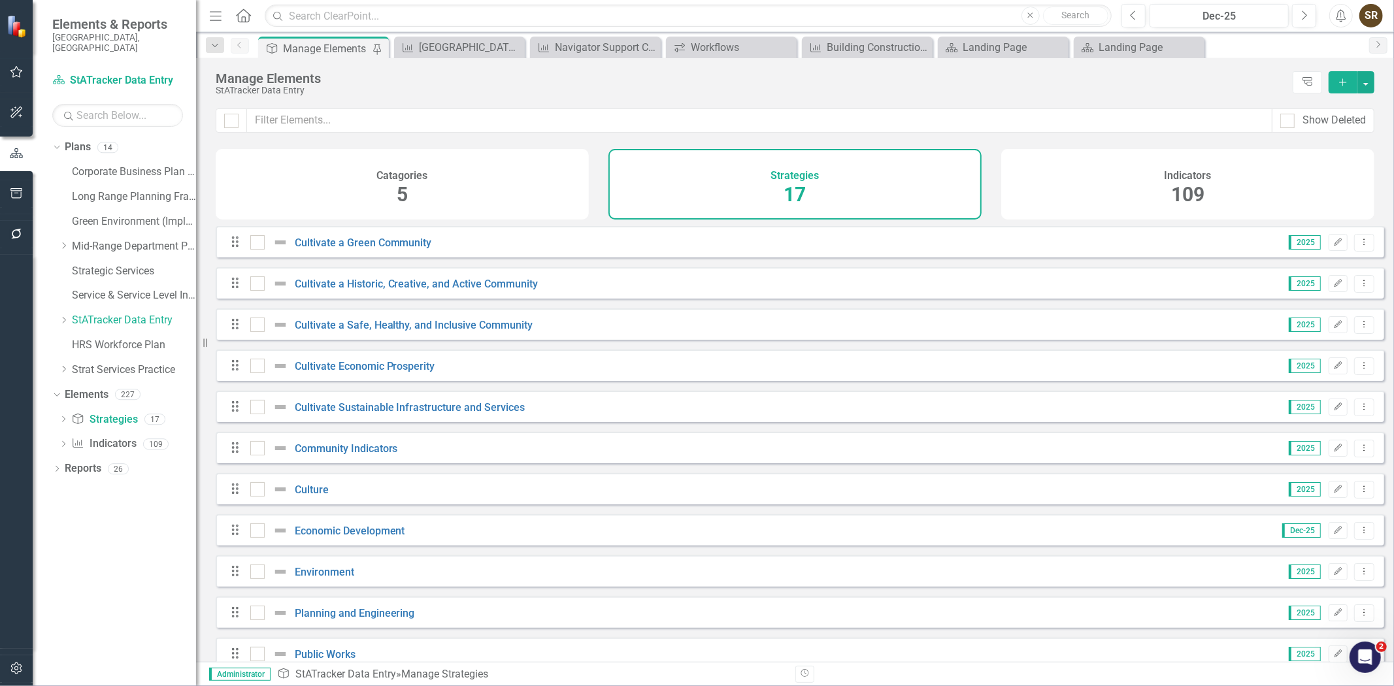
click at [1160, 181] on div "Indicators 109" at bounding box center [1187, 184] width 373 height 71
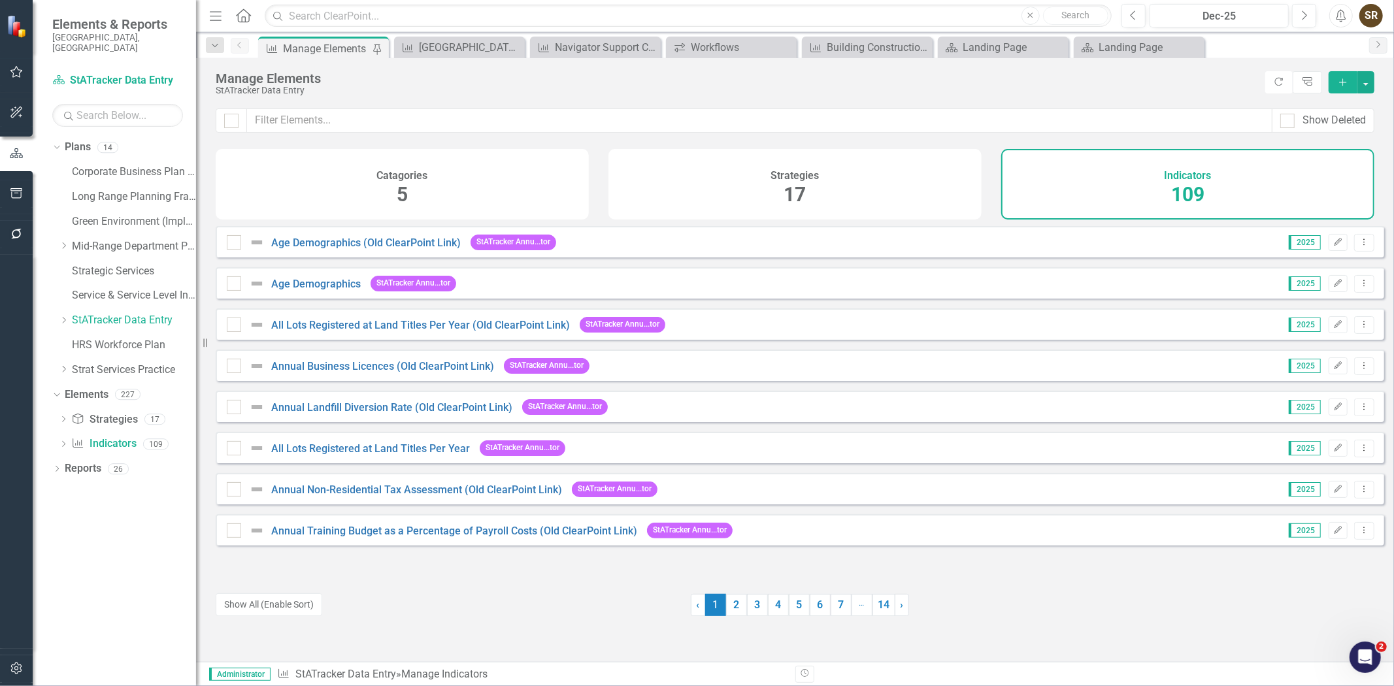
click at [855, 174] on div "Strategies 17" at bounding box center [794, 184] width 373 height 71
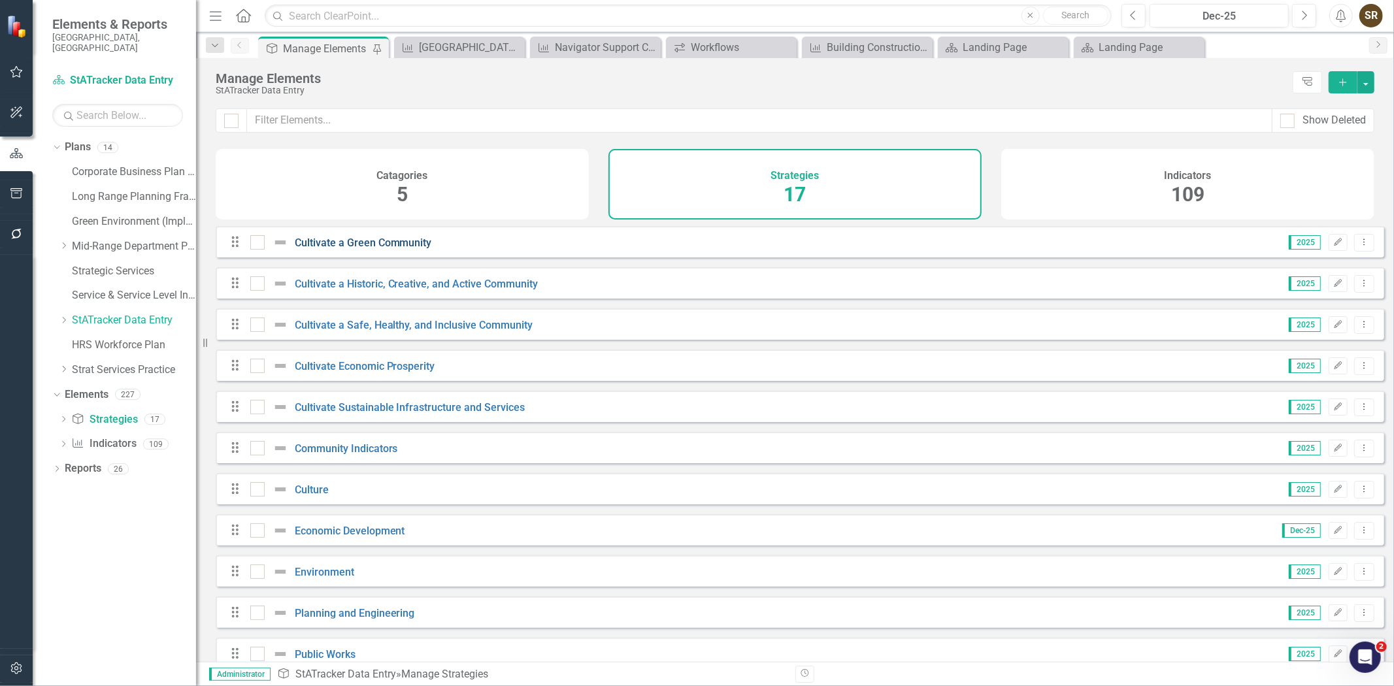
click at [402, 249] on link "Cultivate a Green Community" at bounding box center [363, 243] width 137 height 12
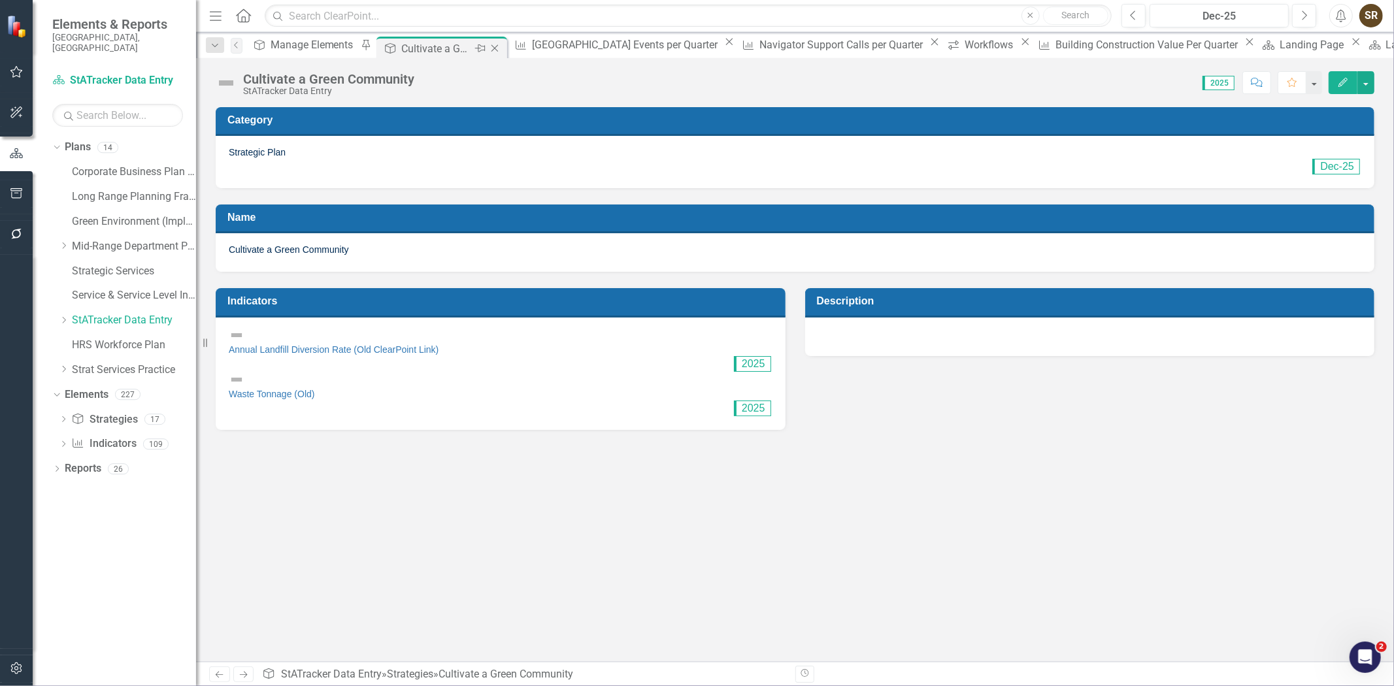
click at [498, 48] on icon at bounding box center [494, 48] width 7 height 7
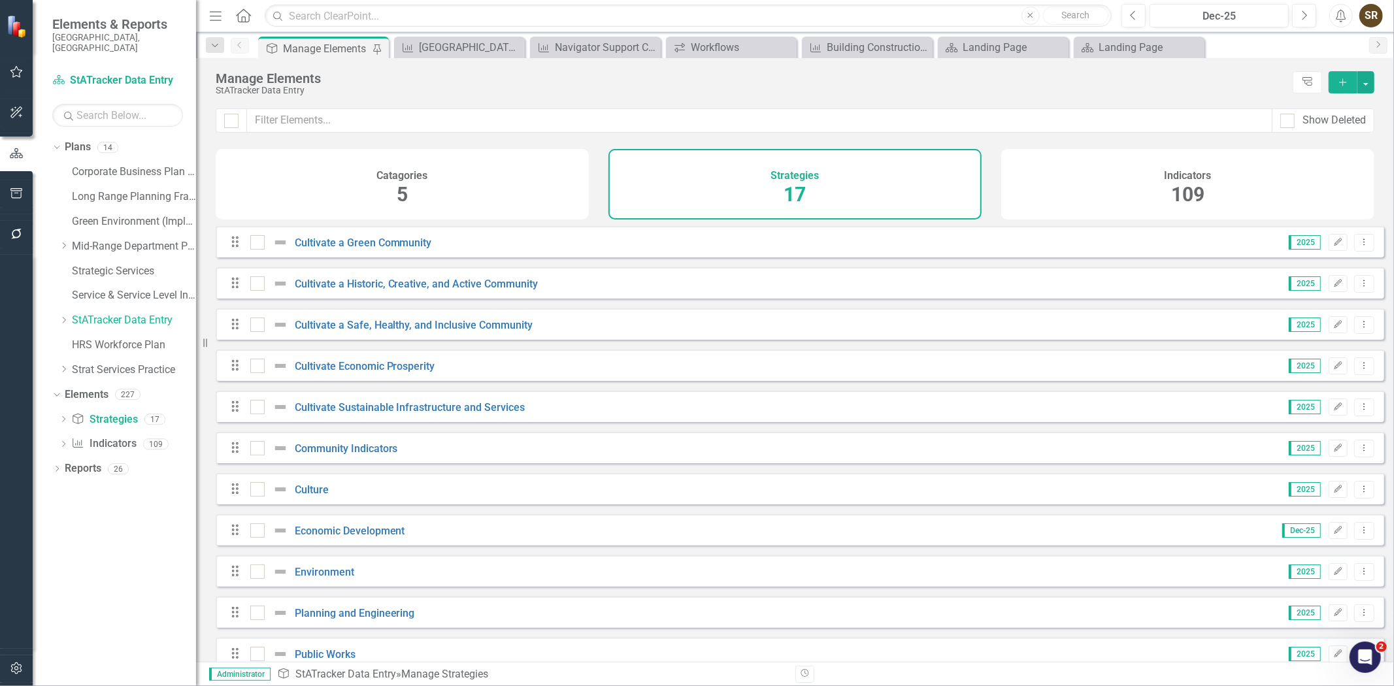
click at [475, 203] on div "Catagories 5" at bounding box center [402, 184] width 373 height 71
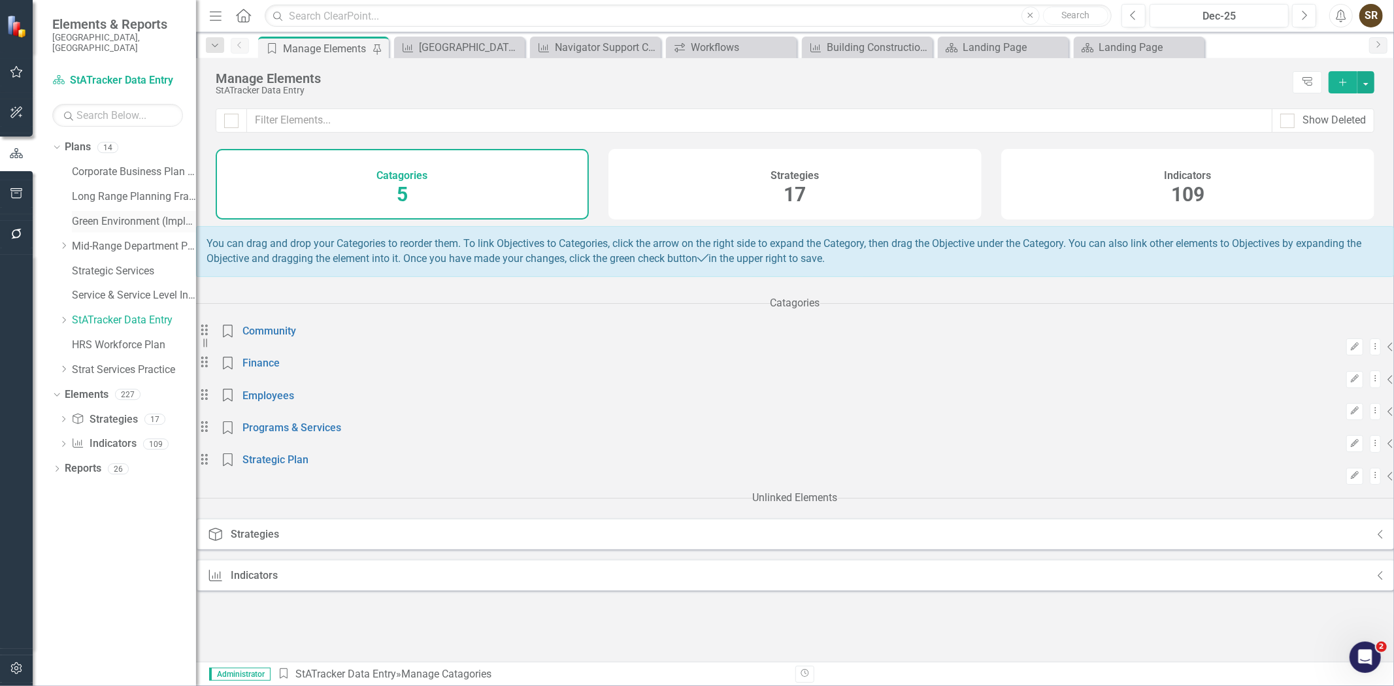
click at [159, 214] on link "Green Environment (Implementation)" at bounding box center [134, 221] width 124 height 15
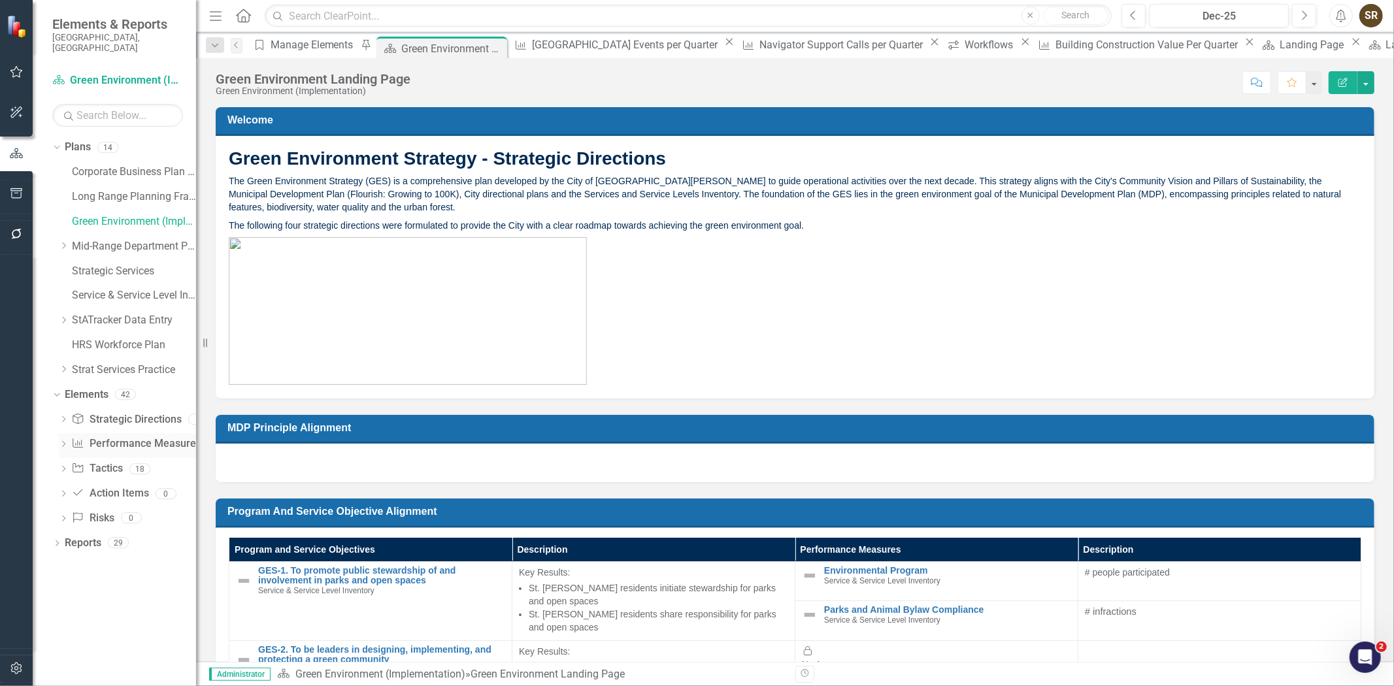
click at [135, 436] on link "Performance Measure Performance Measures" at bounding box center [135, 443] width 129 height 15
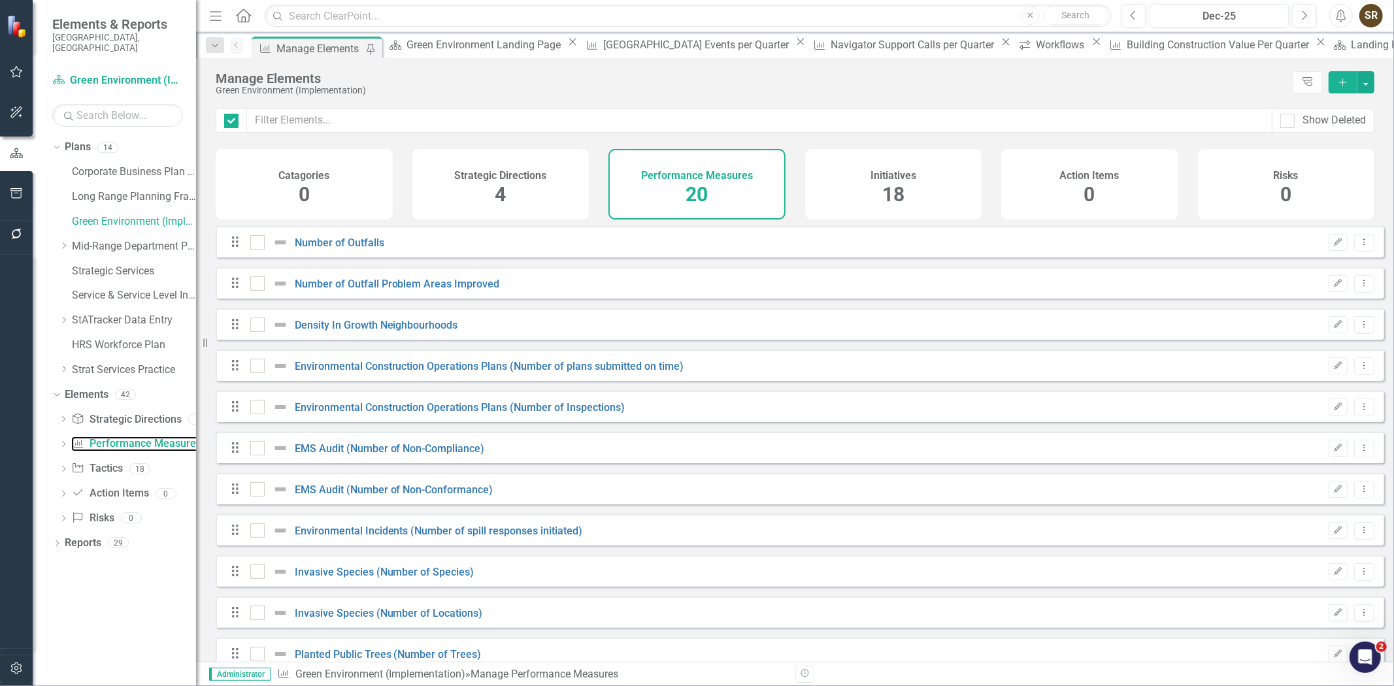
checkbox input "false"
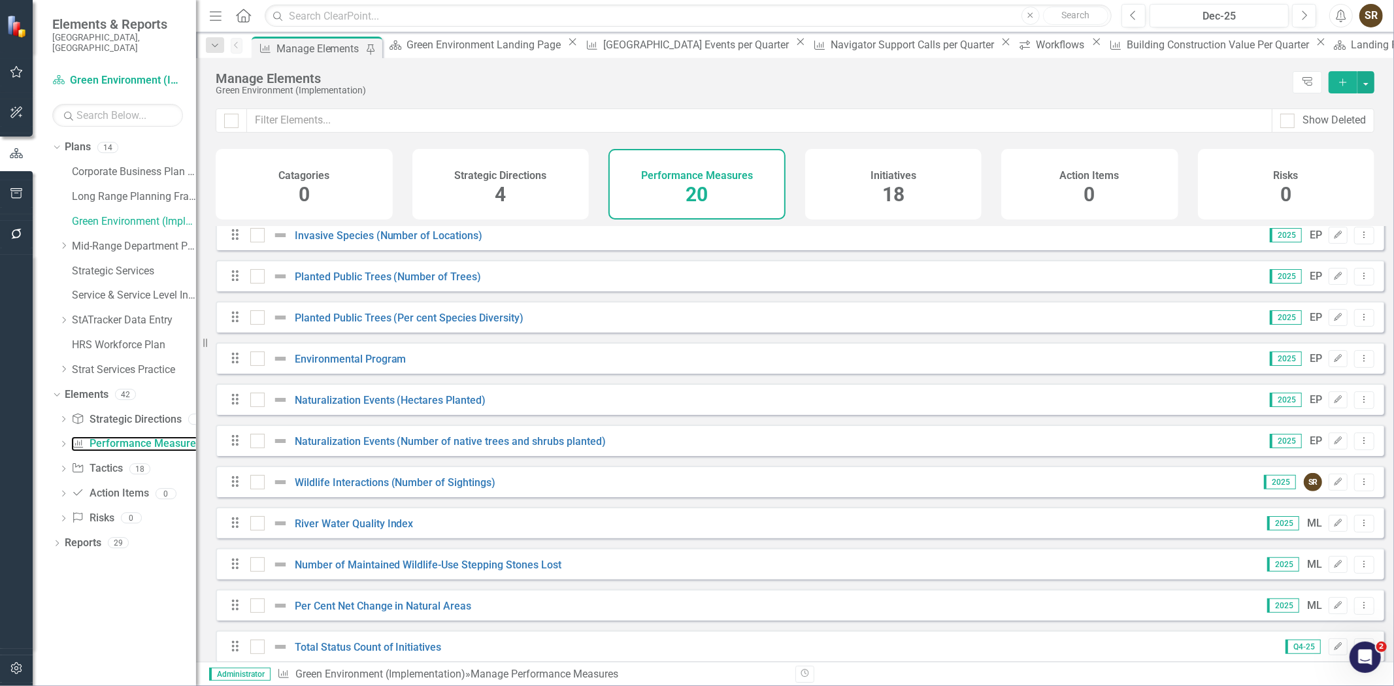
scroll to position [397, 0]
drag, startPoint x: 123, startPoint y: 310, endPoint x: 204, endPoint y: 334, distance: 84.4
click at [123, 313] on link "StATracker Data Entry" at bounding box center [134, 320] width 124 height 15
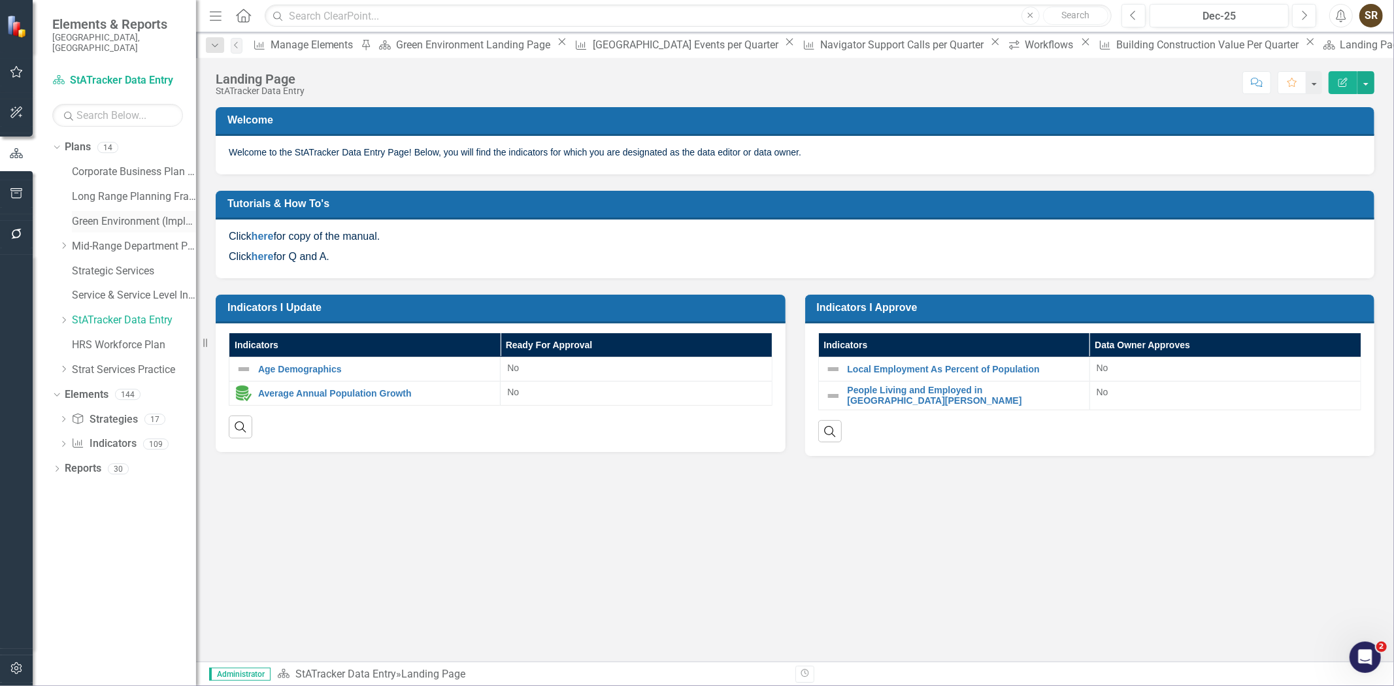
click at [133, 214] on link "Green Environment (Implementation)" at bounding box center [134, 221] width 124 height 15
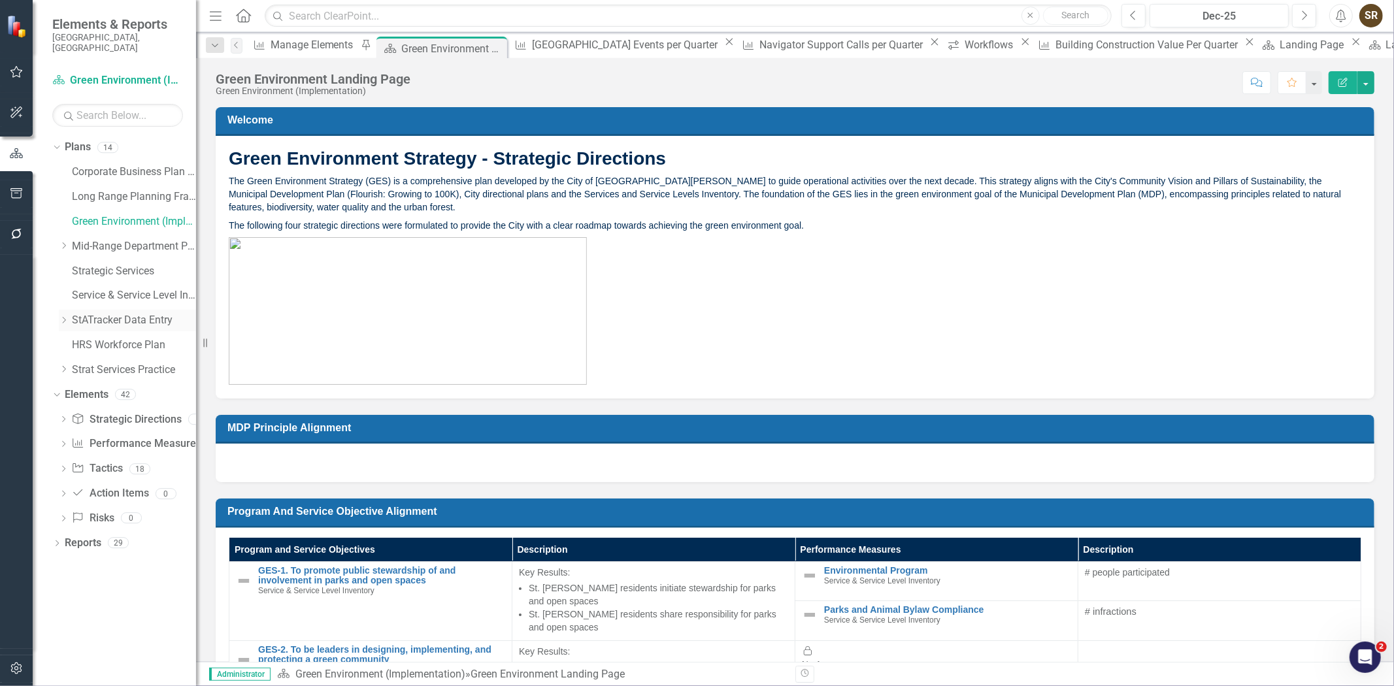
click at [114, 314] on link "StATracker Data Entry" at bounding box center [134, 320] width 124 height 15
